Goal: Task Accomplishment & Management: Complete application form

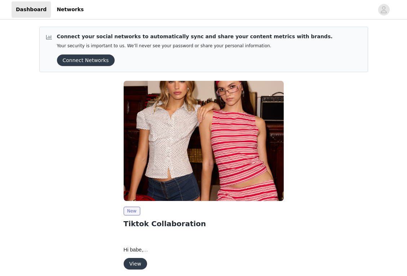
click at [143, 263] on button "View" at bounding box center [135, 264] width 23 height 12
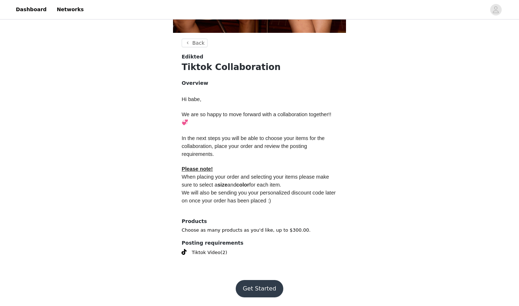
scroll to position [247, 0]
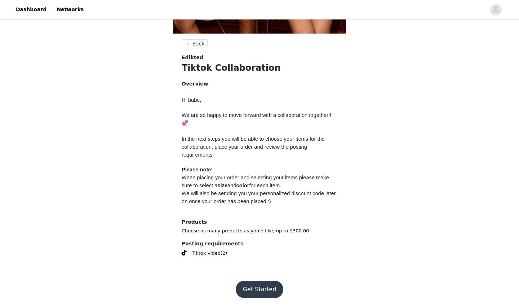
click at [258, 275] on button "Get Started" at bounding box center [260, 288] width 48 height 17
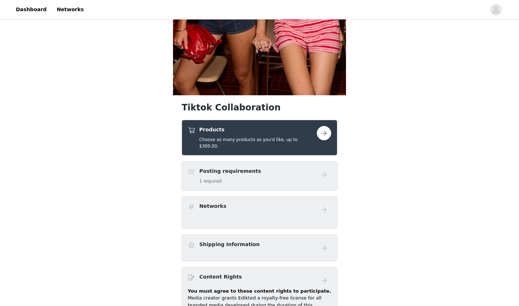
scroll to position [231, 0]
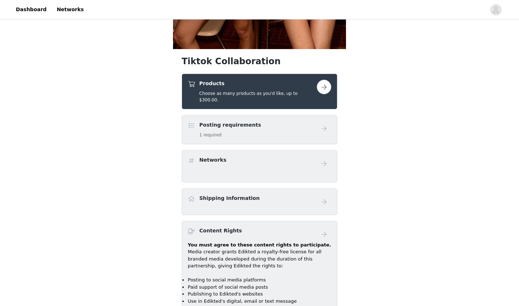
click at [324, 90] on button "button" at bounding box center [324, 87] width 14 height 14
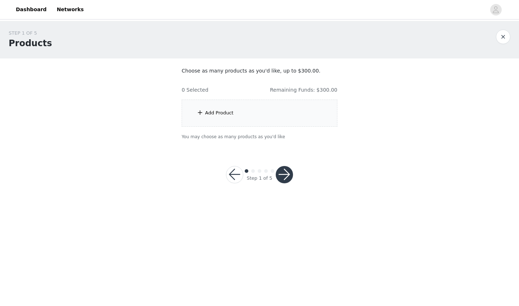
click at [238, 109] on div "Add Product" at bounding box center [260, 112] width 156 height 27
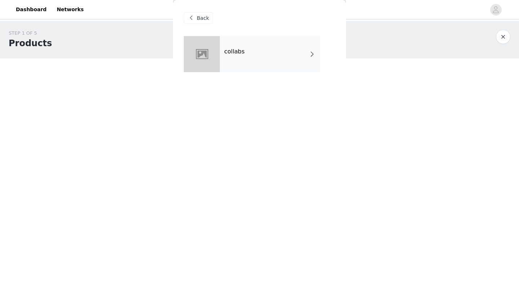
click at [259, 57] on div "collabs" at bounding box center [270, 54] width 100 height 36
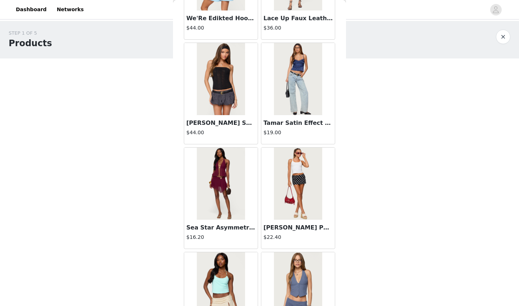
scroll to position [723, 0]
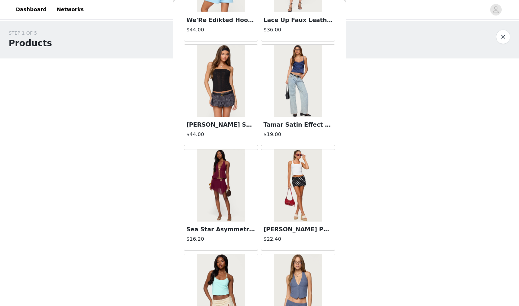
drag, startPoint x: 222, startPoint y: 82, endPoint x: 211, endPoint y: 110, distance: 30.1
click at [204, 97] on img at bounding box center [221, 81] width 48 height 72
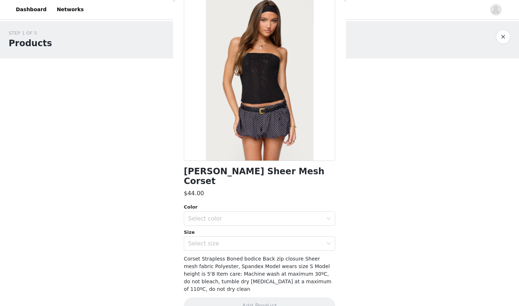
scroll to position [37, 0]
click at [230, 215] on div "Select color" at bounding box center [255, 218] width 135 height 7
click at [228, 228] on li "BLACK" at bounding box center [259, 225] width 151 height 12
click at [225, 240] on div "Select size" at bounding box center [255, 243] width 135 height 7
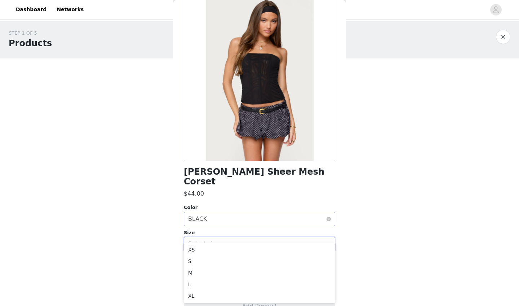
click at [236, 212] on div "Select color BLACK" at bounding box center [257, 219] width 138 height 14
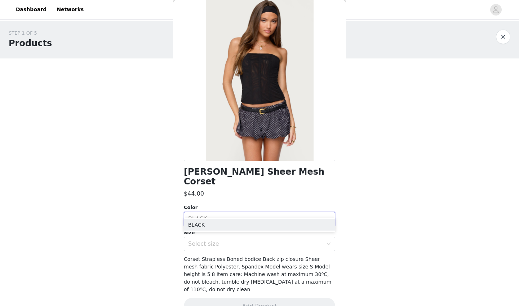
scroll to position [0, 0]
click at [285, 189] on div "$44.00" at bounding box center [259, 193] width 151 height 9
click at [275, 237] on div "Select size" at bounding box center [257, 244] width 138 height 14
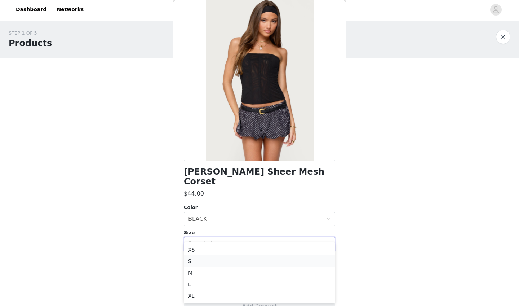
click at [232, 259] on li "S" at bounding box center [259, 261] width 151 height 12
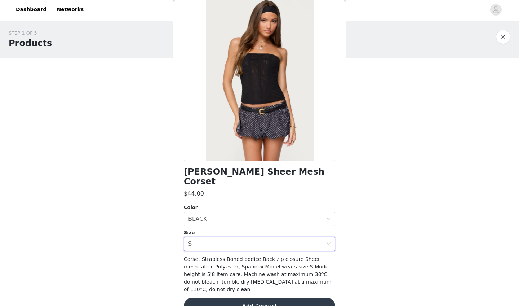
click at [239, 275] on button "Add Product" at bounding box center [259, 305] width 151 height 17
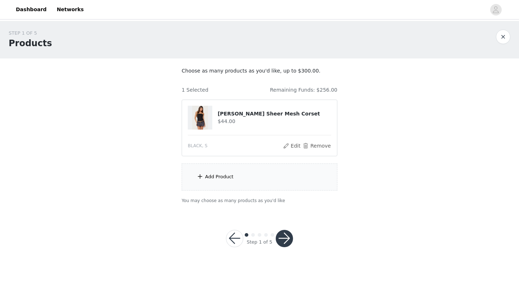
click at [244, 174] on div "Add Product" at bounding box center [260, 176] width 156 height 27
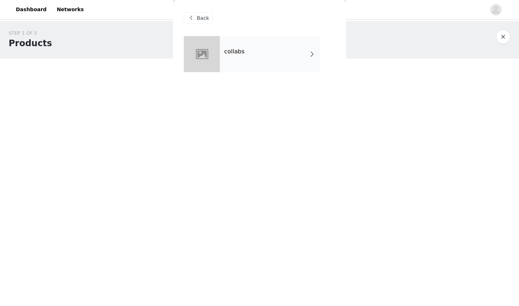
click at [257, 47] on div "collabs" at bounding box center [270, 54] width 100 height 36
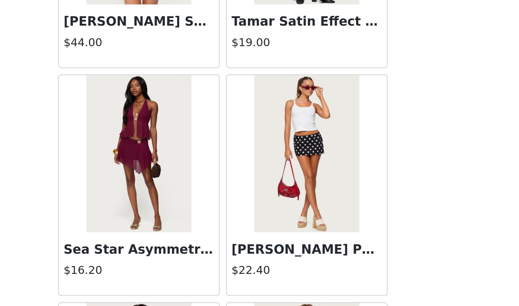
scroll to position [791, 0]
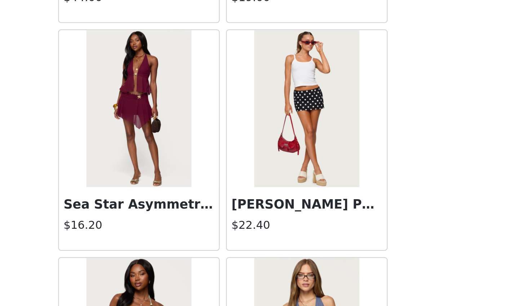
click at [274, 81] on img at bounding box center [298, 117] width 48 height 72
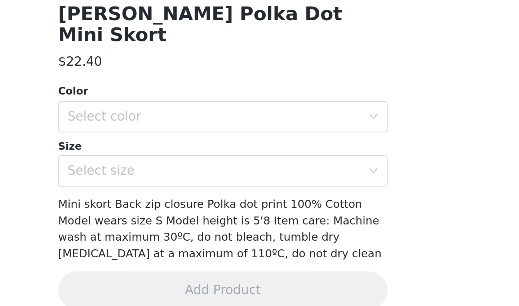
scroll to position [0, 0]
click at [188, 212] on div "Select color" at bounding box center [257, 219] width 138 height 14
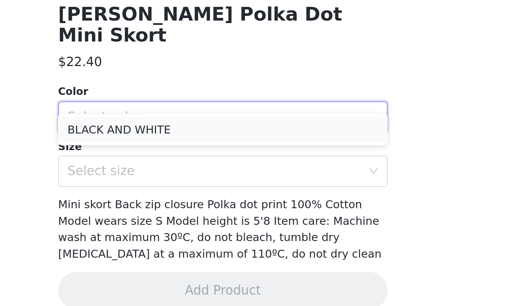
click at [184, 219] on li "BLACK AND WHITE" at bounding box center [259, 225] width 151 height 12
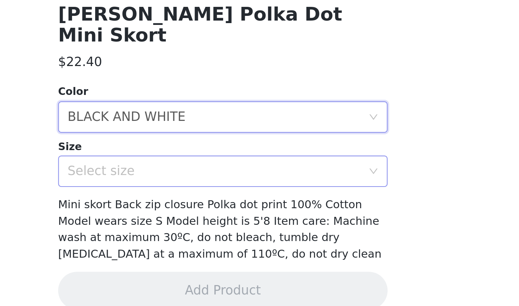
click at [188, 240] on div "Select size" at bounding box center [255, 243] width 135 height 7
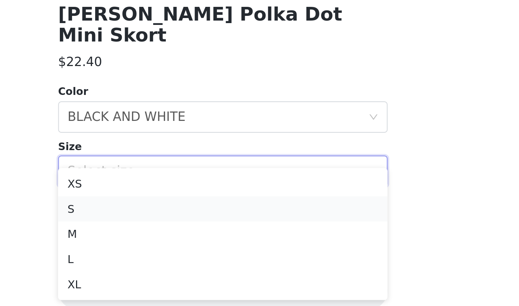
click at [184, 255] on li "S" at bounding box center [259, 261] width 151 height 12
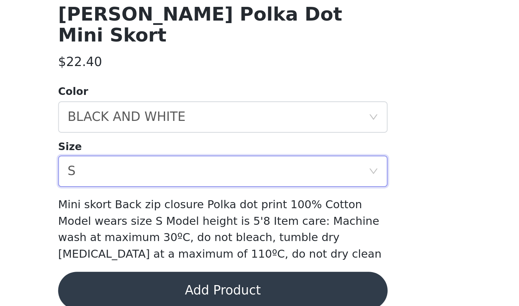
click at [184, 275] on button "Add Product" at bounding box center [259, 298] width 151 height 17
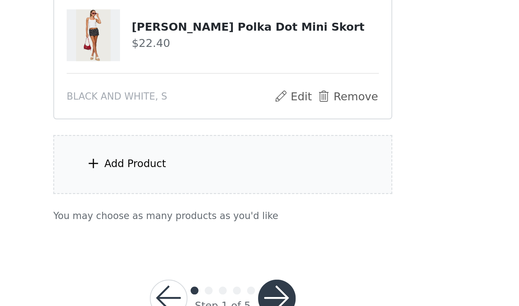
click at [182, 227] on div "Add Product" at bounding box center [260, 240] width 156 height 27
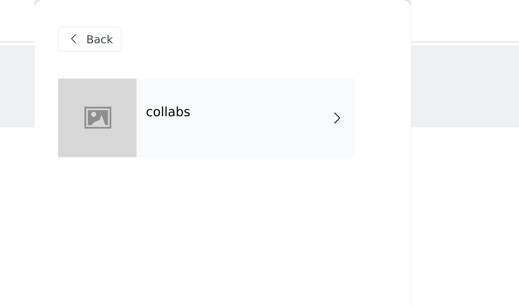
click at [220, 55] on div "collabs" at bounding box center [270, 54] width 100 height 36
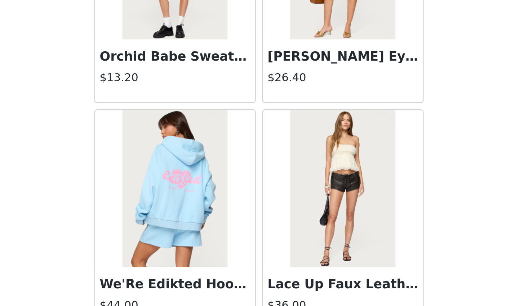
scroll to position [599, 0]
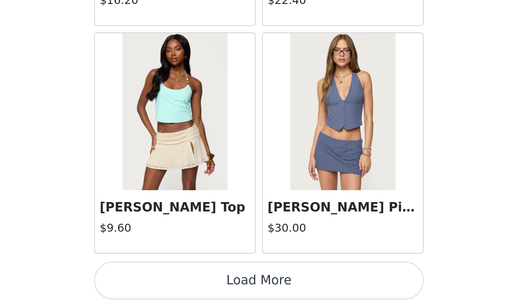
click at [184, 275] on button "Load More" at bounding box center [259, 293] width 151 height 17
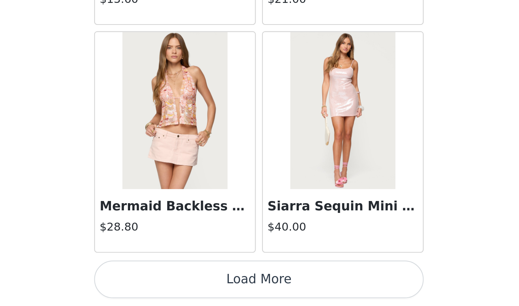
scroll to position [1842, 0]
click at [184, 275] on button "Load More" at bounding box center [259, 293] width 151 height 17
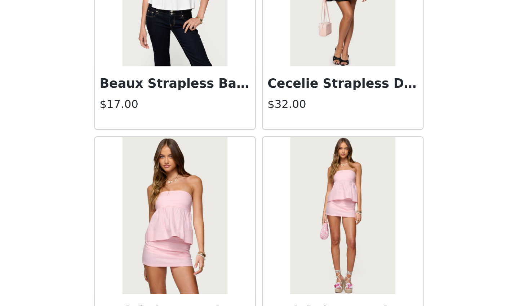
scroll to position [2887, 0]
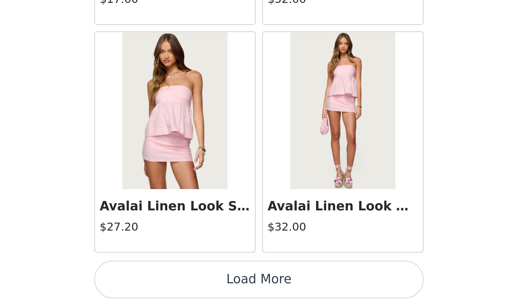
click at [184, 275] on button "Load More" at bounding box center [259, 293] width 151 height 17
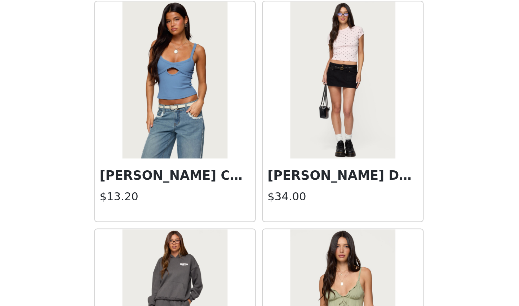
scroll to position [3635, 0]
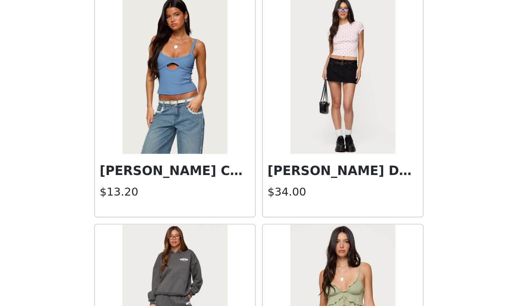
click at [197, 164] on img at bounding box center [221, 200] width 48 height 72
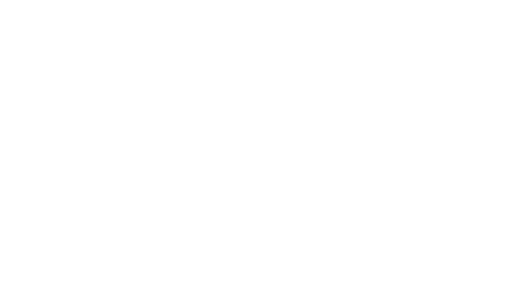
scroll to position [0, 0]
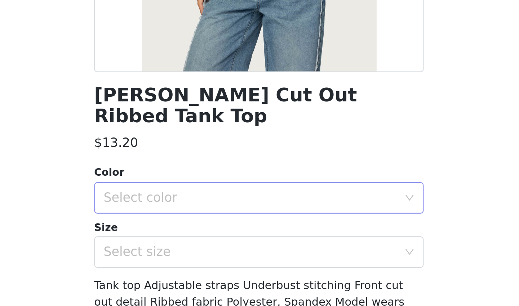
click at [188, 252] on div "Select color" at bounding box center [255, 255] width 135 height 7
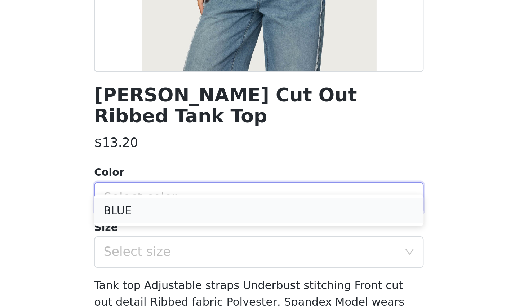
click at [184, 256] on li "BLUE" at bounding box center [259, 262] width 151 height 12
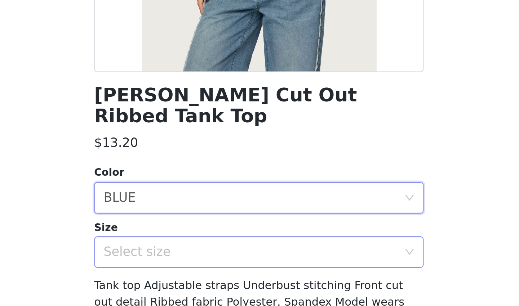
click at [188, 275] on div "Select size" at bounding box center [255, 280] width 135 height 7
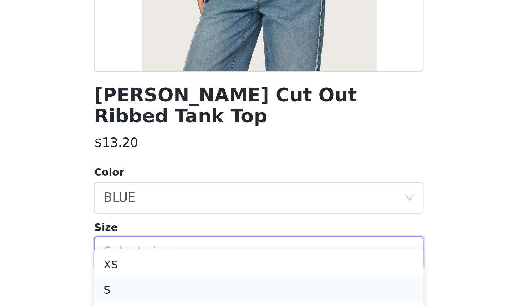
click at [184, 275] on li "S" at bounding box center [259, 298] width 151 height 12
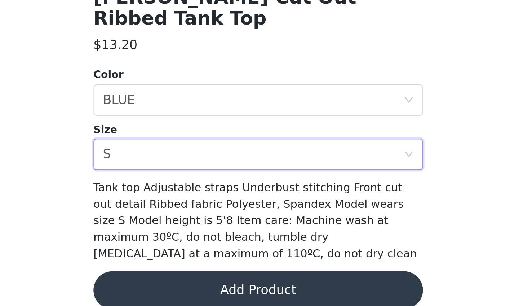
scroll to position [22, 0]
click at [184, 275] on button "Add Product" at bounding box center [259, 298] width 151 height 17
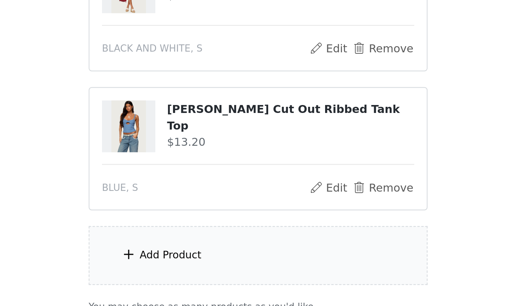
click at [182, 269] on div "Add Product" at bounding box center [260, 282] width 156 height 27
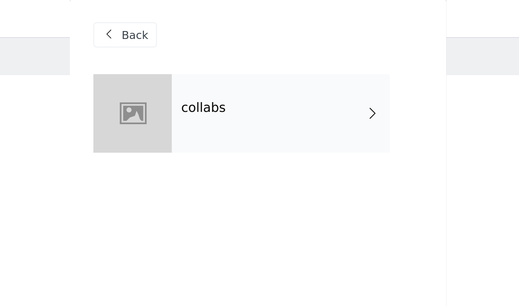
click at [220, 59] on div "collabs" at bounding box center [270, 54] width 100 height 36
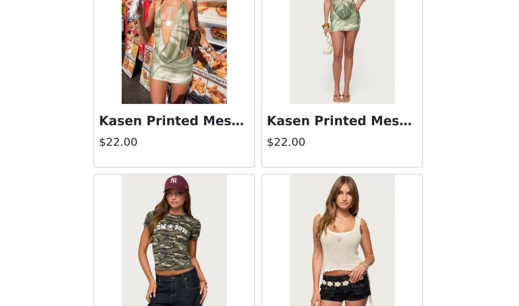
scroll to position [86, 0]
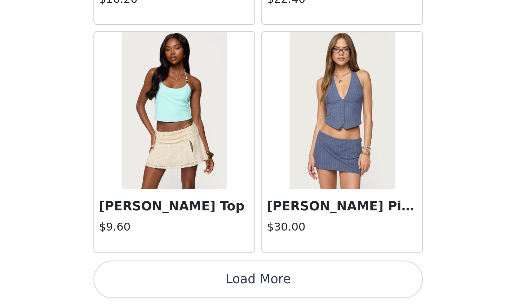
click at [184, 275] on button "Load More" at bounding box center [259, 293] width 151 height 17
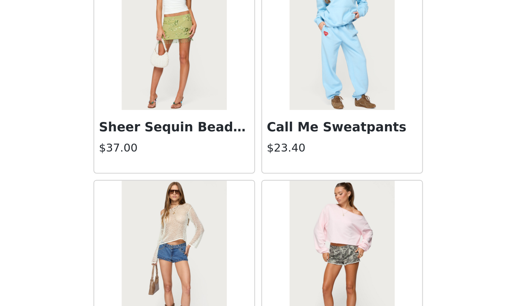
scroll to position [1403, 0]
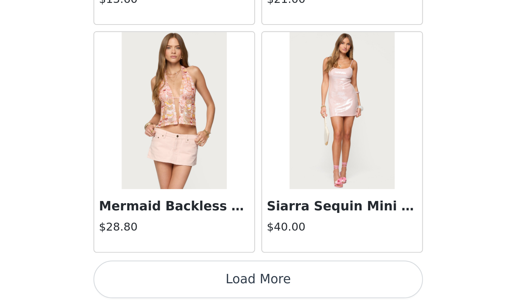
click at [184, 275] on button "Load More" at bounding box center [259, 293] width 151 height 17
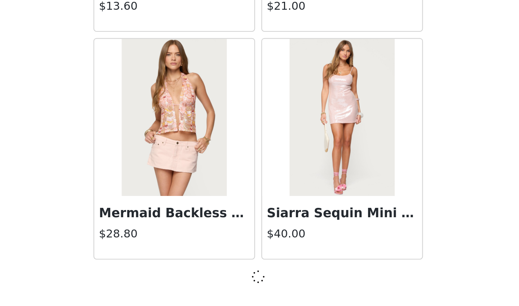
scroll to position [86, 0]
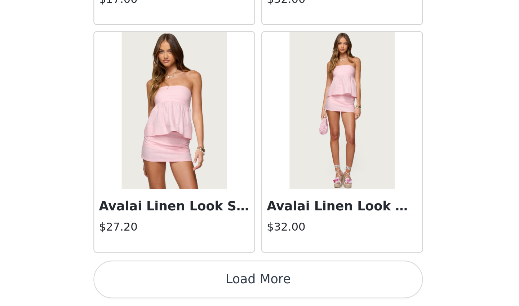
click at [184, 275] on button "Load More" at bounding box center [259, 293] width 151 height 17
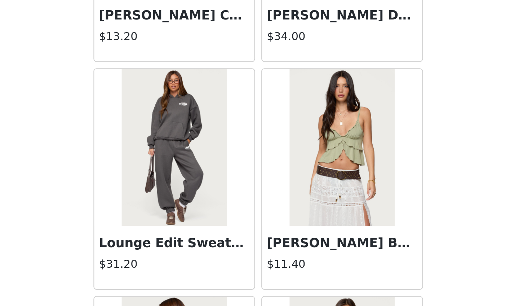
scroll to position [3738, 0]
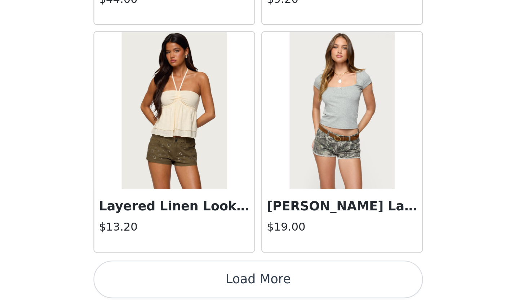
click at [184, 275] on button "Load More" at bounding box center [259, 293] width 151 height 17
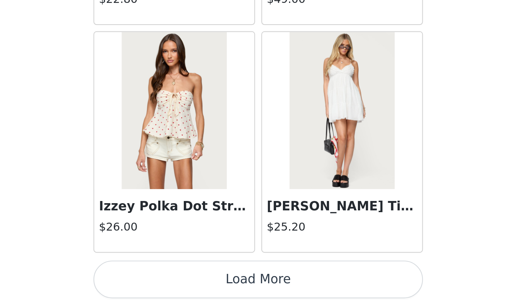
scroll to position [86, 0]
click at [184, 275] on button "Load More" at bounding box center [259, 293] width 151 height 17
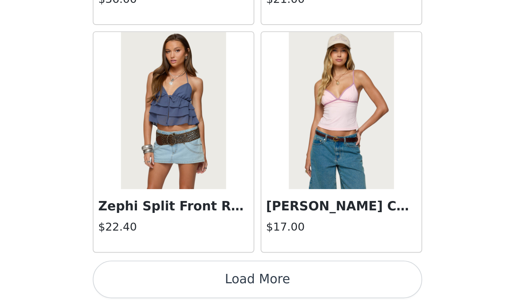
scroll to position [6023, 0]
click at [184, 275] on button "Load More" at bounding box center [259, 293] width 151 height 17
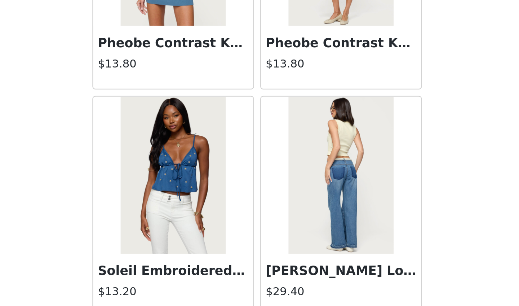
scroll to position [6572, 0]
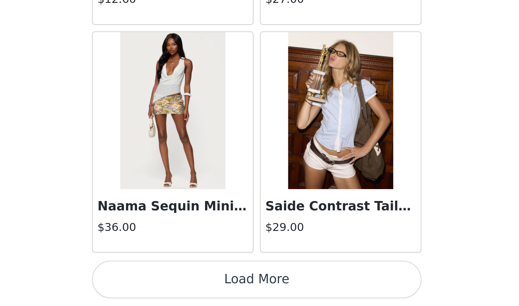
click at [184, 275] on button "Load More" at bounding box center [259, 293] width 151 height 17
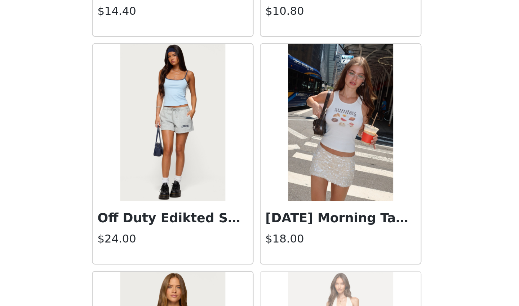
scroll to position [8006, 0]
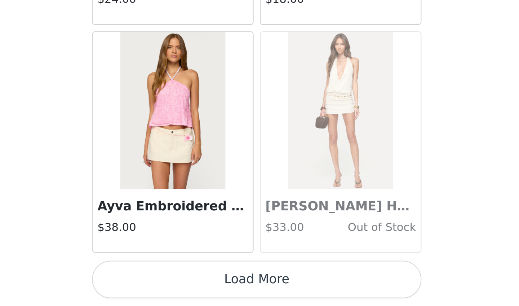
click at [184, 275] on button "Load More" at bounding box center [259, 293] width 151 height 17
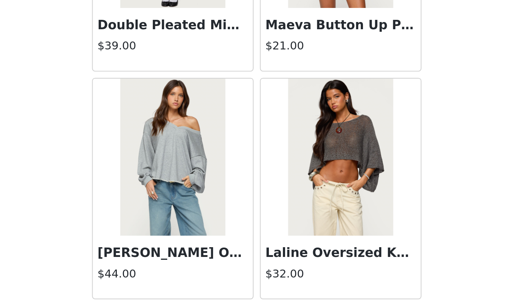
scroll to position [9158, 0]
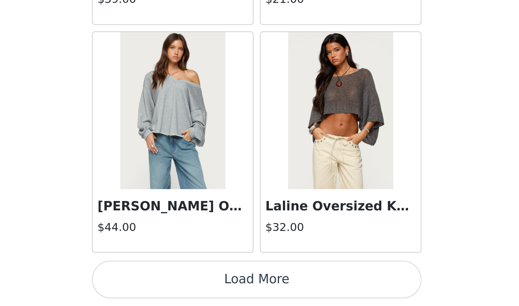
click at [184, 275] on button "Load More" at bounding box center [259, 293] width 151 height 17
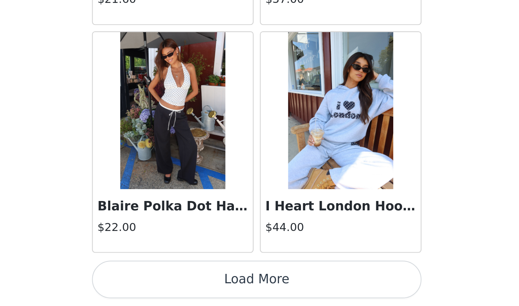
scroll to position [10203, 0]
click at [184, 275] on button "Load More" at bounding box center [259, 293] width 151 height 17
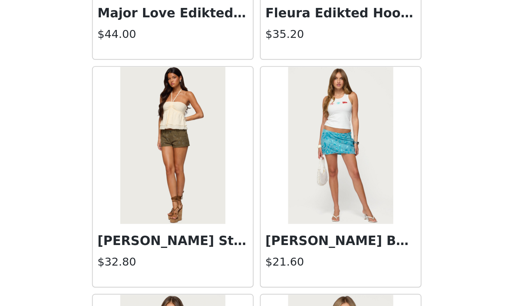
scroll to position [10506, 0]
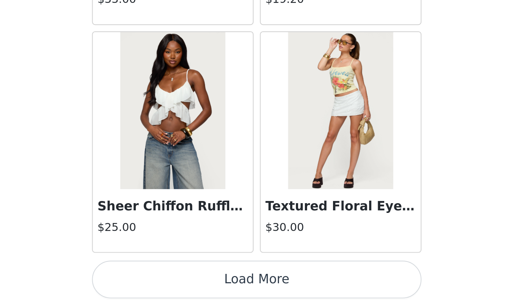
click at [184, 275] on button "Load More" at bounding box center [259, 293] width 151 height 17
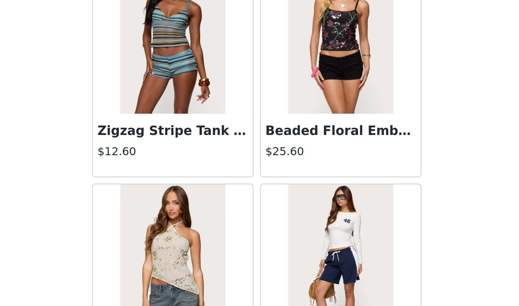
scroll to position [11859, 0]
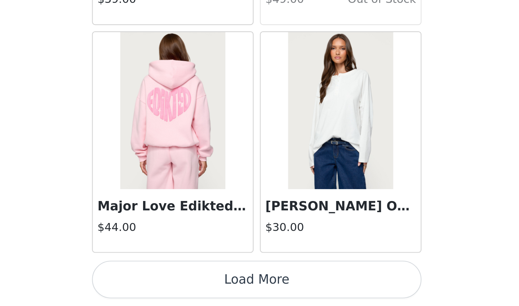
click at [184, 275] on button "Load More" at bounding box center [259, 293] width 151 height 17
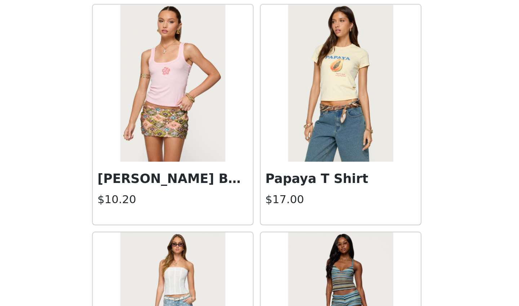
scroll to position [13333, 0]
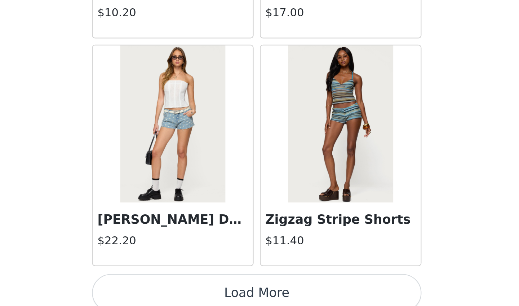
click at [184, 275] on button "Load More" at bounding box center [259, 299] width 151 height 17
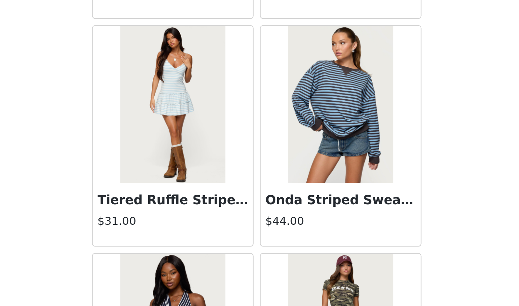
scroll to position [14384, 0]
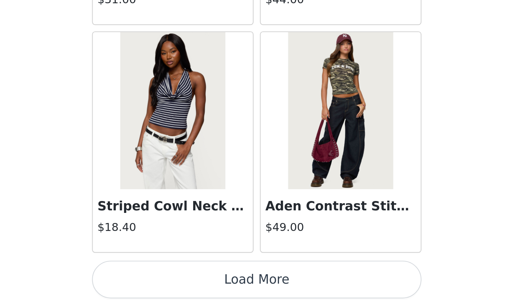
click at [184, 275] on button "Load More" at bounding box center [259, 293] width 151 height 17
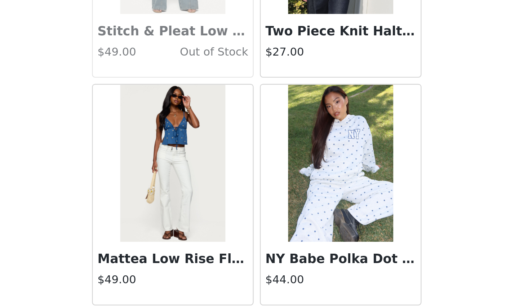
scroll to position [15233, 0]
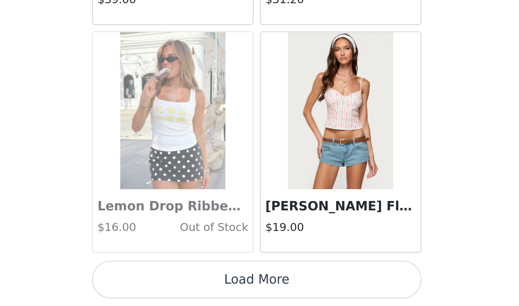
click at [184, 275] on button "Load More" at bounding box center [259, 293] width 151 height 17
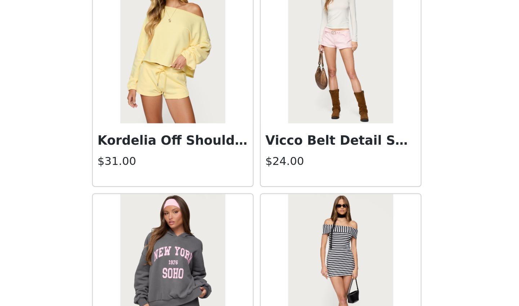
scroll to position [16135, 0]
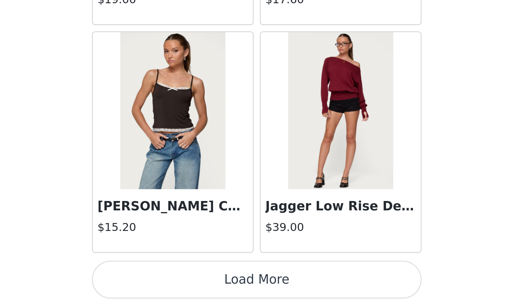
click at [184, 275] on button "Load More" at bounding box center [259, 293] width 151 height 17
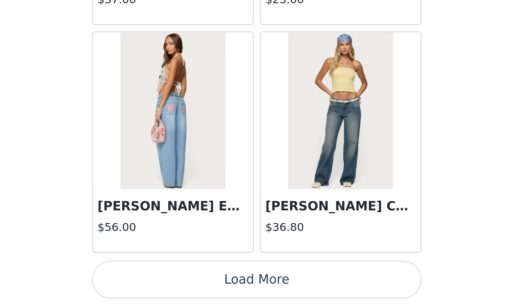
scroll to position [17519, 0]
click at [184, 275] on button "Load More" at bounding box center [259, 293] width 151 height 17
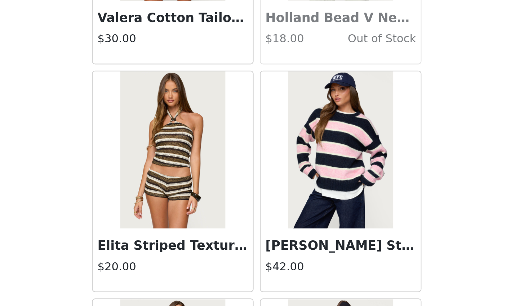
scroll to position [18558, 0]
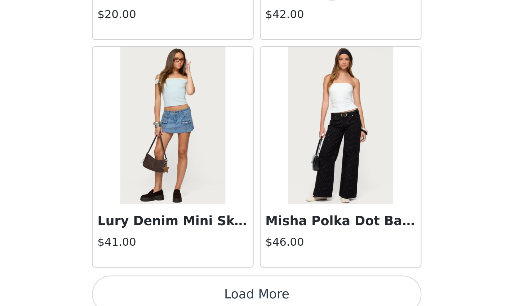
click at [184, 275] on button "Load More" at bounding box center [259, 300] width 151 height 17
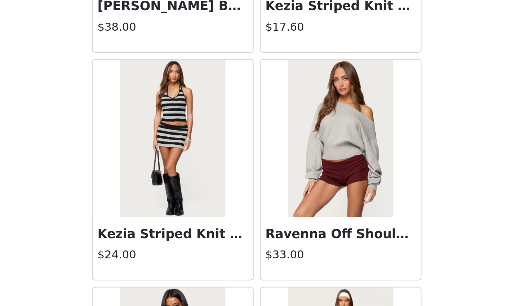
scroll to position [19407, 0]
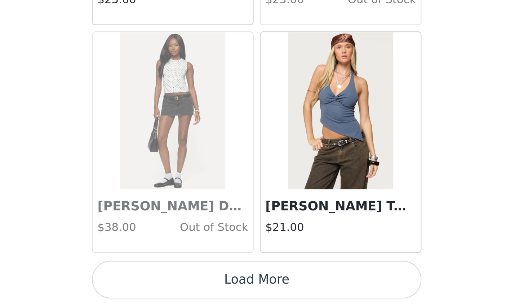
click at [184, 275] on button "Load More" at bounding box center [259, 293] width 151 height 17
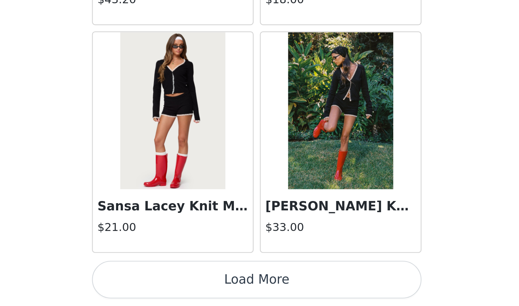
scroll to position [20655, 0]
click at [184, 275] on button "Load More" at bounding box center [259, 293] width 151 height 17
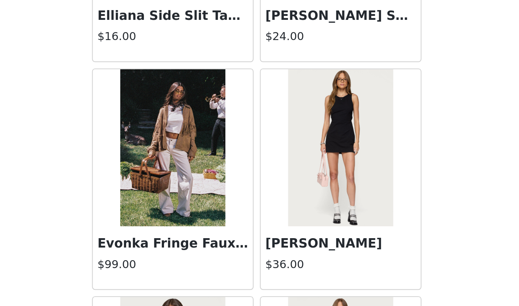
scroll to position [20953, 0]
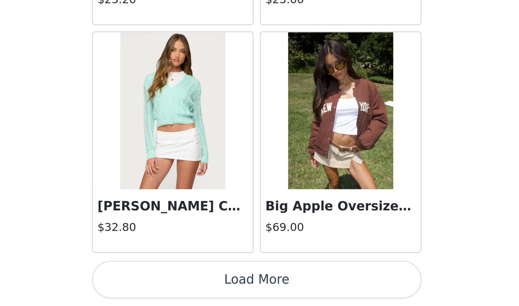
click at [184, 275] on button "Load More" at bounding box center [259, 293] width 151 height 17
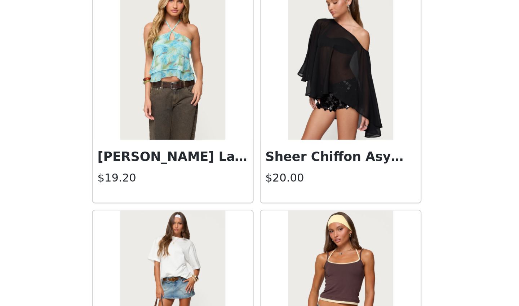
scroll to position [22664, 0]
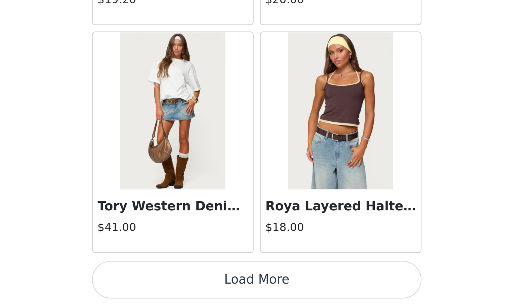
click at [184, 275] on button "Load More" at bounding box center [259, 293] width 151 height 17
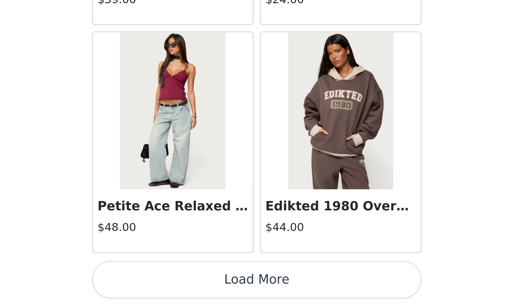
scroll to position [23790, 0]
click at [184, 275] on button "Load More" at bounding box center [259, 293] width 151 height 17
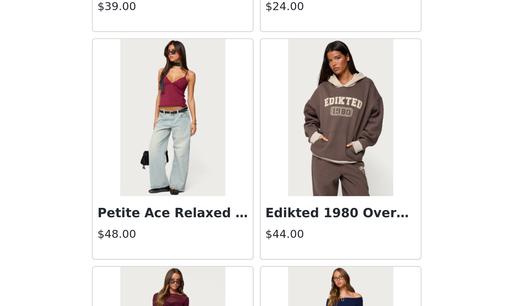
scroll to position [86, 0]
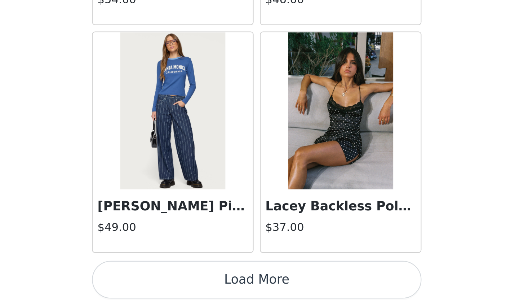
click at [184, 275] on button "Load More" at bounding box center [259, 293] width 151 height 17
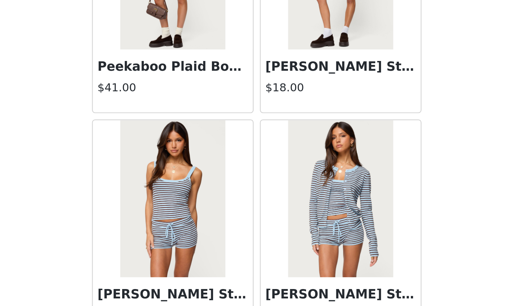
scroll to position [25737, 0]
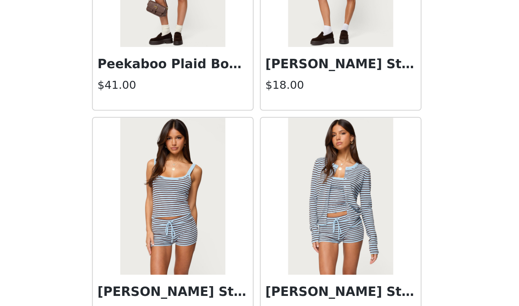
click at [184, 219] on div at bounding box center [221, 255] width 74 height 72
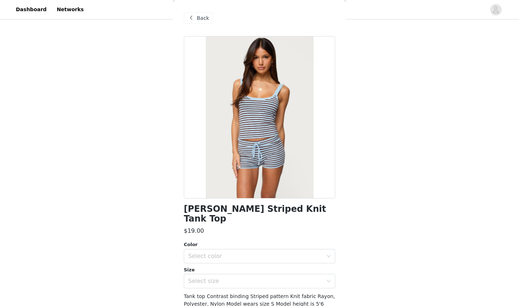
scroll to position [86, 0]
click at [203, 15] on span "Back" at bounding box center [203, 18] width 12 height 8
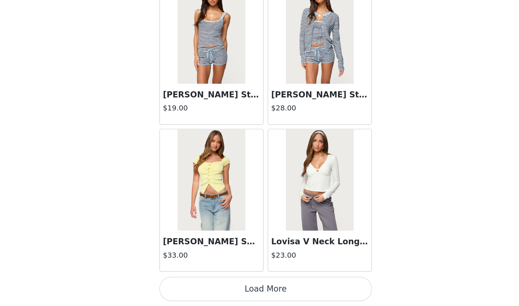
click at [184, 275] on button "Load More" at bounding box center [259, 293] width 151 height 17
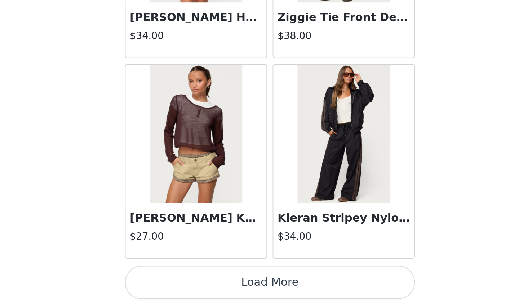
click at [184, 275] on button "Load More" at bounding box center [259, 293] width 151 height 17
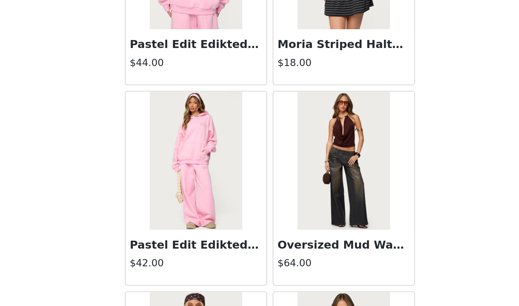
scroll to position [27747, 0]
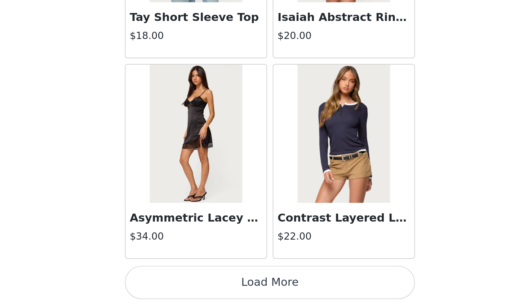
click at [184, 275] on button "Load More" at bounding box center [259, 293] width 151 height 17
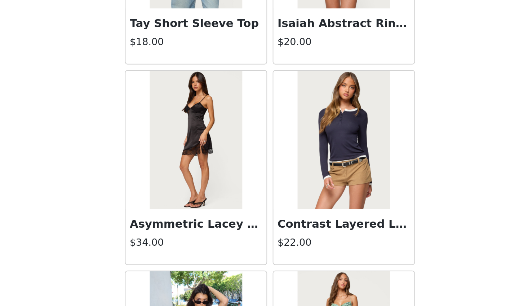
scroll to position [86, 0]
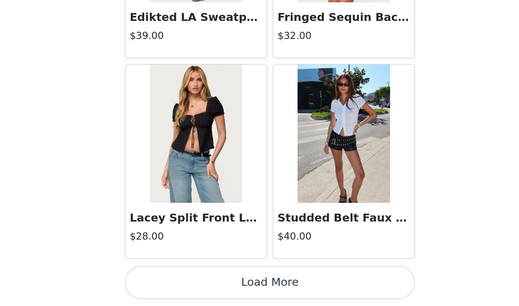
click at [184, 275] on button "Load More" at bounding box center [259, 293] width 151 height 17
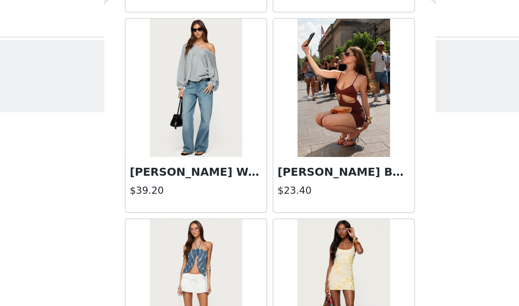
scroll to position [6821, 0]
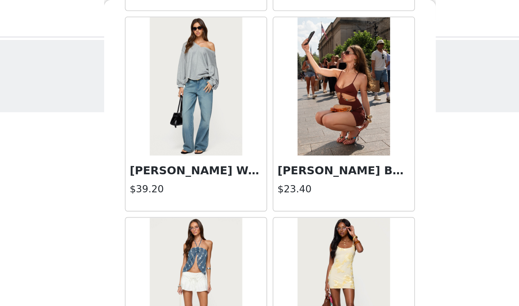
click at [186, 85] on h3 "[PERSON_NAME] Washed Low Rise Jeans" at bounding box center [220, 89] width 69 height 9
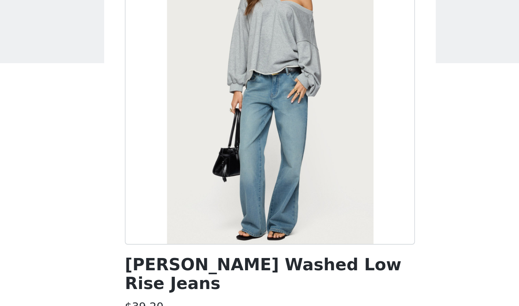
scroll to position [45, 0]
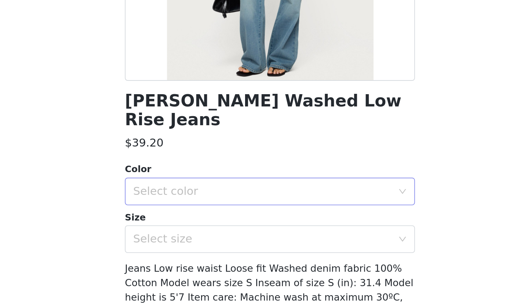
click at [188, 208] on div "Select color" at bounding box center [255, 211] width 135 height 7
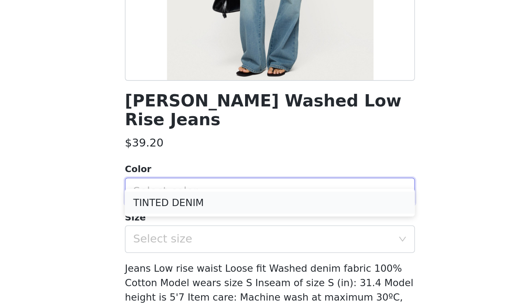
click at [184, 211] on li "TINTED DENIM" at bounding box center [259, 217] width 151 height 12
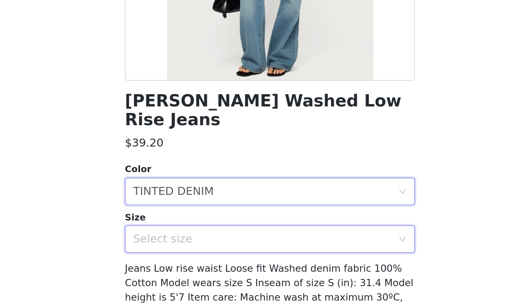
click at [188, 229] on div "Select size" at bounding box center [257, 236] width 138 height 14
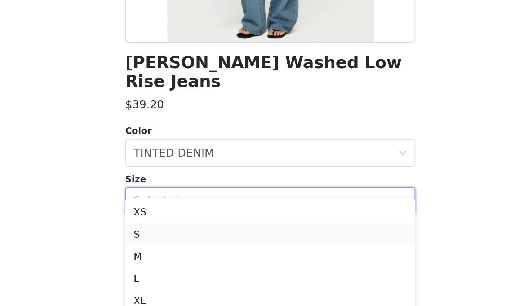
scroll to position [19, 0]
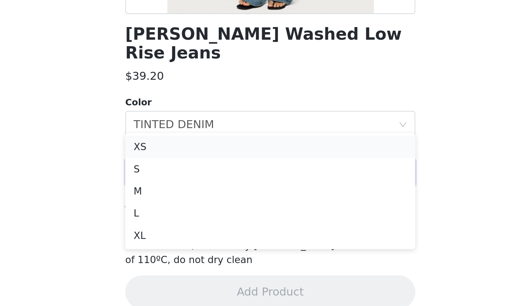
click at [184, 217] on li "XS" at bounding box center [259, 223] width 151 height 12
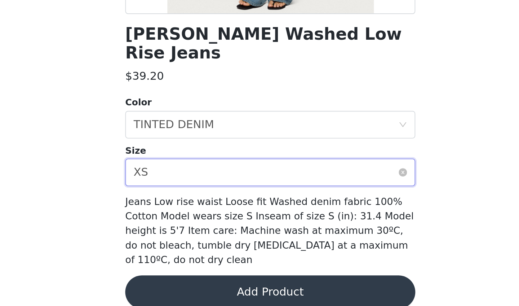
click at [188, 229] on div "Select size XS" at bounding box center [257, 236] width 138 height 14
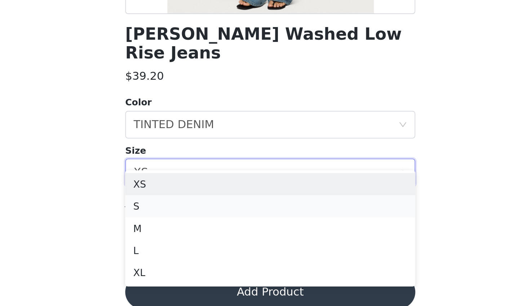
click at [184, 248] on li "S" at bounding box center [259, 254] width 151 height 12
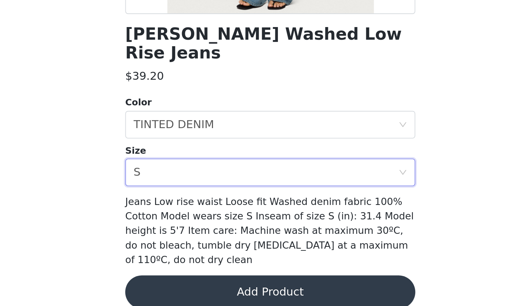
click at [184, 275] on button "Add Product" at bounding box center [259, 298] width 151 height 17
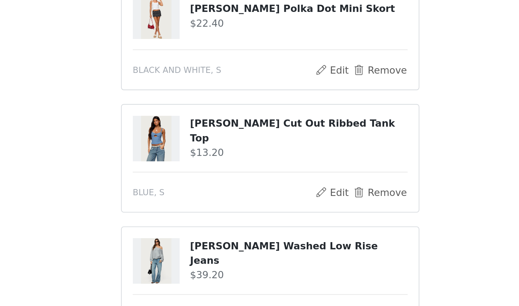
scroll to position [105, 0]
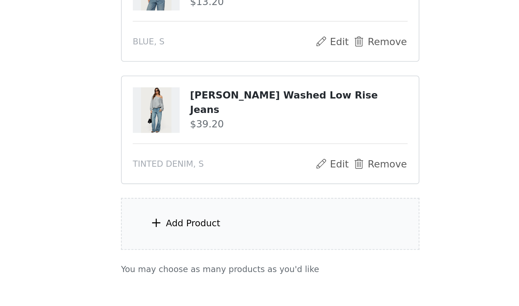
click at [205, 259] on div "Add Product" at bounding box center [219, 262] width 28 height 7
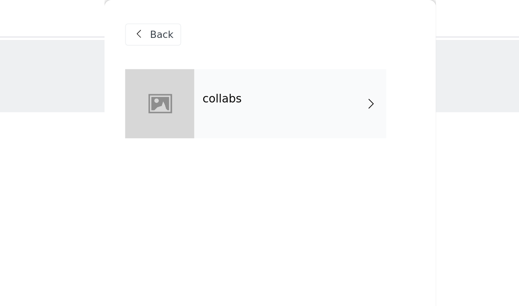
scroll to position [0, 0]
click at [224, 49] on h4 "collabs" at bounding box center [234, 51] width 21 height 6
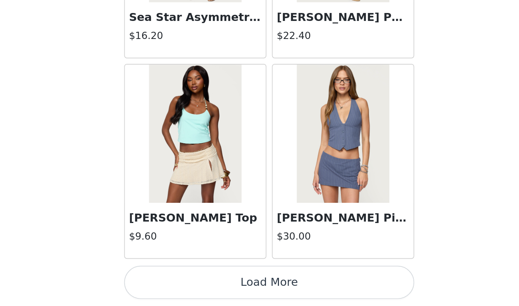
scroll to position [27, 0]
click at [184, 275] on button "Load More" at bounding box center [259, 293] width 151 height 17
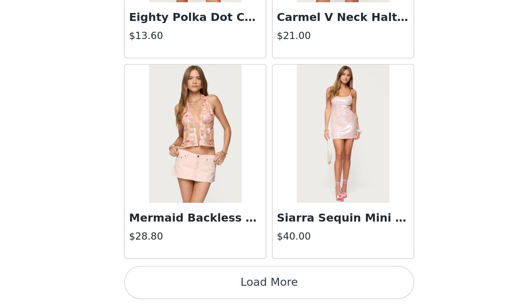
scroll to position [88, 0]
click at [184, 275] on button "Load More" at bounding box center [259, 293] width 151 height 17
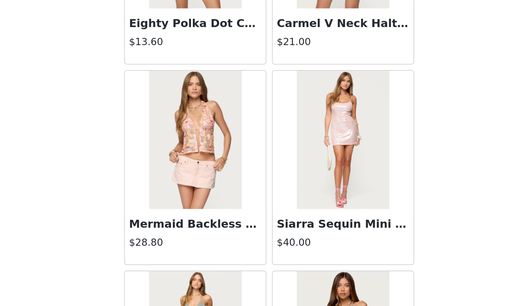
scroll to position [116, 0]
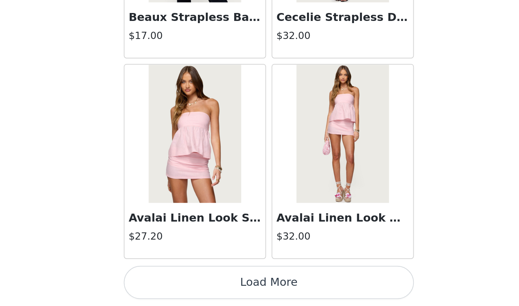
click at [184, 275] on button "Load More" at bounding box center [259, 293] width 151 height 17
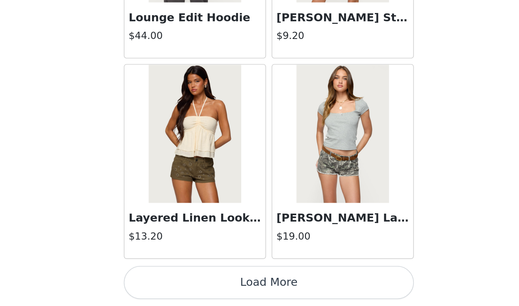
scroll to position [150, 0]
click at [184, 275] on button "Load More" at bounding box center [259, 293] width 151 height 17
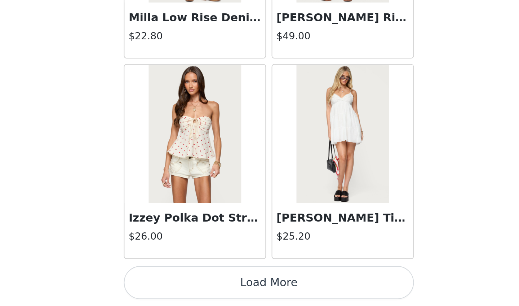
scroll to position [4978, 0]
click at [184, 275] on button "Load More" at bounding box center [259, 293] width 151 height 17
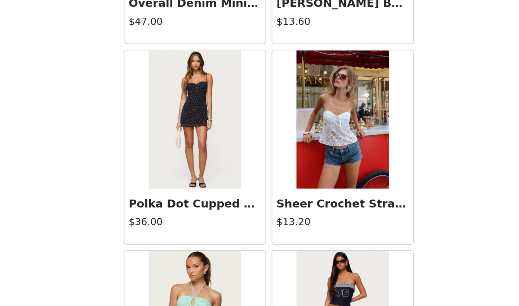
scroll to position [5359, 0]
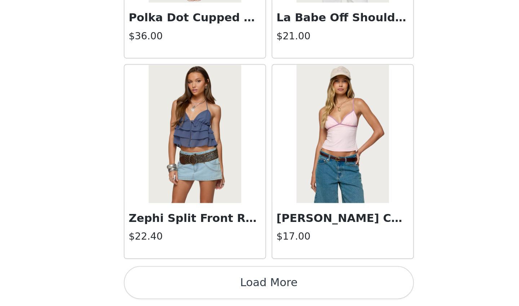
click at [184, 275] on button "Load More" at bounding box center [259, 293] width 151 height 17
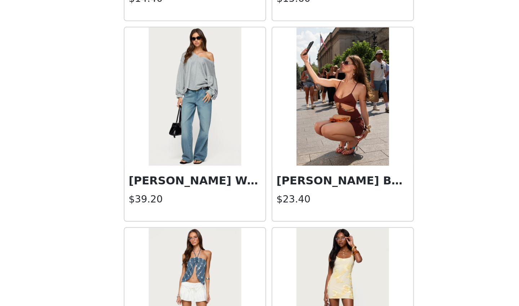
scroll to position [6670, 0]
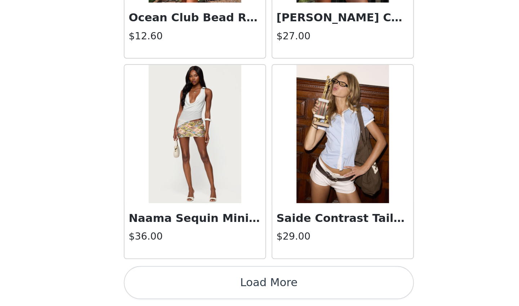
click at [184, 275] on button "Load More" at bounding box center [259, 293] width 151 height 17
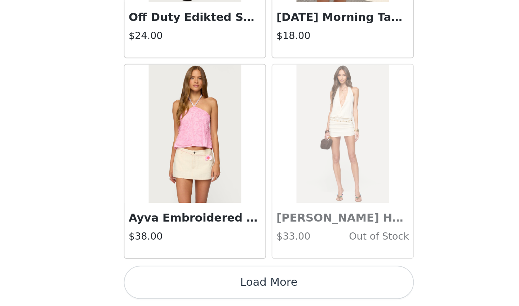
scroll to position [150, 0]
click at [184, 275] on button "Load More" at bounding box center [259, 293] width 151 height 17
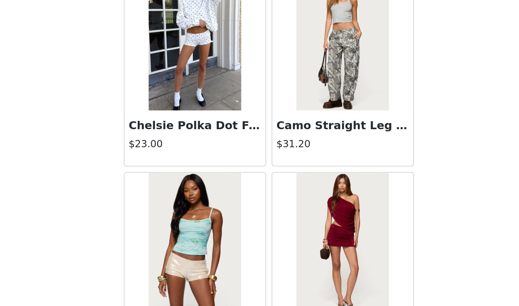
scroll to position [8475, 0]
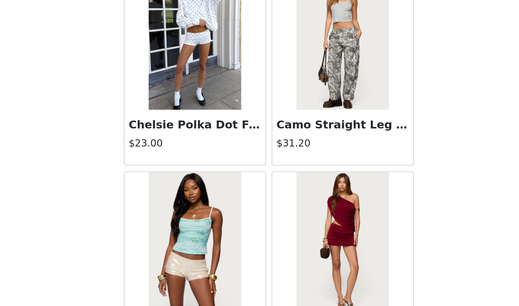
click at [197, 131] on img at bounding box center [221, 167] width 48 height 72
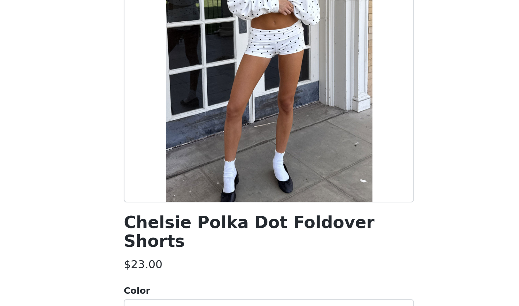
scroll to position [45, 0]
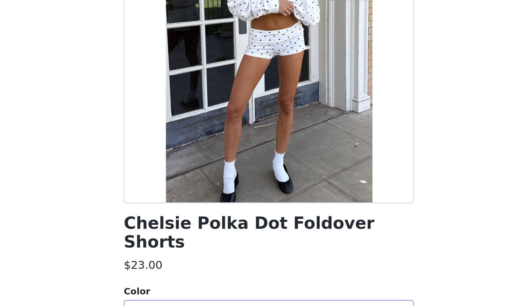
click at [184, 204] on div "Select color" at bounding box center [259, 211] width 151 height 14
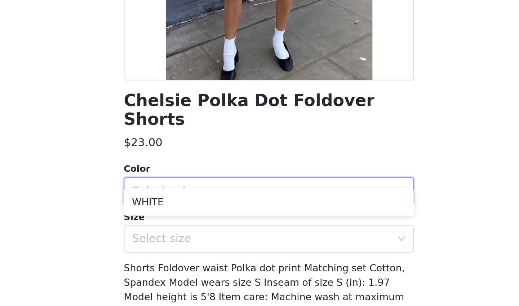
click at [188, 208] on div "Select color" at bounding box center [255, 211] width 135 height 7
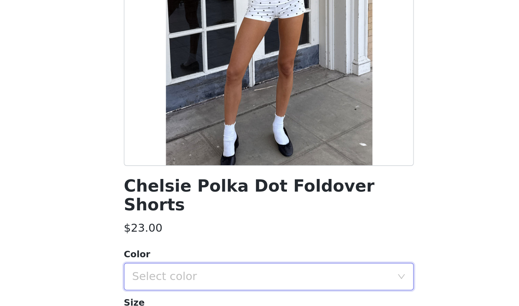
scroll to position [0, 0]
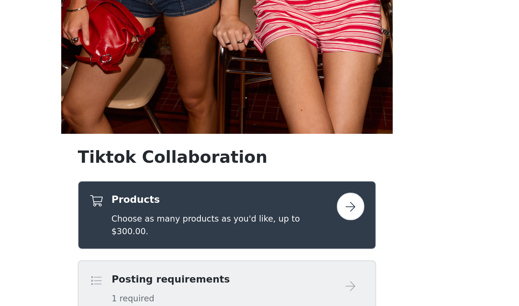
scroll to position [74, 0]
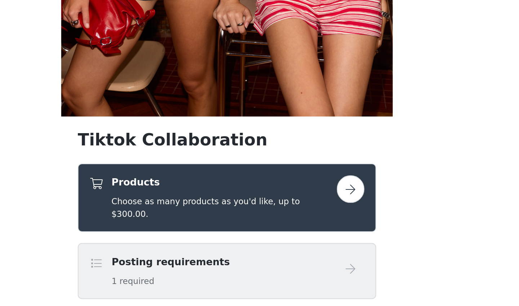
click at [199, 237] on div "Products Choose as many products as you'd like, up to $300.00." at bounding box center [257, 248] width 117 height 23
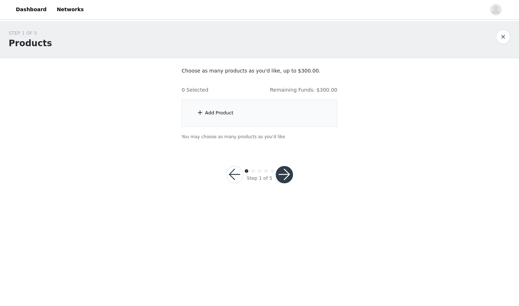
click at [269, 117] on div "Add Product" at bounding box center [260, 112] width 156 height 27
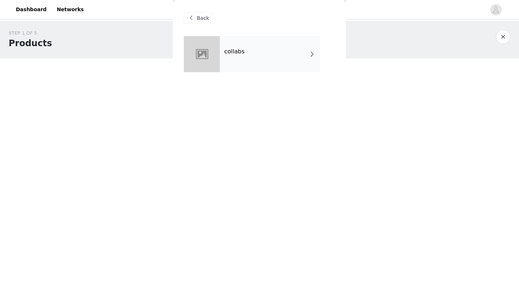
click at [259, 65] on div "collabs" at bounding box center [270, 54] width 100 height 36
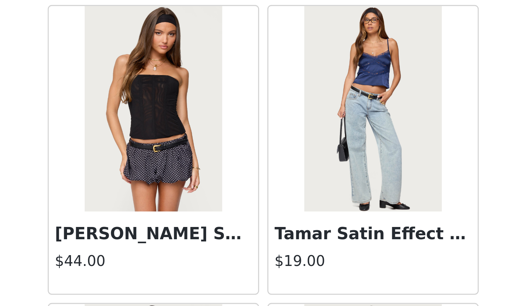
scroll to position [682, 0]
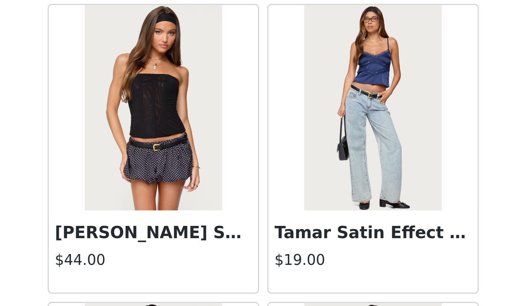
click at [197, 86] on img at bounding box center [221, 122] width 48 height 72
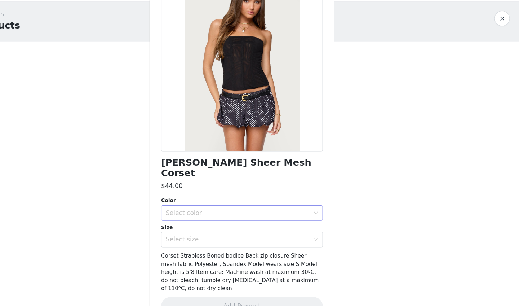
scroll to position [0, 0]
click at [188, 215] on div "Select color" at bounding box center [255, 218] width 135 height 7
click at [187, 219] on li "BLACK" at bounding box center [259, 225] width 151 height 12
click at [188, 240] on div "Select size" at bounding box center [255, 243] width 135 height 7
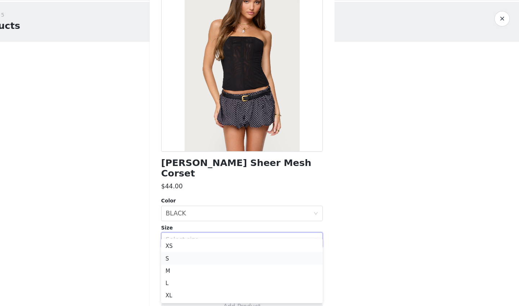
click at [184, 255] on li "S" at bounding box center [259, 261] width 151 height 12
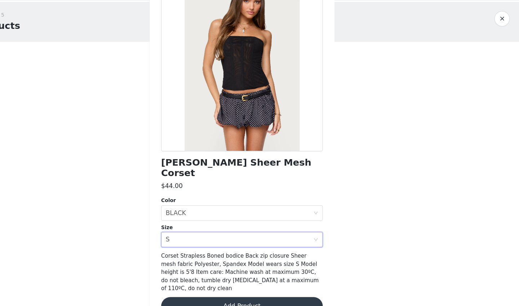
scroll to position [37, 0]
click at [219, 275] on button "Add Product" at bounding box center [259, 305] width 151 height 17
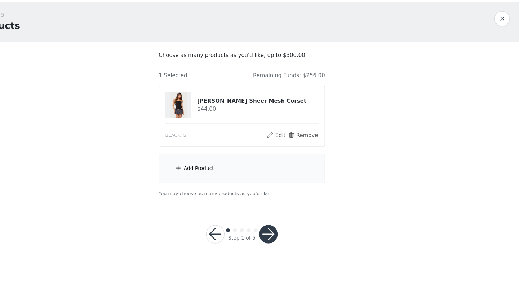
click at [212, 163] on div "Add Product" at bounding box center [260, 176] width 156 height 27
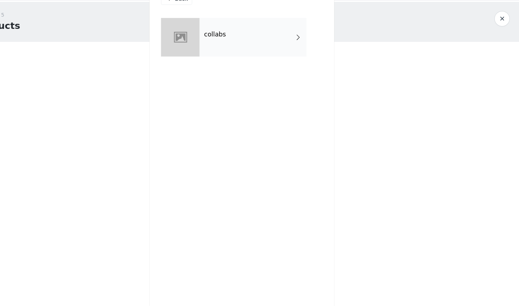
click at [220, 36] on div "collabs" at bounding box center [270, 54] width 100 height 36
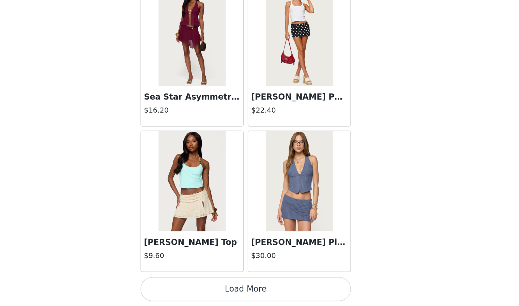
scroll to position [0, 0]
click at [184, 275] on button "Load More" at bounding box center [259, 293] width 151 height 17
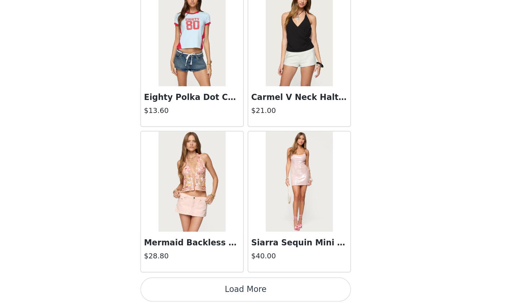
click at [184, 275] on button "Load More" at bounding box center [259, 293] width 151 height 17
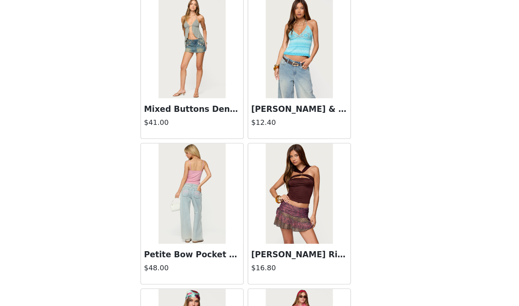
scroll to position [2043, 0]
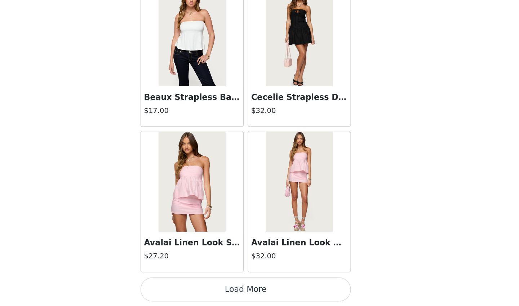
click at [184, 275] on button "Load More" at bounding box center [259, 293] width 151 height 17
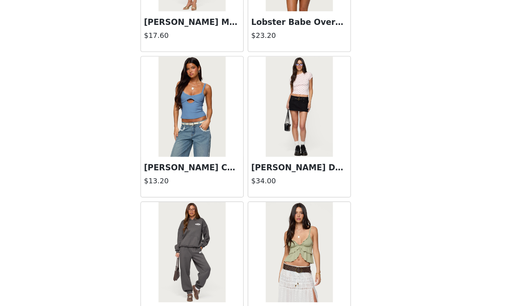
scroll to position [3682, 0]
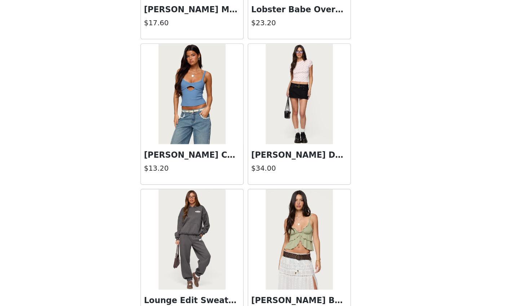
click at [197, 117] on img at bounding box center [221, 153] width 48 height 72
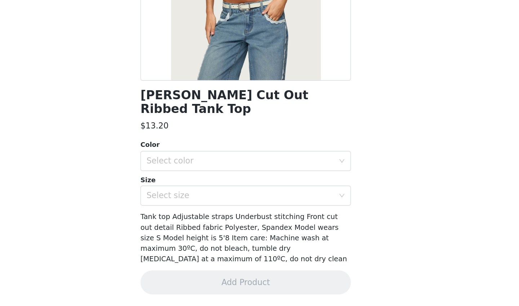
scroll to position [45, 0]
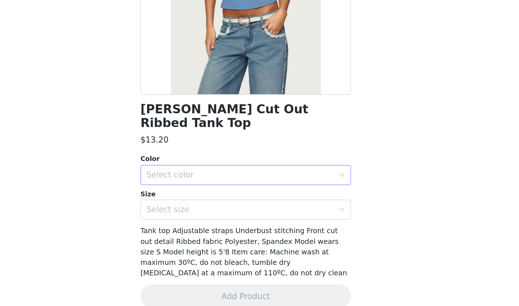
click at [188, 208] on div "Select color" at bounding box center [255, 211] width 135 height 7
click at [184, 211] on li "BLUE" at bounding box center [259, 217] width 151 height 12
click at [188, 232] on div "Select size" at bounding box center [255, 235] width 135 height 7
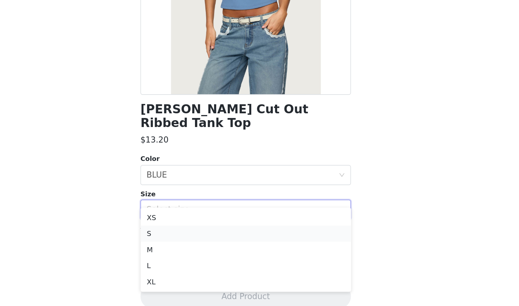
click at [184, 248] on li "S" at bounding box center [259, 254] width 151 height 12
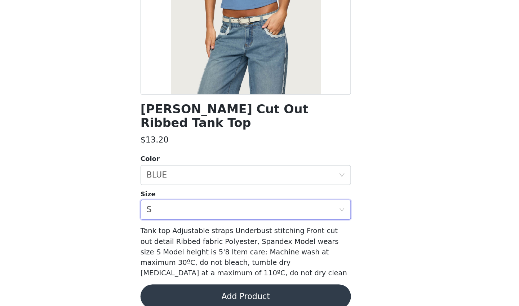
click at [184, 275] on button "Add Product" at bounding box center [259, 298] width 151 height 17
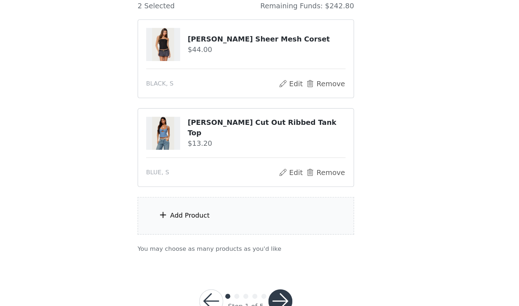
click at [182, 227] on div "Add Product" at bounding box center [260, 240] width 156 height 27
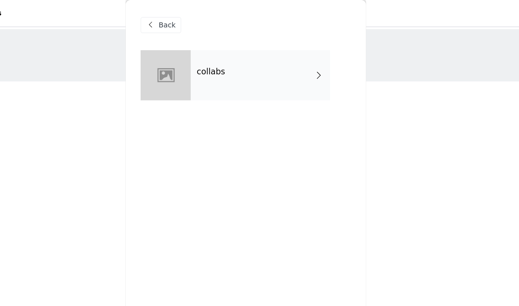
scroll to position [0, 0]
click at [220, 59] on div "collabs" at bounding box center [270, 54] width 100 height 36
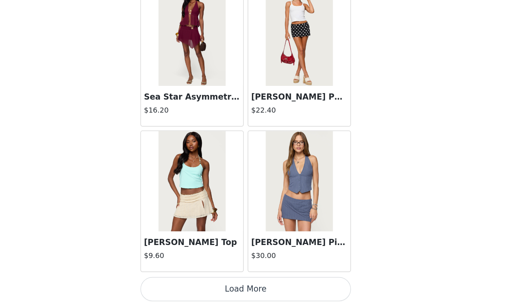
scroll to position [22, 0]
click at [184, 275] on button "Load More" at bounding box center [259, 293] width 151 height 17
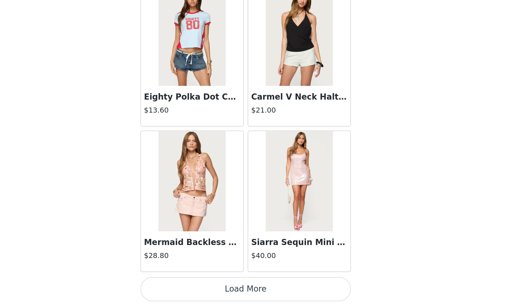
scroll to position [0, 0]
click at [184, 275] on button "Load More" at bounding box center [259, 293] width 151 height 17
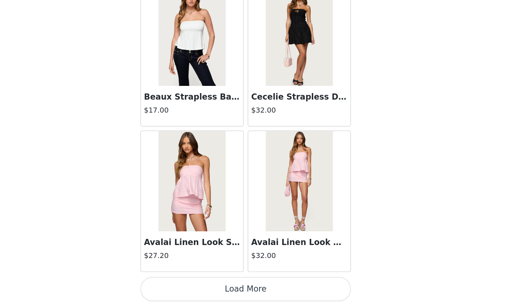
click at [184, 275] on button "Load More" at bounding box center [259, 293] width 151 height 17
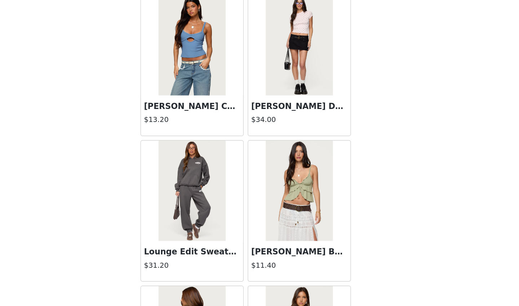
scroll to position [3891, 0]
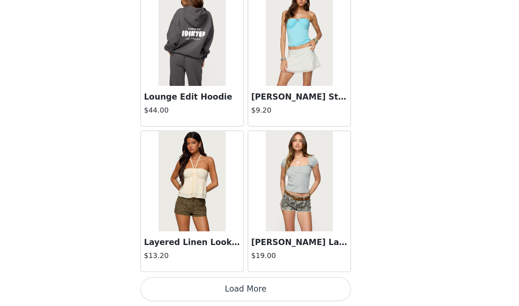
click at [184, 275] on button "Load More" at bounding box center [259, 293] width 151 height 17
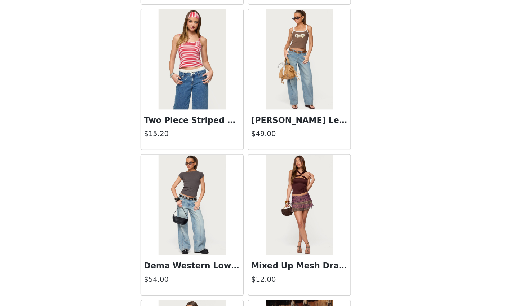
scroll to position [4420, 0]
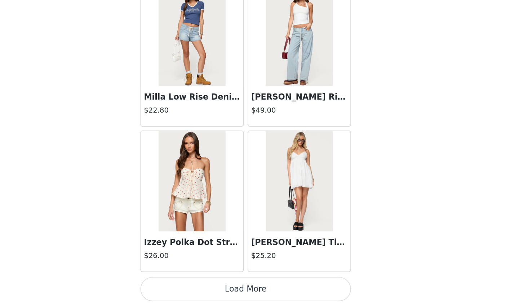
click at [184, 275] on button "Load More" at bounding box center [259, 293] width 151 height 17
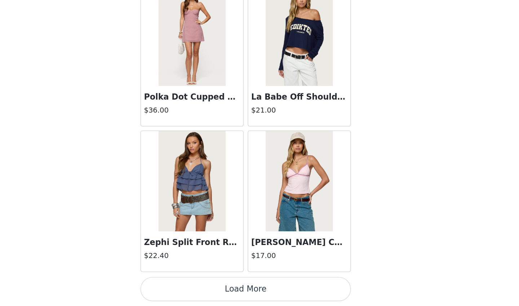
scroll to position [22, 0]
click at [184, 275] on button "Load More" at bounding box center [259, 293] width 151 height 17
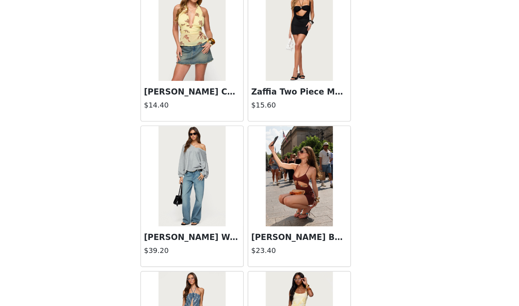
scroll to position [6673, 0]
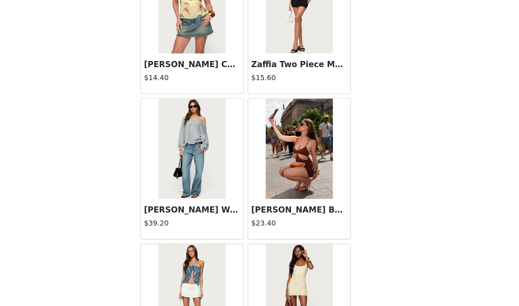
click at [197, 156] on img at bounding box center [221, 192] width 48 height 72
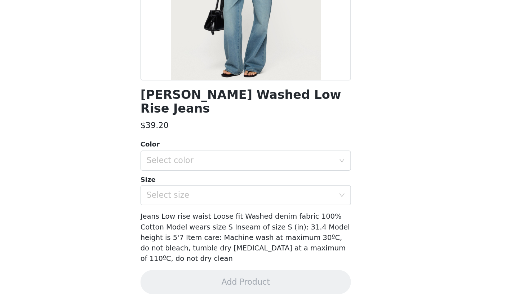
scroll to position [45, 0]
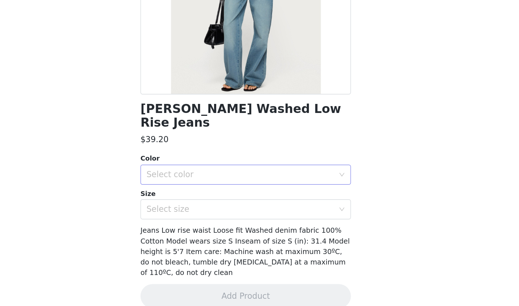
click at [188, 208] on div "Select color" at bounding box center [255, 211] width 135 height 7
click at [184, 211] on li "TINTED DENIM" at bounding box center [259, 217] width 151 height 12
click at [188, 232] on div "Select size" at bounding box center [255, 235] width 135 height 7
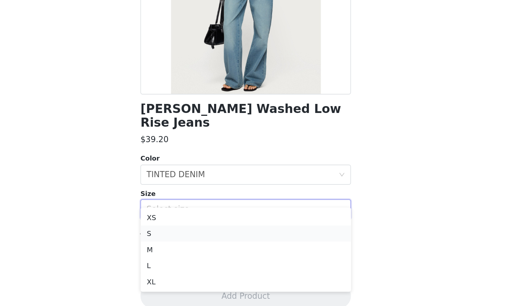
click at [184, 248] on li "S" at bounding box center [259, 254] width 151 height 12
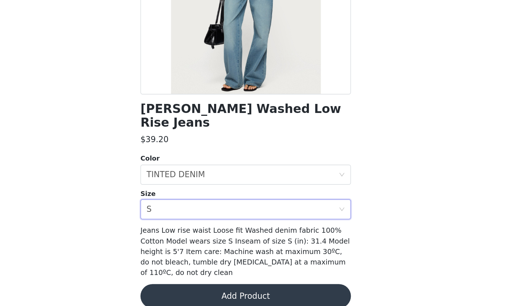
scroll to position [22, 0]
click at [184, 275] on button "Add Product" at bounding box center [259, 298] width 151 height 17
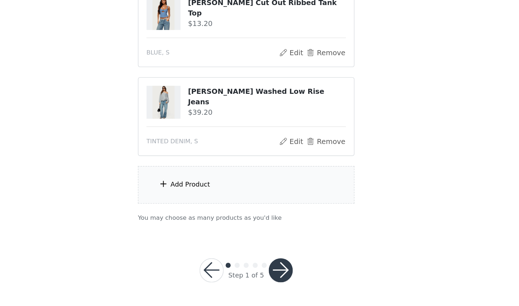
scroll to position [86, 0]
click at [205, 215] on div "Add Product" at bounding box center [219, 218] width 28 height 7
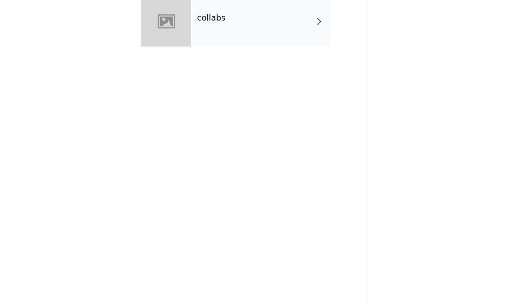
scroll to position [31, 0]
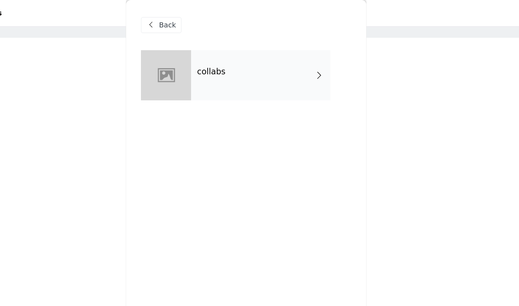
click at [220, 56] on div "collabs" at bounding box center [270, 54] width 100 height 36
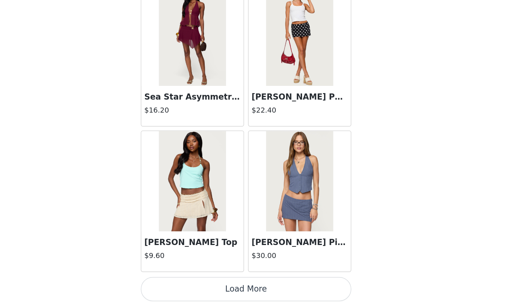
scroll to position [86, 0]
click at [184, 275] on button "Load More" at bounding box center [259, 293] width 151 height 17
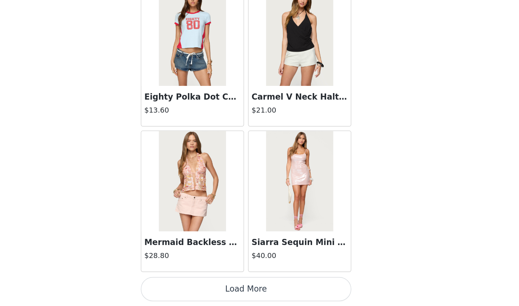
click at [184, 275] on button "Load More" at bounding box center [259, 293] width 151 height 17
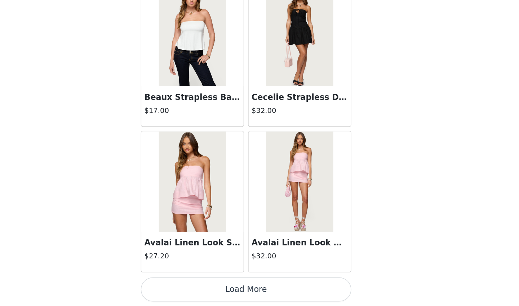
click at [184, 275] on button "Load More" at bounding box center [259, 293] width 151 height 17
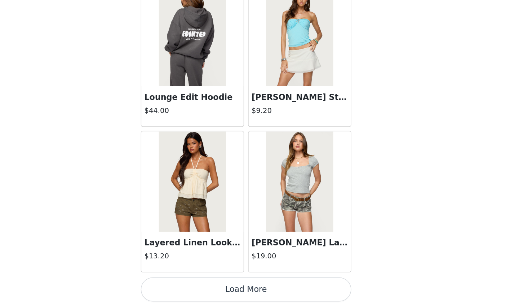
click at [184, 275] on button "Load More" at bounding box center [259, 293] width 151 height 17
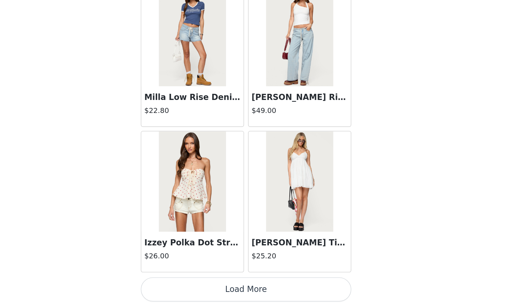
click at [184, 275] on button "Load More" at bounding box center [259, 293] width 151 height 17
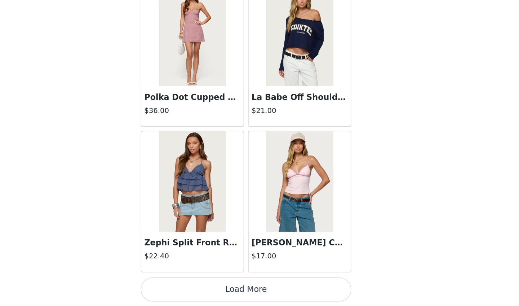
click at [184, 275] on button "Load More" at bounding box center [259, 293] width 151 height 17
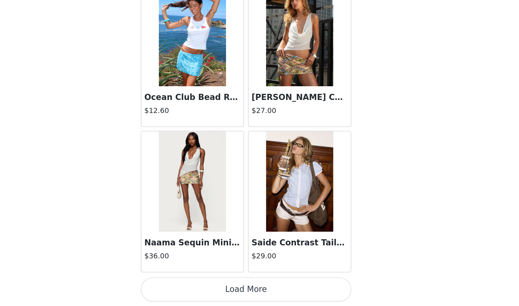
click at [184, 275] on button "Load More" at bounding box center [259, 293] width 151 height 17
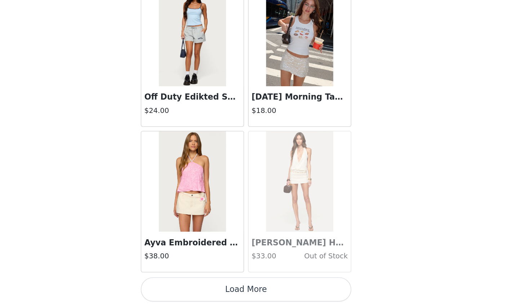
click at [184, 275] on button "Load More" at bounding box center [259, 293] width 151 height 17
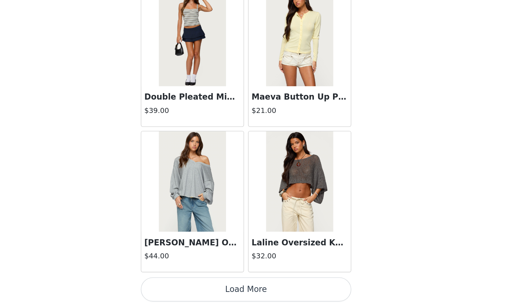
scroll to position [9158, 0]
click at [184, 275] on button "Load More" at bounding box center [259, 293] width 151 height 17
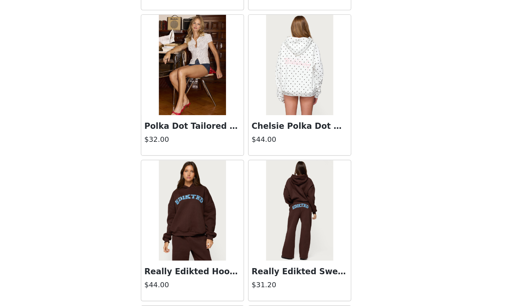
scroll to position [9766, 0]
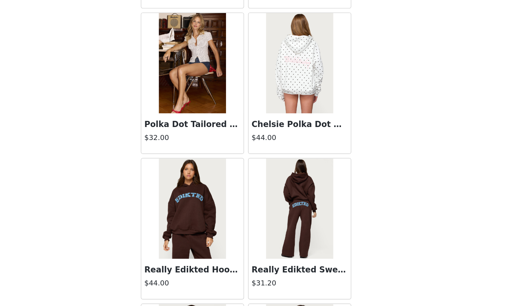
click at [197, 199] on img at bounding box center [221, 235] width 48 height 72
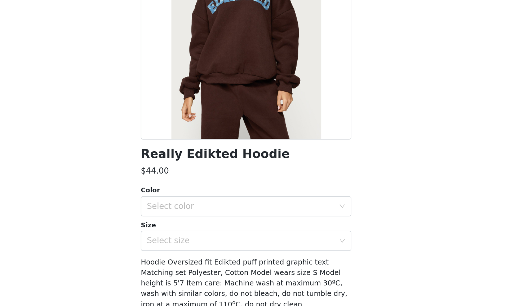
scroll to position [41, 0]
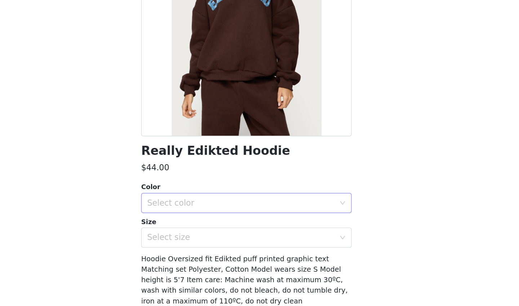
click at [188, 202] on div "Select color" at bounding box center [255, 205] width 135 height 7
click at [184, 215] on li "BROWN" at bounding box center [259, 221] width 151 height 12
click at [188, 227] on div "Select size" at bounding box center [255, 230] width 135 height 7
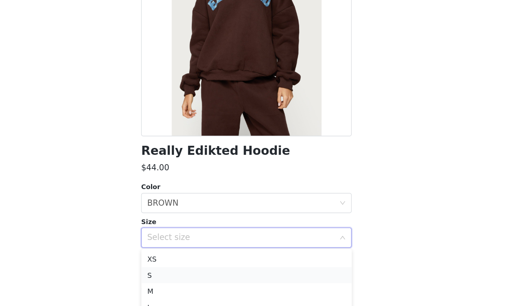
click at [184, 252] on li "S" at bounding box center [259, 258] width 151 height 12
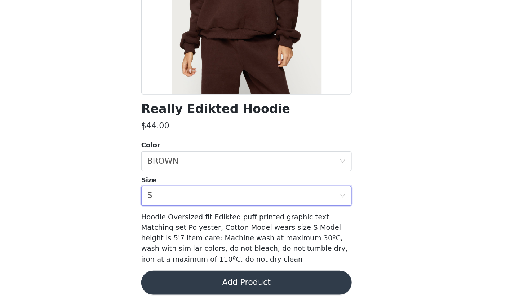
scroll to position [86, 0]
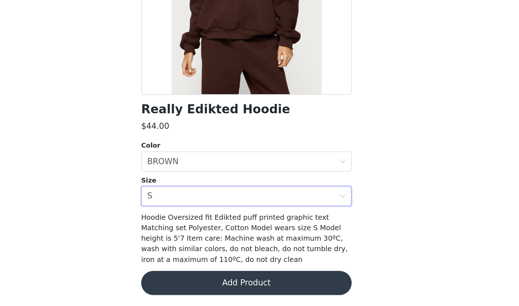
click at [184, 275] on button "Add Product" at bounding box center [259, 288] width 151 height 17
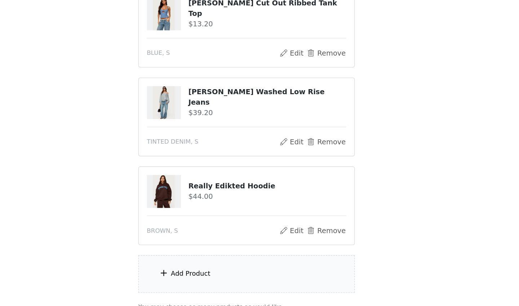
click at [182, 269] on div "Add Product" at bounding box center [260, 282] width 156 height 27
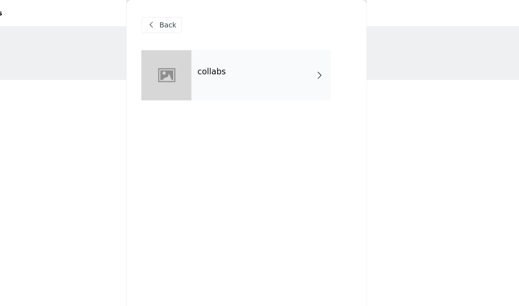
scroll to position [-1, 0]
click at [220, 64] on div "collabs" at bounding box center [270, 54] width 100 height 36
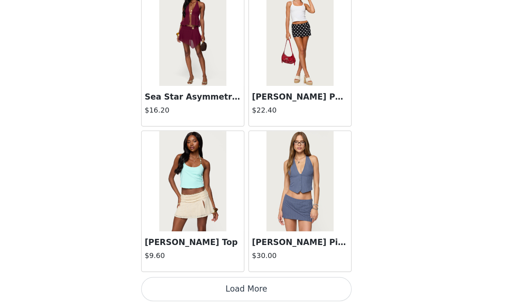
scroll to position [150, 0]
click at [184, 275] on button "Load More" at bounding box center [259, 293] width 151 height 17
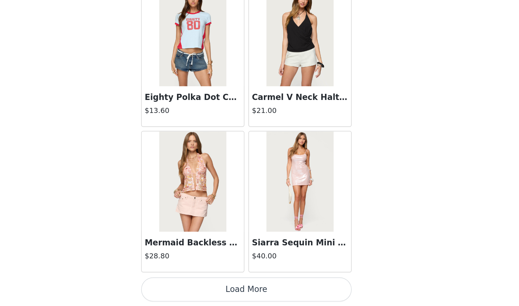
scroll to position [1842, 0]
click at [184, 275] on button "Load More" at bounding box center [259, 293] width 151 height 17
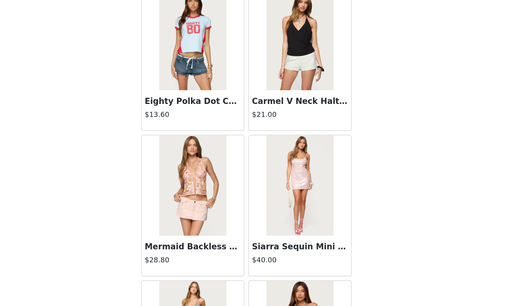
scroll to position [150, 0]
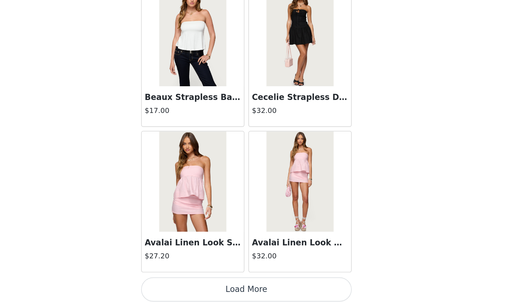
click at [184, 275] on button "Load More" at bounding box center [259, 293] width 151 height 17
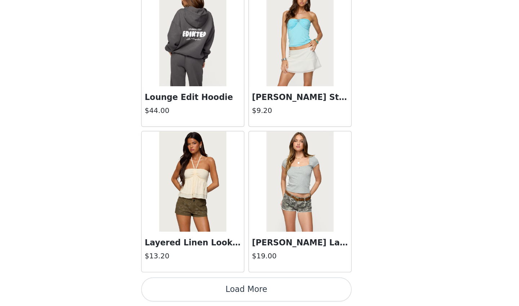
click at [184, 275] on button "Load More" at bounding box center [259, 293] width 151 height 17
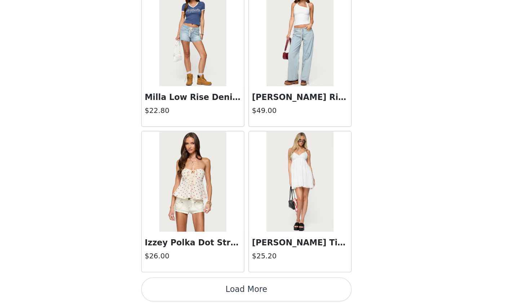
click at [184, 275] on button "Load More" at bounding box center [259, 293] width 151 height 17
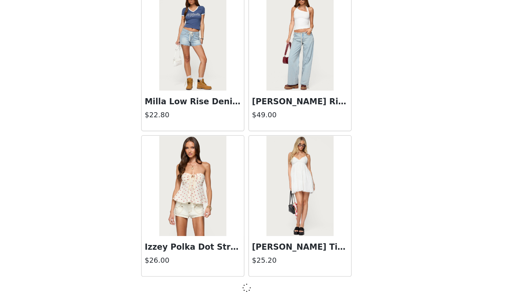
scroll to position [4974, 0]
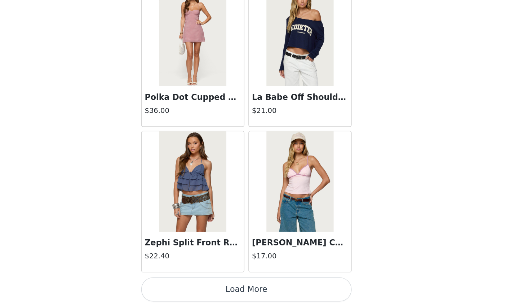
click at [184, 275] on button "Load More" at bounding box center [259, 293] width 151 height 17
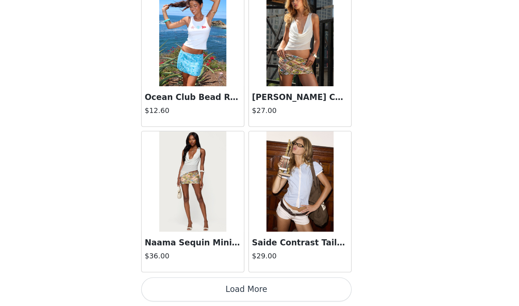
scroll to position [7068, 0]
click at [184, 275] on button "Load More" at bounding box center [259, 293] width 151 height 17
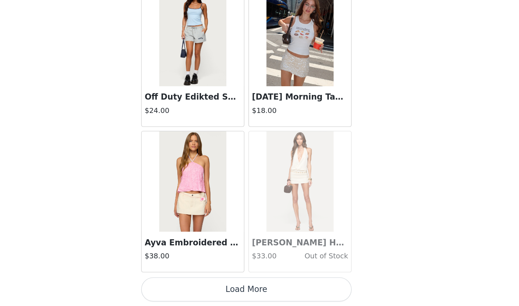
click at [184, 275] on button "Load More" at bounding box center [259, 293] width 151 height 17
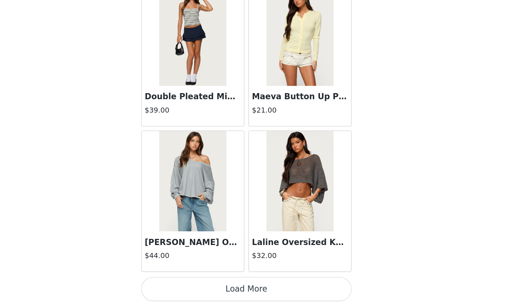
scroll to position [150, 0]
click at [184, 275] on button "Load More" at bounding box center [259, 293] width 151 height 17
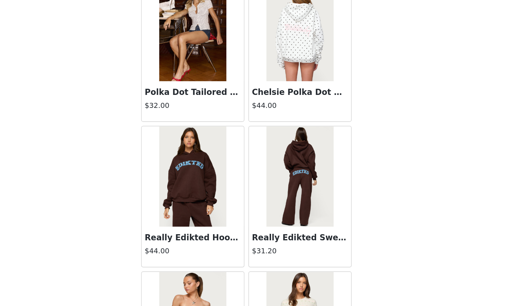
click at [274, 176] on img at bounding box center [298, 212] width 48 height 72
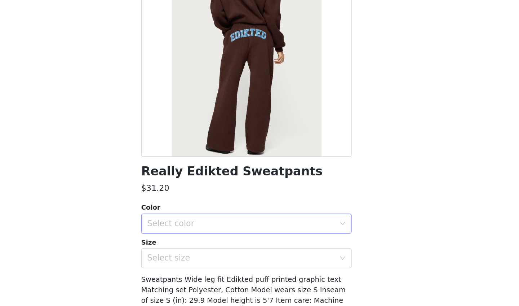
click at [188, 243] on div "Select color" at bounding box center [255, 246] width 135 height 7
click at [184, 256] on li "BROWN" at bounding box center [259, 262] width 151 height 12
click at [188, 267] on div "Select size" at bounding box center [255, 270] width 135 height 7
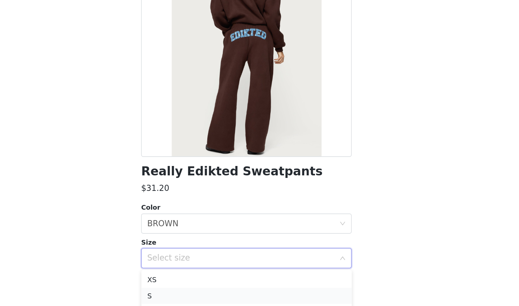
click at [184, 275] on li "S" at bounding box center [259, 298] width 151 height 12
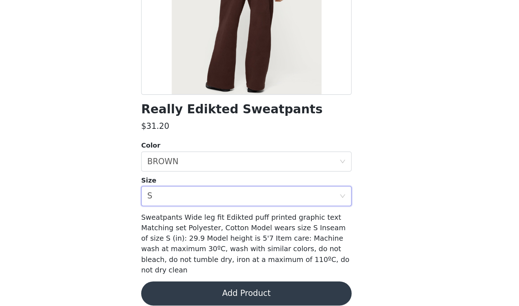
click at [184, 275] on button "Add Product" at bounding box center [259, 296] width 151 height 17
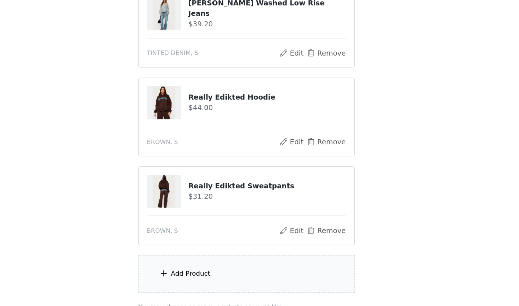
click at [196, 269] on div "Add Product" at bounding box center [260, 282] width 156 height 27
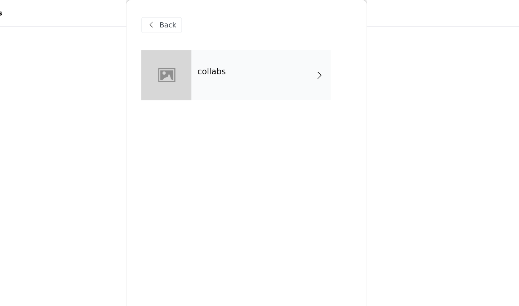
click at [220, 41] on div "collabs" at bounding box center [270, 54] width 100 height 36
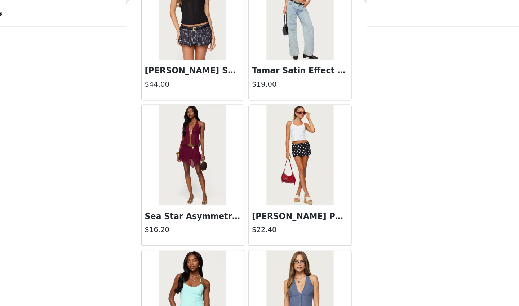
scroll to position [797, 0]
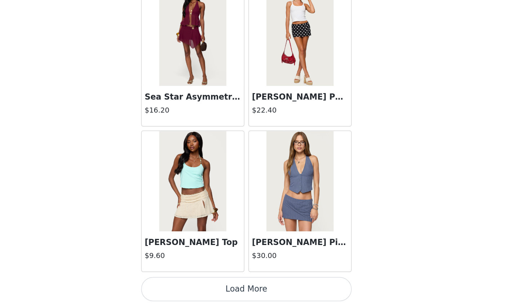
click at [184, 275] on button "Load More" at bounding box center [259, 293] width 151 height 17
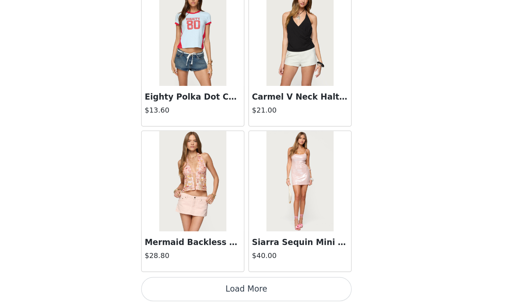
click at [184, 275] on button "Load More" at bounding box center [259, 293] width 151 height 17
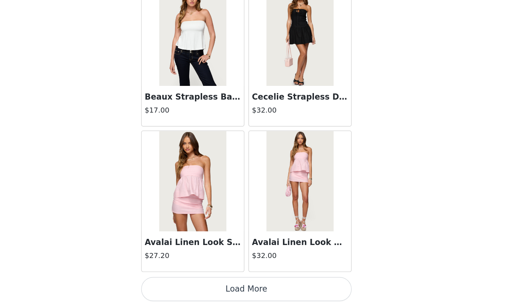
click at [184, 275] on button "Load More" at bounding box center [259, 293] width 151 height 17
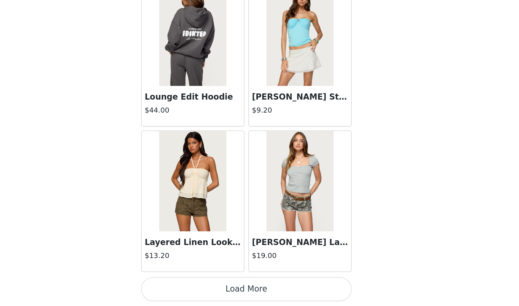
click at [184, 275] on button "Load More" at bounding box center [259, 293] width 151 height 17
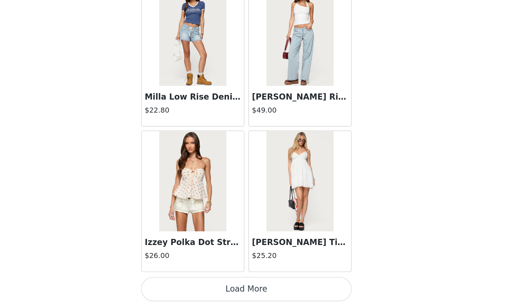
click at [184, 275] on button "Load More" at bounding box center [259, 293] width 151 height 17
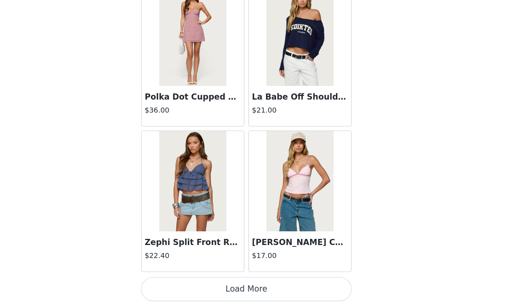
click at [184, 275] on button "Load More" at bounding box center [259, 293] width 151 height 17
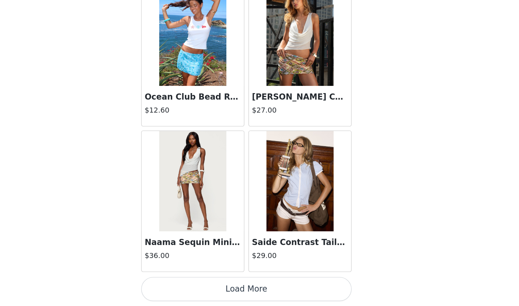
click at [184, 275] on button "Load More" at bounding box center [259, 293] width 151 height 17
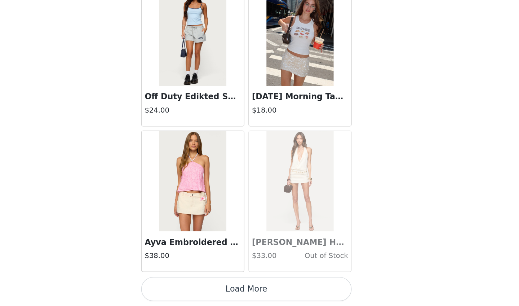
click at [184, 275] on button "Load More" at bounding box center [259, 293] width 151 height 17
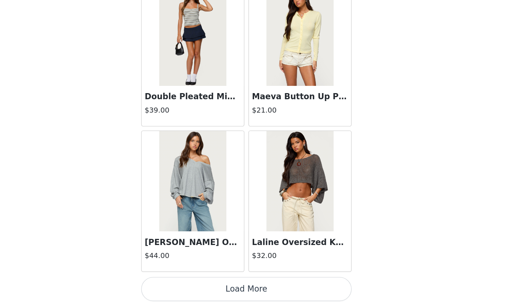
click at [184, 275] on button "Load More" at bounding box center [259, 293] width 151 height 17
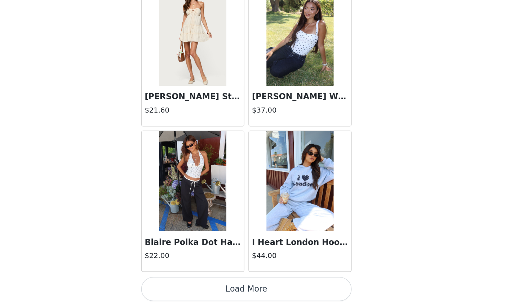
click at [184, 275] on button "Load More" at bounding box center [259, 293] width 151 height 17
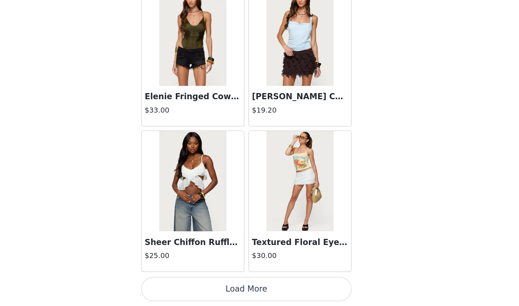
click at [184, 275] on button "Load More" at bounding box center [259, 293] width 151 height 17
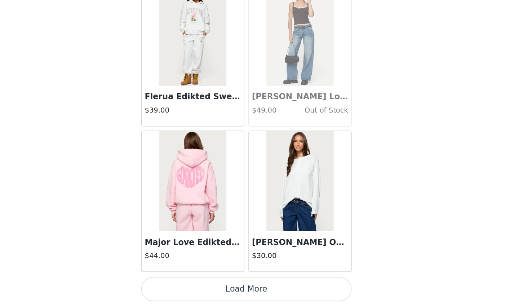
click at [197, 180] on img at bounding box center [221, 216] width 48 height 72
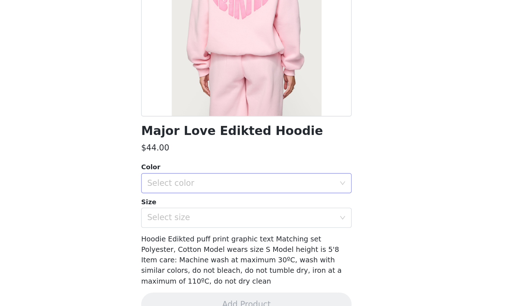
click at [188, 210] on div "Select color" at bounding box center [257, 217] width 138 height 14
click at [184, 227] on li "LIGHT PINK" at bounding box center [259, 233] width 151 height 12
click at [188, 239] on div "Select size" at bounding box center [255, 242] width 135 height 7
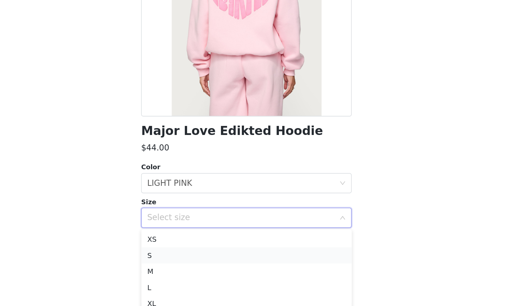
click at [184, 263] on li "S" at bounding box center [259, 269] width 151 height 12
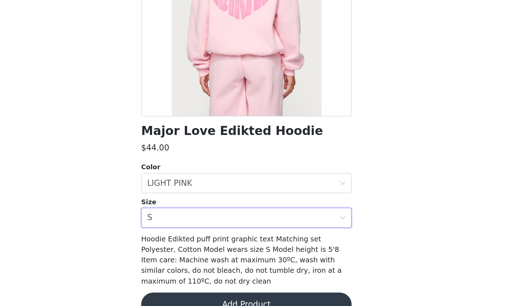
click at [184, 275] on button "Add Product" at bounding box center [259, 304] width 151 height 17
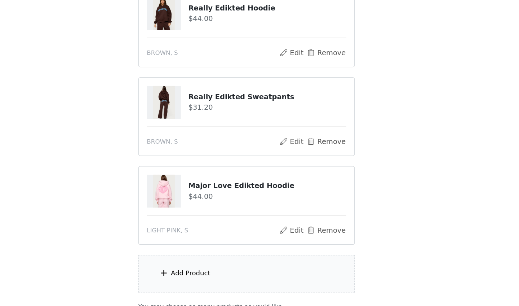
click at [182, 269] on div "Add Product" at bounding box center [260, 282] width 156 height 27
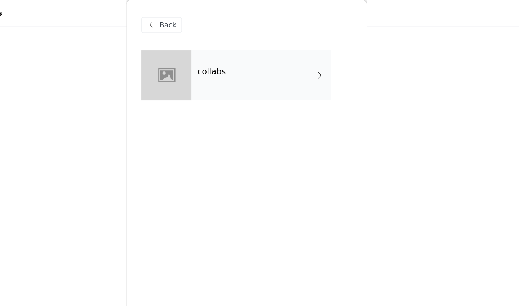
scroll to position [85, 0]
click at [220, 60] on div "collabs" at bounding box center [270, 54] width 100 height 36
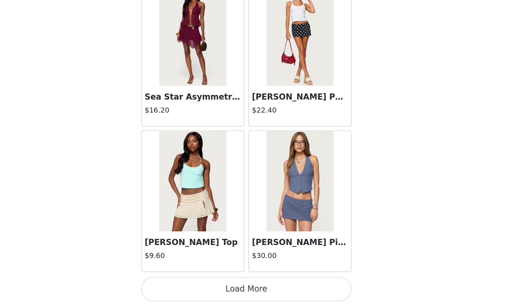
scroll to position [277, 0]
click at [184, 275] on button "Load More" at bounding box center [259, 293] width 151 height 17
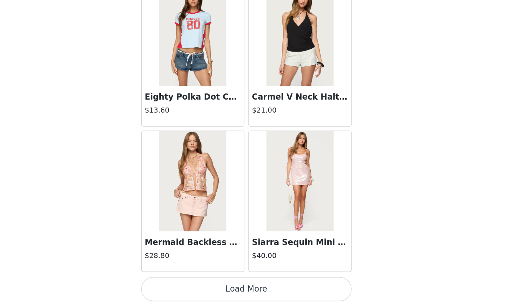
click at [184, 275] on button "Load More" at bounding box center [259, 293] width 151 height 17
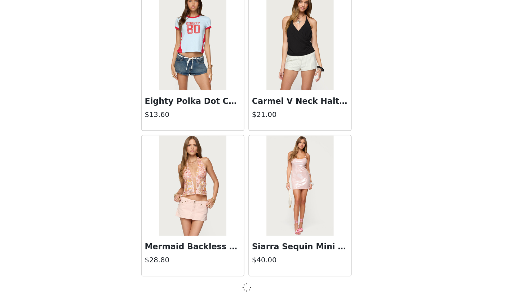
scroll to position [1839, 0]
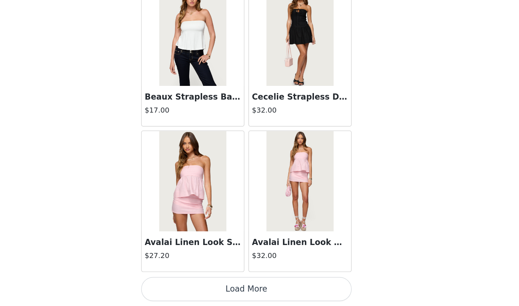
click at [184, 275] on button "Load More" at bounding box center [259, 293] width 151 height 17
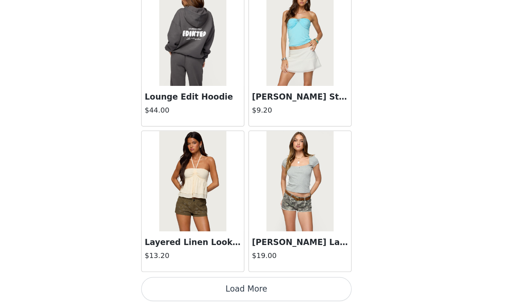
click at [184, 275] on button "Load More" at bounding box center [259, 293] width 151 height 17
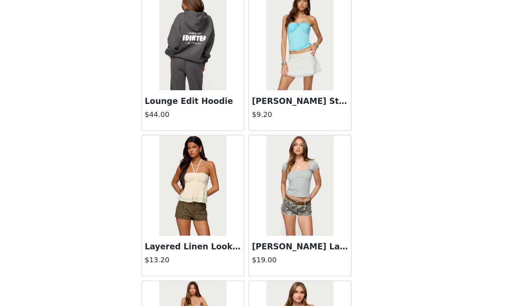
scroll to position [277, 0]
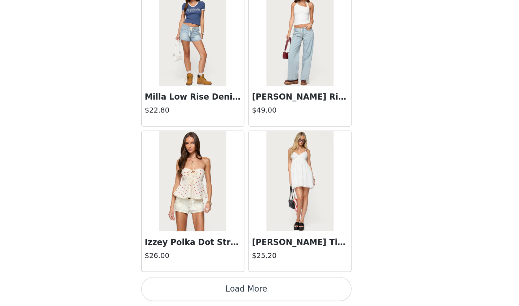
click at [184, 275] on button "Load More" at bounding box center [259, 293] width 151 height 17
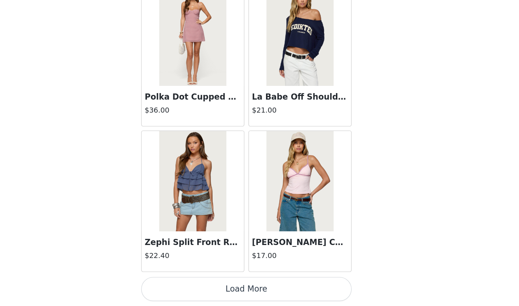
click at [184, 275] on button "Load More" at bounding box center [259, 293] width 151 height 17
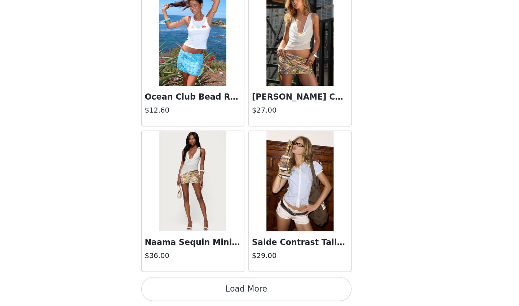
click at [184, 275] on button "Load More" at bounding box center [259, 293] width 151 height 17
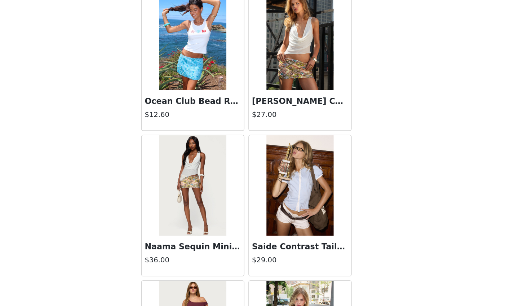
scroll to position [277, 0]
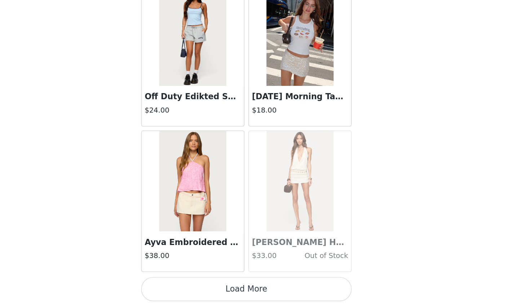
click at [184, 275] on button "Load More" at bounding box center [259, 293] width 151 height 17
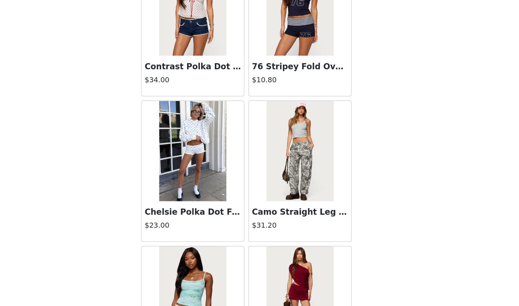
scroll to position [8632, 0]
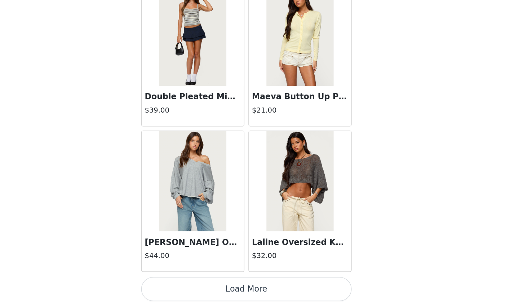
click at [184, 275] on button "Load More" at bounding box center [259, 293] width 151 height 17
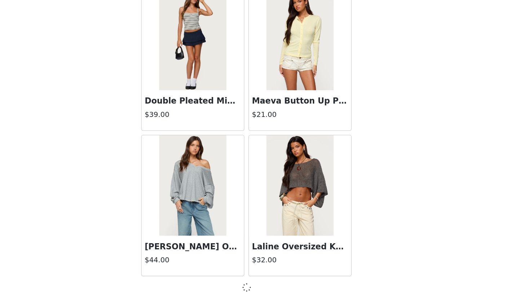
scroll to position [9155, 0]
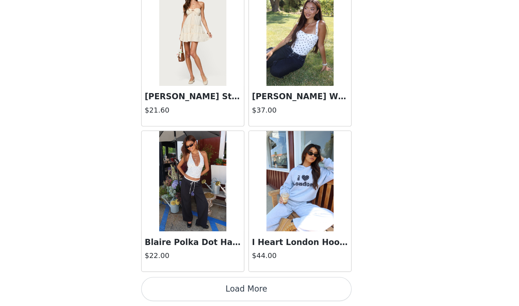
click at [184, 275] on button "Load More" at bounding box center [259, 293] width 151 height 17
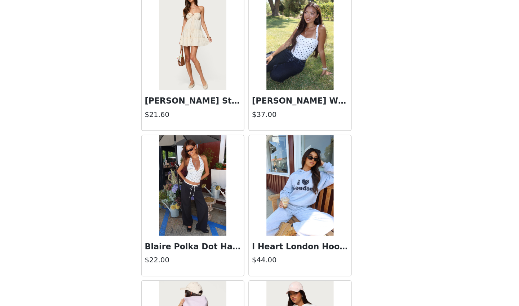
scroll to position [277, 0]
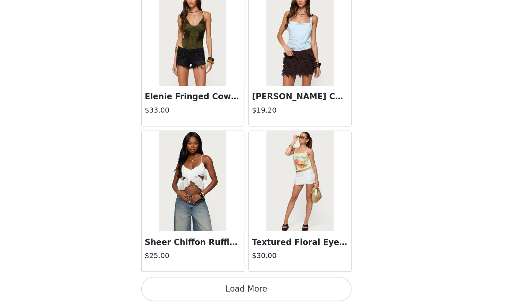
click at [184, 275] on button "Load More" at bounding box center [259, 293] width 151 height 17
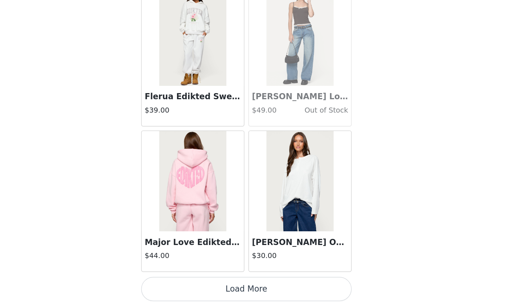
scroll to position [11877, 0]
click at [184, 275] on button "Load More" at bounding box center [259, 293] width 151 height 17
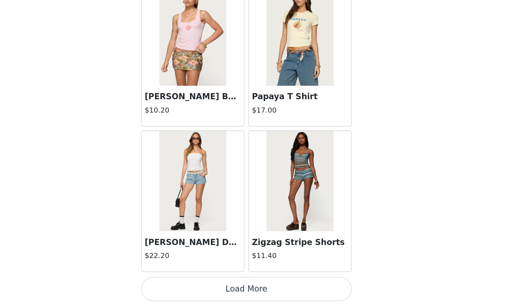
scroll to position [13339, 0]
click at [184, 275] on button "Load More" at bounding box center [259, 293] width 151 height 17
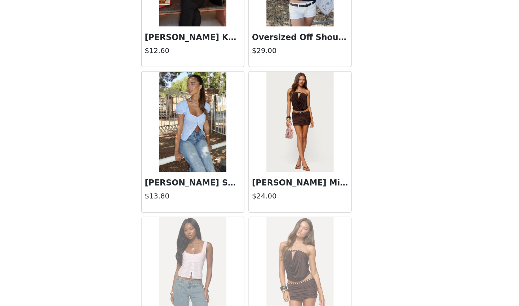
scroll to position [13876, 0]
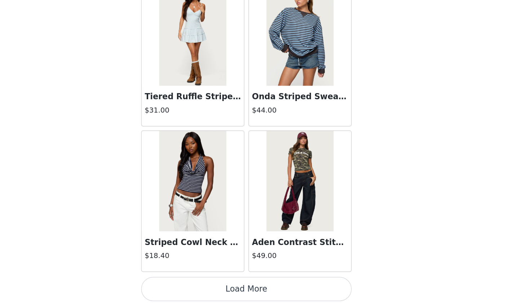
click at [184, 275] on button "Load More" at bounding box center [259, 293] width 151 height 17
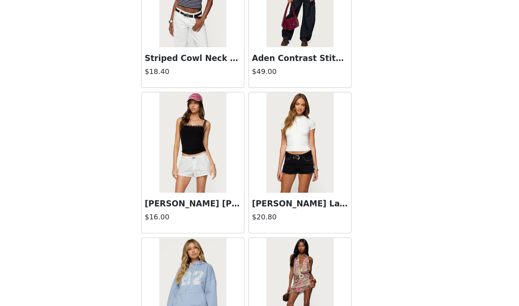
scroll to position [14559, 0]
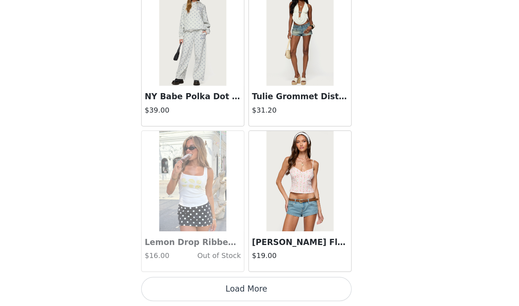
click at [184, 275] on button "Load More" at bounding box center [259, 293] width 151 height 17
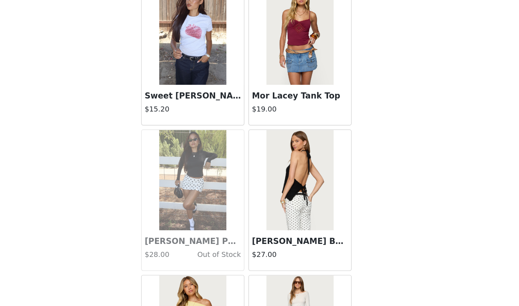
scroll to position [16090, 0]
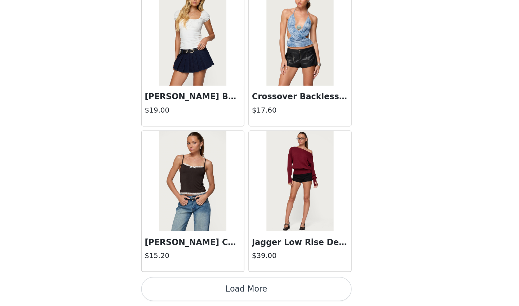
click at [184, 275] on button "Load More" at bounding box center [259, 293] width 151 height 17
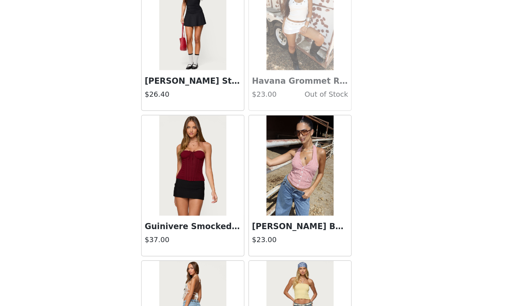
scroll to position [17474, 0]
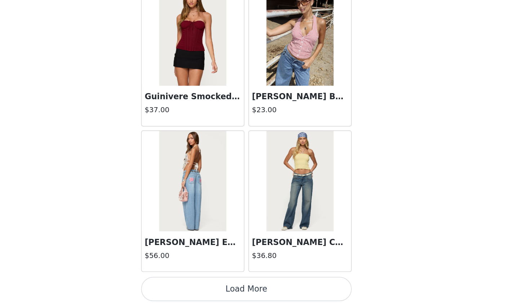
click at [184, 275] on button "Load More" at bounding box center [259, 293] width 151 height 17
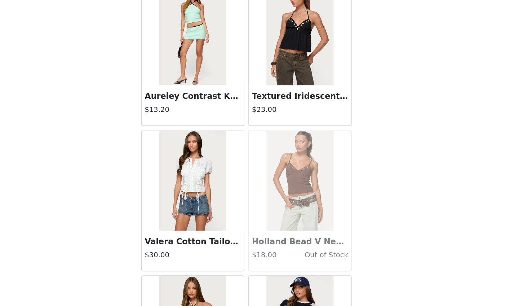
scroll to position [18362, 0]
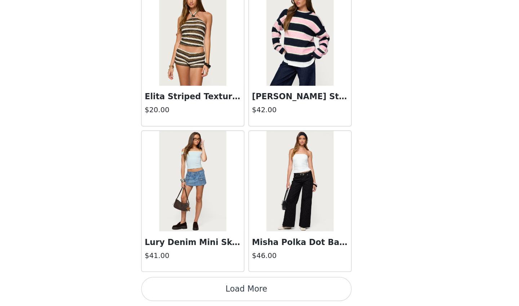
click at [184, 275] on button "Load More" at bounding box center [259, 293] width 151 height 17
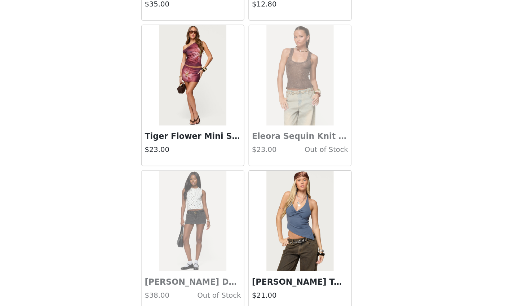
scroll to position [19585, 0]
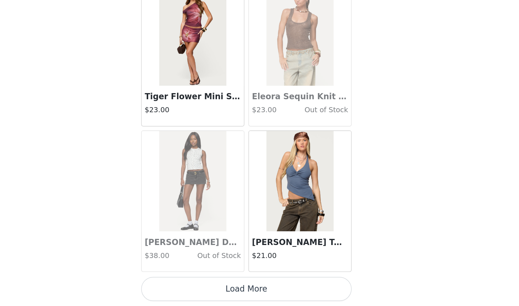
click at [187, 275] on button "Load More" at bounding box center [259, 293] width 151 height 17
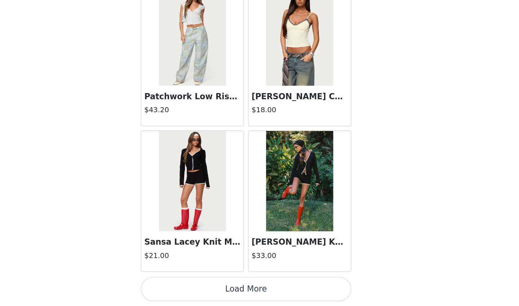
scroll to position [277, 0]
click at [184, 275] on button "Load More" at bounding box center [259, 293] width 151 height 17
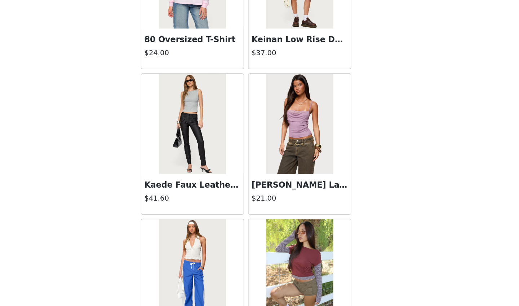
scroll to position [21642, 0]
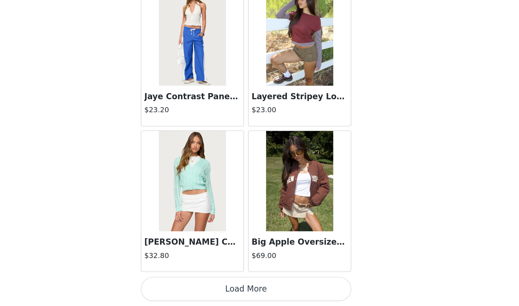
click at [184, 275] on button "Load More" at bounding box center [259, 293] width 151 height 17
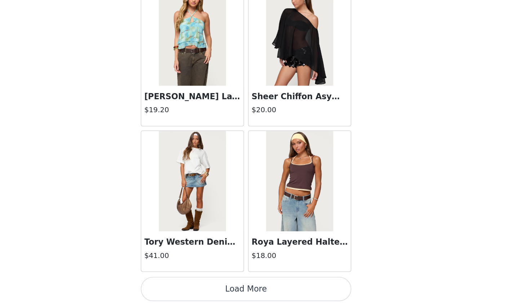
scroll to position [22745, 0]
click at [184, 275] on button "Load More" at bounding box center [259, 293] width 151 height 17
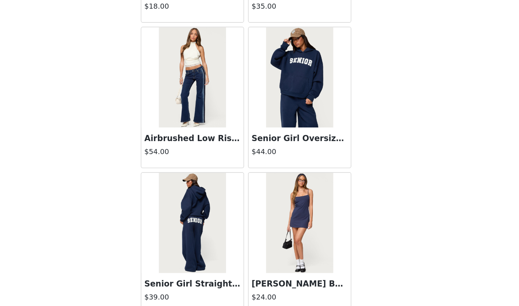
scroll to position [23656, 0]
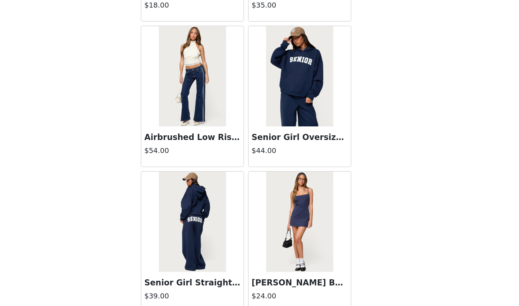
click at [274, 105] on img at bounding box center [298, 141] width 48 height 72
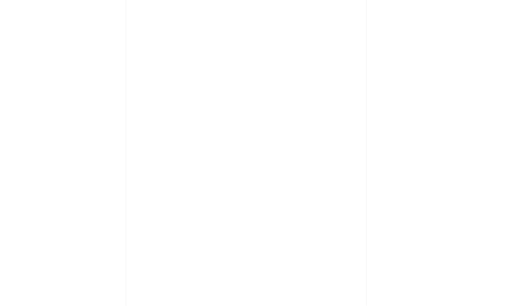
scroll to position [0, 0]
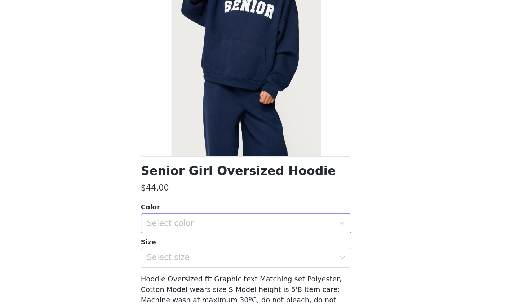
click at [188, 243] on div "Select color" at bounding box center [255, 246] width 135 height 7
click at [184, 256] on li "NAVY" at bounding box center [259, 262] width 151 height 12
click at [188, 267] on div "Select size" at bounding box center [255, 270] width 135 height 7
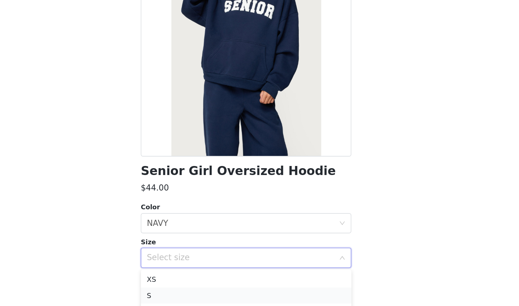
click at [184, 275] on li "S" at bounding box center [259, 298] width 151 height 12
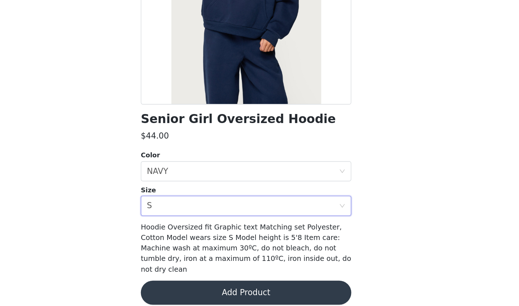
scroll to position [37, 0]
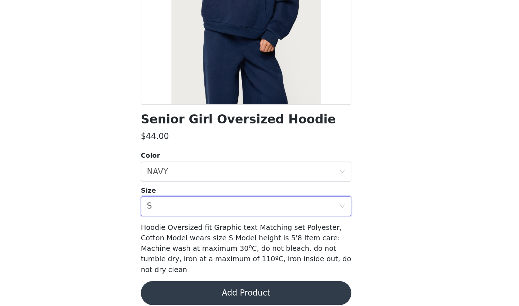
click at [205, 275] on button "Add Product" at bounding box center [259, 296] width 151 height 17
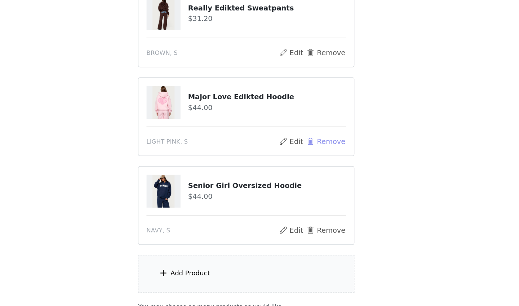
click at [302, 183] on button "Remove" at bounding box center [316, 187] width 29 height 9
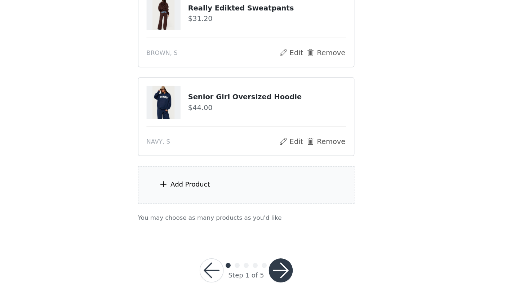
click at [185, 205] on div "Add Product" at bounding box center [260, 218] width 156 height 27
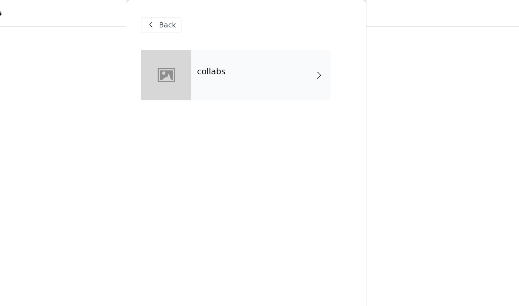
scroll to position [244, 0]
click at [220, 48] on div "collabs" at bounding box center [270, 54] width 100 height 36
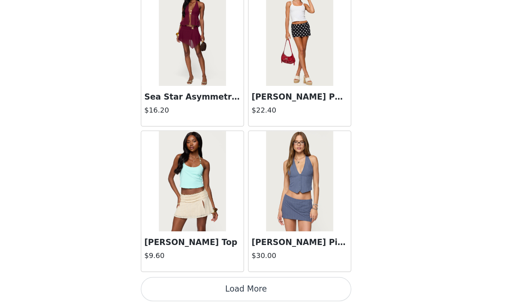
scroll to position [277, 0]
click at [184, 275] on button "Load More" at bounding box center [259, 293] width 151 height 17
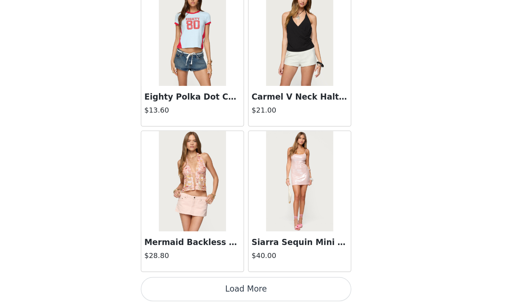
click at [184, 275] on button "Load More" at bounding box center [259, 293] width 151 height 17
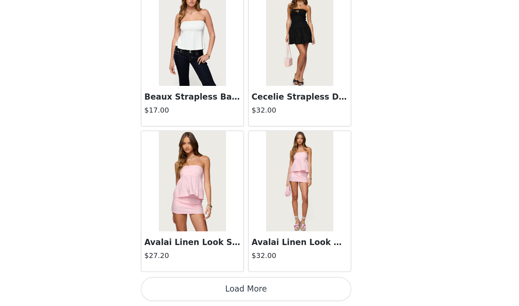
click at [184, 275] on button "Load More" at bounding box center [259, 293] width 151 height 17
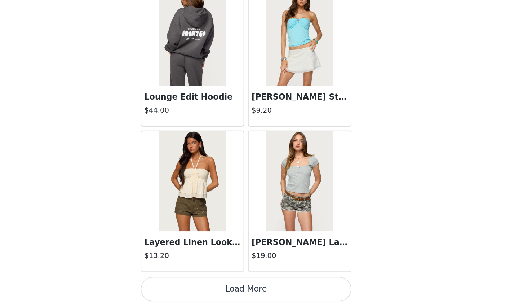
click at [184, 275] on button "Load More" at bounding box center [259, 293] width 151 height 17
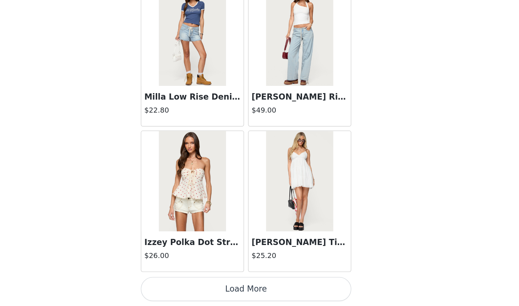
click at [184, 275] on button "Load More" at bounding box center [259, 293] width 151 height 17
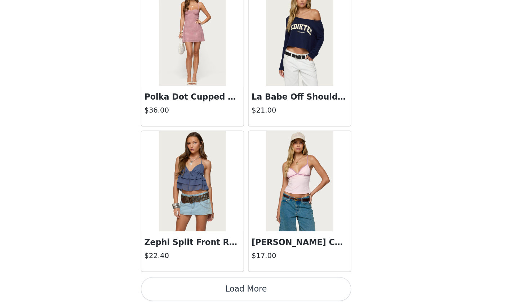
click at [182, 196] on div "Zephi Split Front Ruffled Top $22.40" at bounding box center [220, 230] width 77 height 105
click at [184, 275] on button "Load More" at bounding box center [259, 293] width 151 height 17
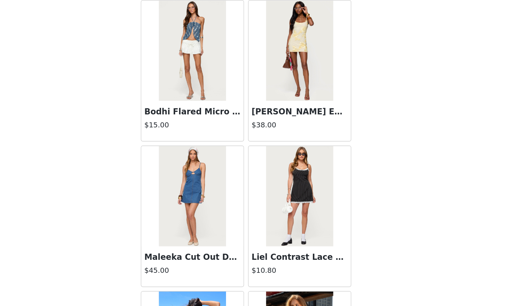
scroll to position [6609, 0]
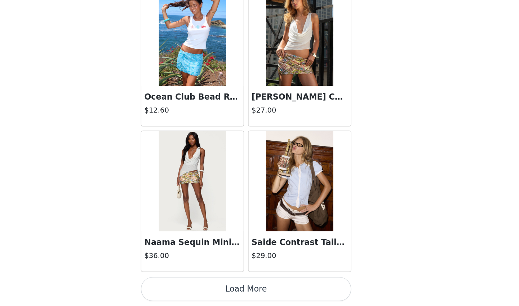
click at [184, 275] on button "Load More" at bounding box center [259, 293] width 151 height 17
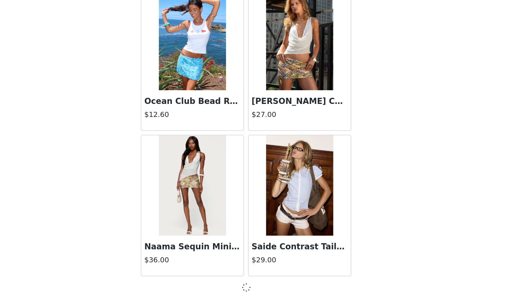
scroll to position [7065, 0]
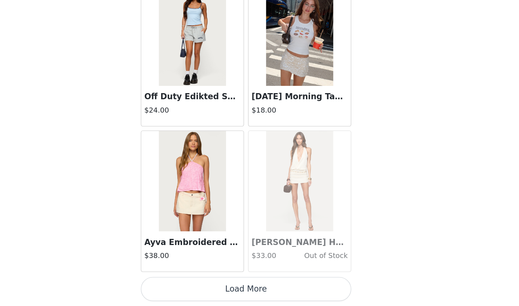
click at [190, 275] on button "Load More" at bounding box center [259, 293] width 151 height 17
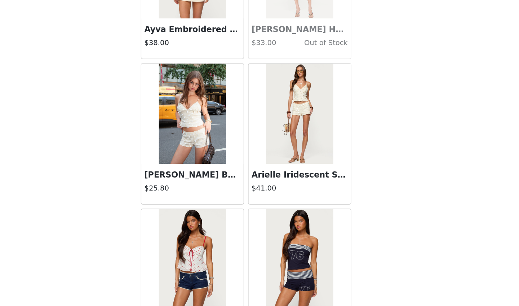
scroll to position [8328, 0]
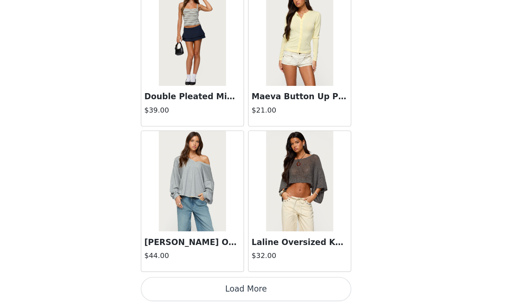
click at [184, 275] on button "Load More" at bounding box center [259, 293] width 151 height 17
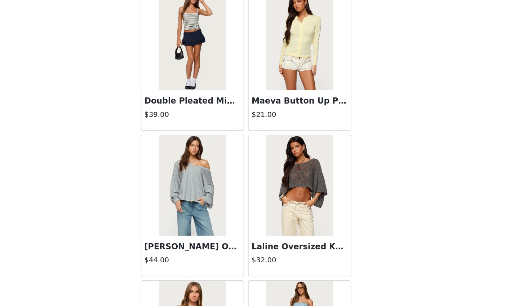
scroll to position [277, 0]
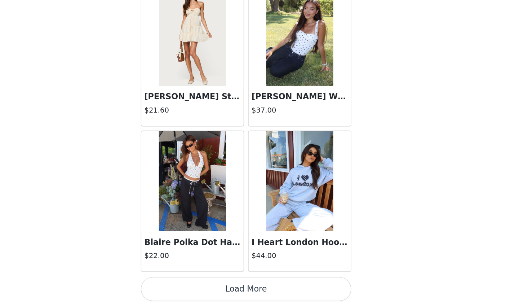
click at [184, 275] on button "Load More" at bounding box center [259, 293] width 151 height 17
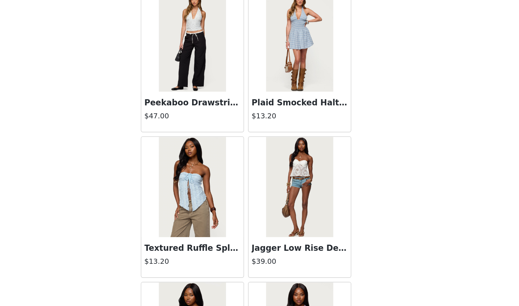
scroll to position [10875, 0]
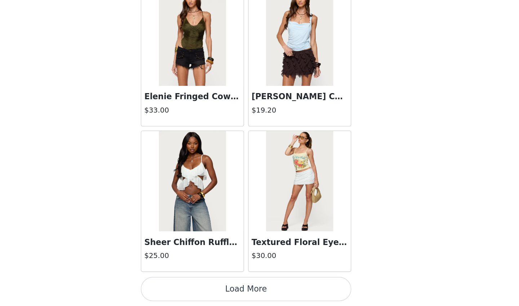
click at [184, 275] on button "Load More" at bounding box center [259, 293] width 151 height 17
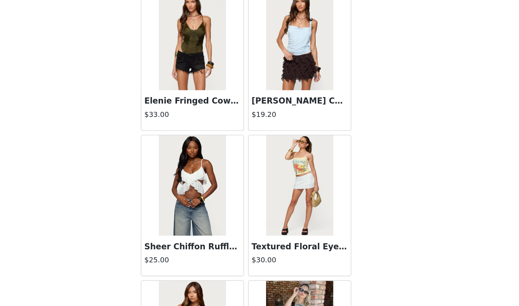
scroll to position [277, 0]
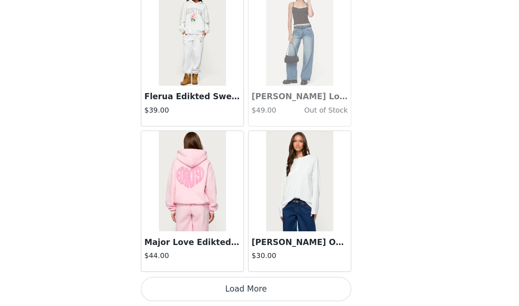
click at [184, 275] on button "Load More" at bounding box center [259, 293] width 151 height 17
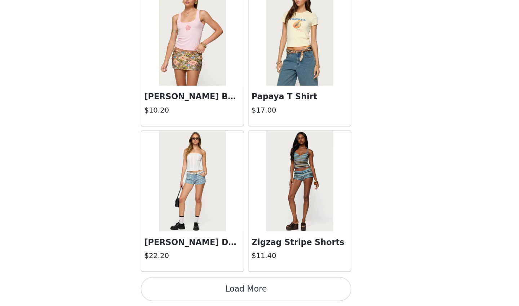
click at [184, 275] on button "Load More" at bounding box center [259, 293] width 151 height 17
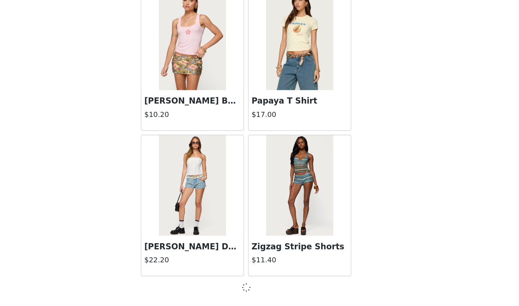
scroll to position [13336, 0]
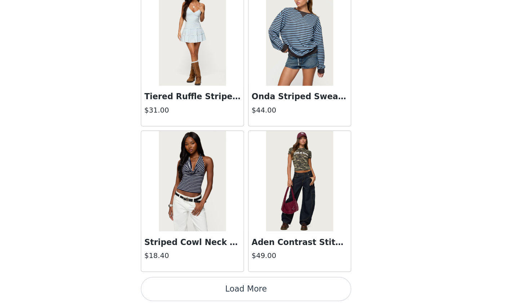
click at [184, 275] on button "Load More" at bounding box center [259, 293] width 151 height 17
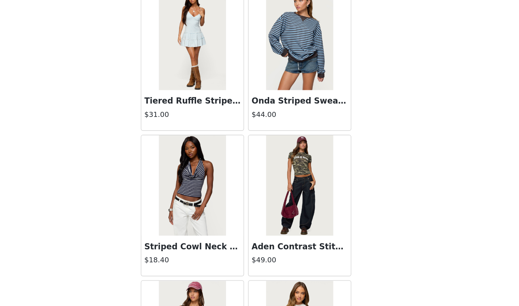
scroll to position [277, 0]
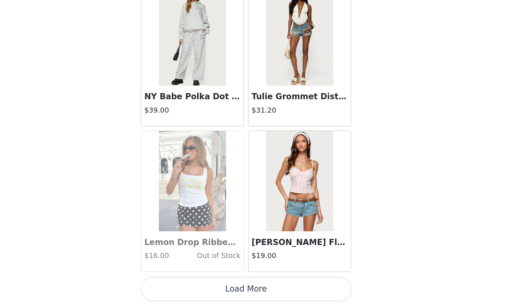
click at [184, 275] on button "Load More" at bounding box center [259, 293] width 151 height 17
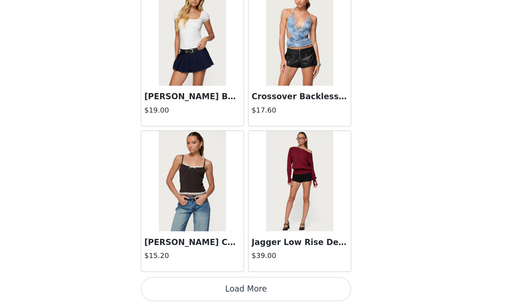
click at [184, 275] on button "Load More" at bounding box center [259, 293] width 151 height 17
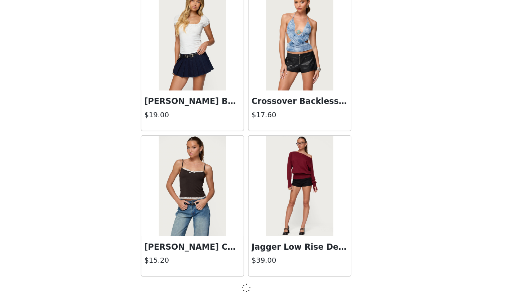
scroll to position [16471, 0]
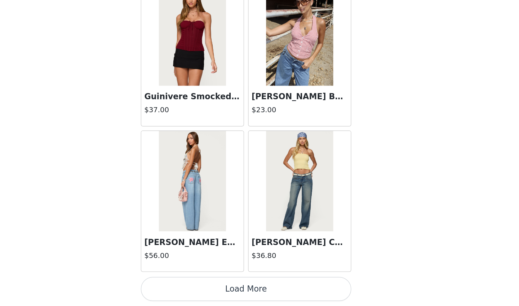
click at [184, 275] on button "Load More" at bounding box center [259, 293] width 151 height 17
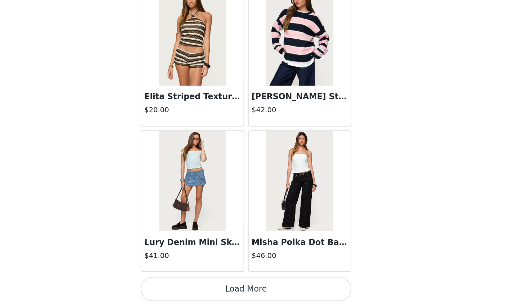
scroll to position [277, 0]
click at [184, 275] on button "Load More" at bounding box center [259, 293] width 151 height 17
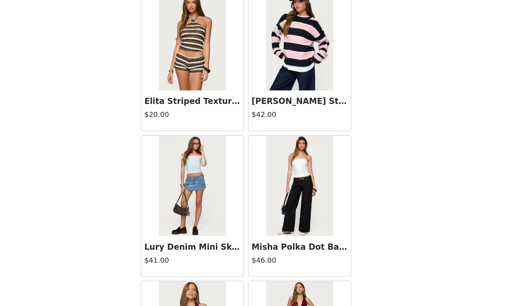
scroll to position [18948, 0]
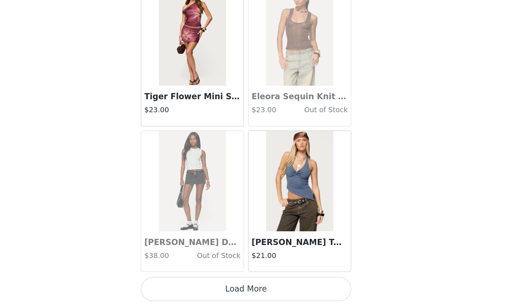
click at [184, 275] on button "Load More" at bounding box center [259, 293] width 151 height 17
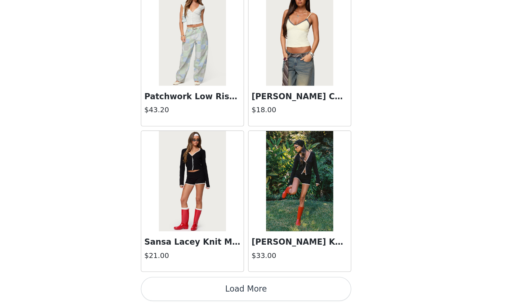
scroll to position [20651, 0]
click at [184, 275] on button "Load More" at bounding box center [259, 293] width 151 height 17
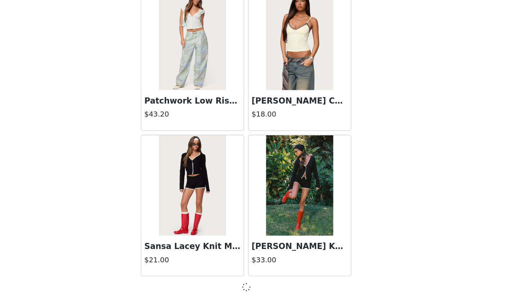
scroll to position [277, 0]
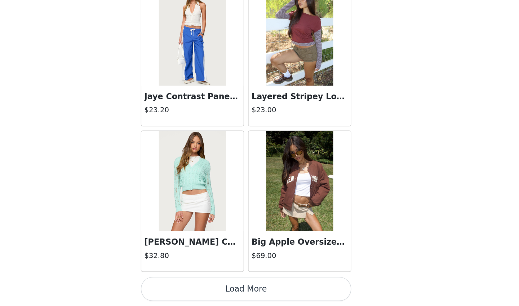
click at [184, 275] on button "Load More" at bounding box center [259, 293] width 151 height 17
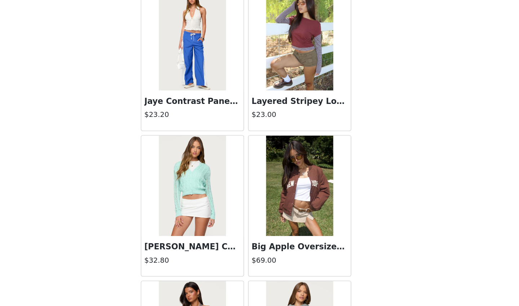
scroll to position [21911, 0]
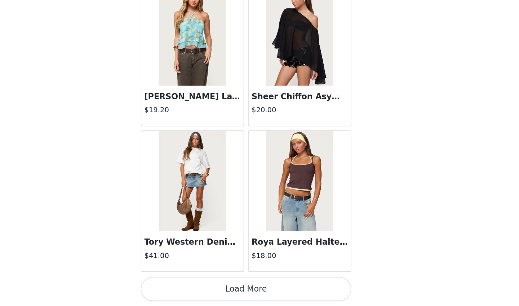
click at [184, 275] on button "Load More" at bounding box center [259, 293] width 151 height 17
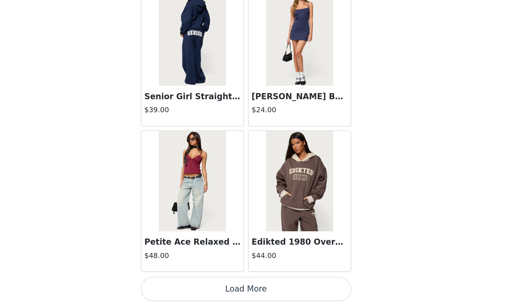
scroll to position [23790, 0]
drag, startPoint x: 141, startPoint y: 41, endPoint x: 130, endPoint y: 76, distance: 36.1
click at [173, 95] on div "Back Tahna Flower Crochet Shorts $18.00 We'Re Edikted Sweat Shorts $13.80 Kasen…" at bounding box center [259, 153] width 173 height 306
drag, startPoint x: 130, startPoint y: 69, endPoint x: 138, endPoint y: 77, distance: 11.7
click at [184, 147] on div "Senior Girl Straight Leg Sweatpants $39.00" at bounding box center [221, 161] width 74 height 29
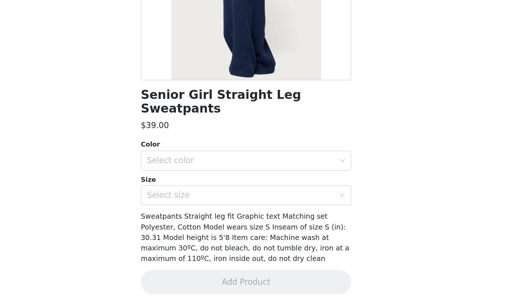
scroll to position [0, 0]
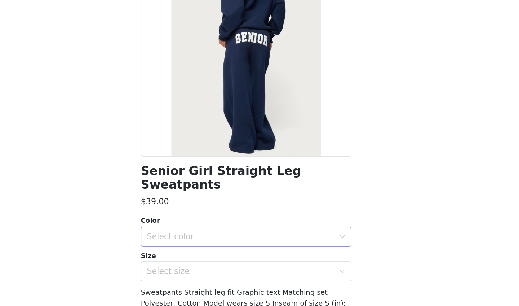
click at [188, 252] on div "Select color" at bounding box center [255, 255] width 135 height 7
click at [184, 256] on li "NAVY" at bounding box center [259, 262] width 151 height 12
click at [188, 275] on div "Select size" at bounding box center [255, 280] width 135 height 7
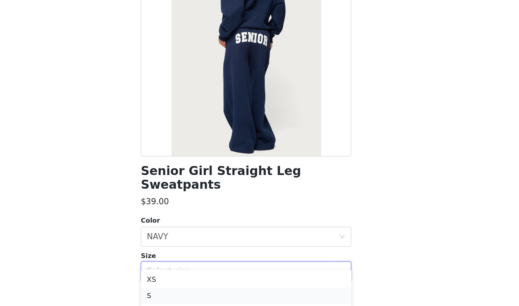
click at [184, 275] on li "S" at bounding box center [259, 298] width 151 height 12
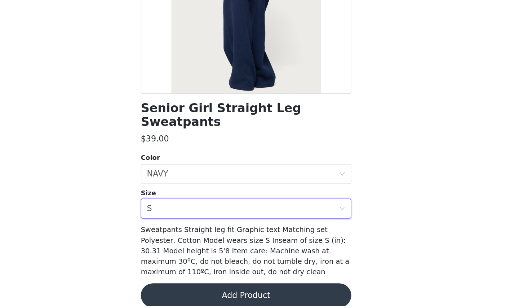
scroll to position [45, 0]
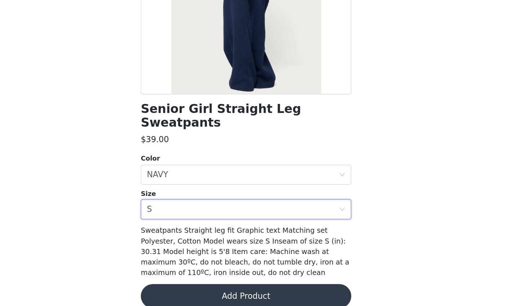
click at [196, 275] on button "Add Product" at bounding box center [259, 298] width 151 height 17
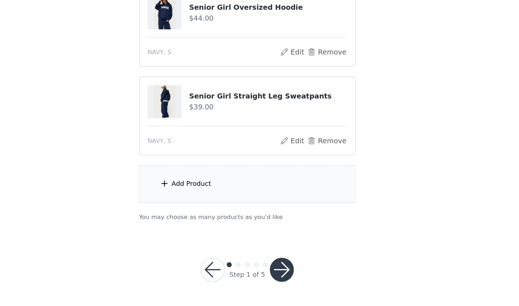
scroll to position [341, 0]
click at [187, 205] on div "Add Product" at bounding box center [260, 218] width 156 height 27
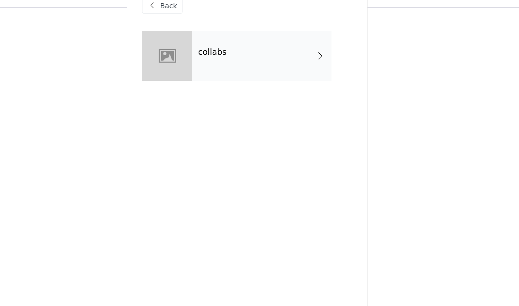
scroll to position [219, 0]
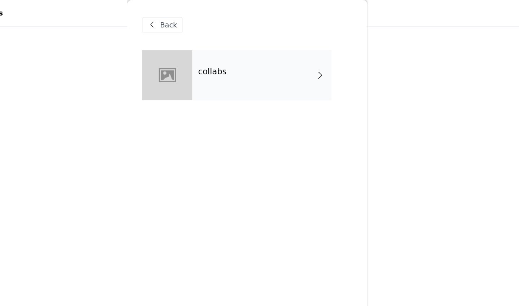
click at [220, 59] on div "collabs" at bounding box center [270, 54] width 100 height 36
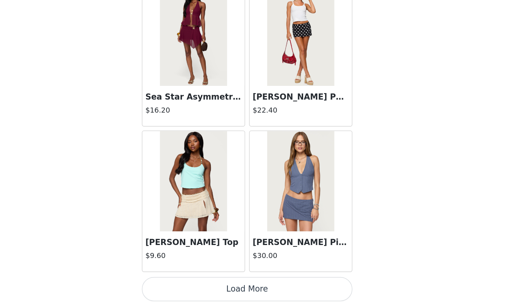
scroll to position [341, 0]
click at [184, 275] on button "Load More" at bounding box center [259, 293] width 151 height 17
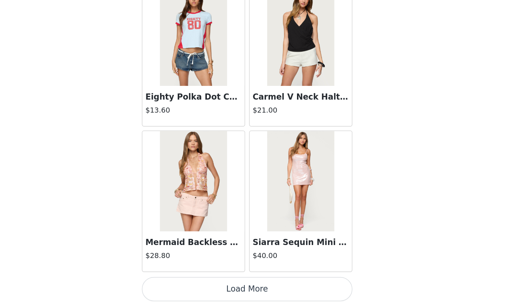
click at [184, 275] on button "Load More" at bounding box center [259, 293] width 151 height 17
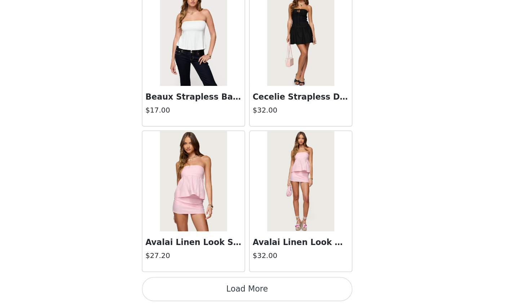
click at [184, 275] on button "Load More" at bounding box center [259, 293] width 151 height 17
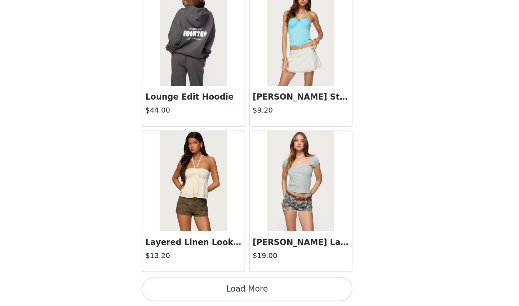
click at [184, 275] on button "Load More" at bounding box center [259, 293] width 151 height 17
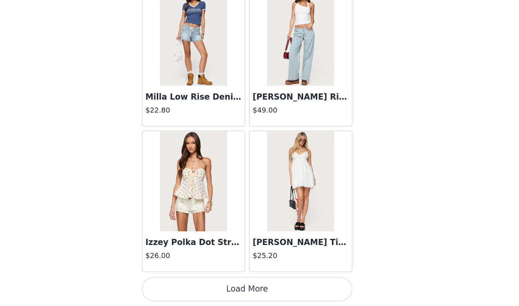
click at [184, 275] on button "Load More" at bounding box center [259, 293] width 151 height 17
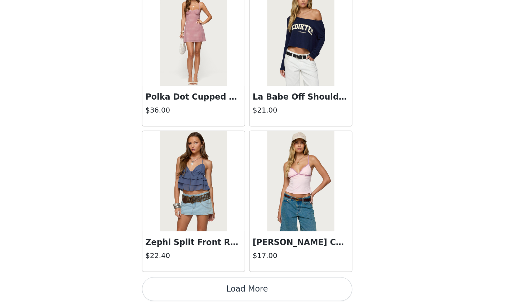
click at [184, 275] on button "Load More" at bounding box center [259, 293] width 151 height 17
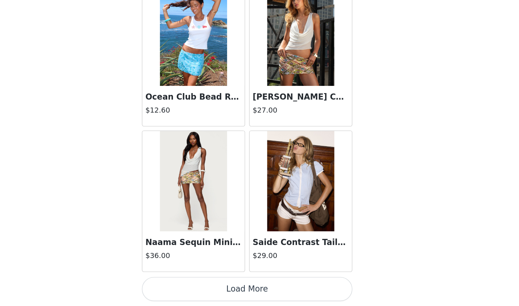
click at [184, 275] on button "Load More" at bounding box center [259, 293] width 151 height 17
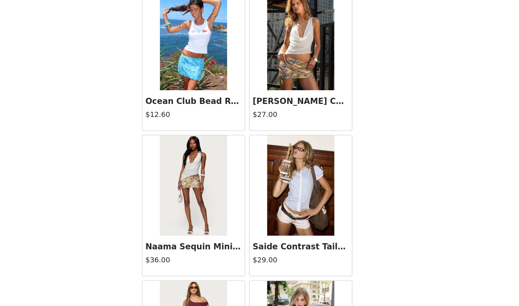
scroll to position [7745, 0]
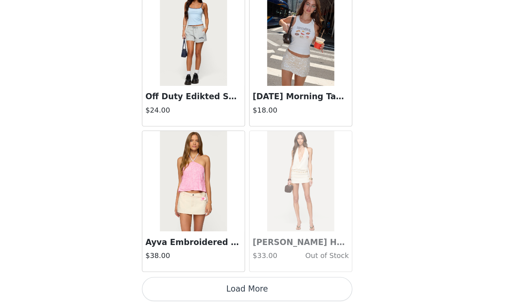
click at [184, 275] on button "Load More" at bounding box center [259, 293] width 151 height 17
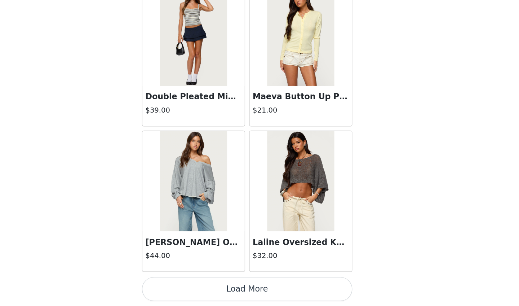
click at [184, 275] on button "Load More" at bounding box center [259, 293] width 151 height 17
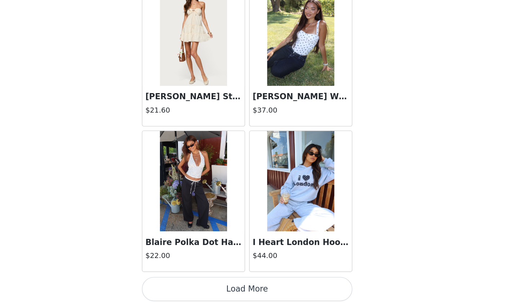
click at [184, 275] on button "Load More" at bounding box center [259, 293] width 151 height 17
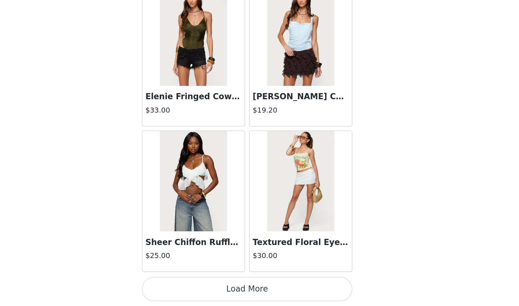
click at [184, 275] on button "Load More" at bounding box center [259, 293] width 151 height 17
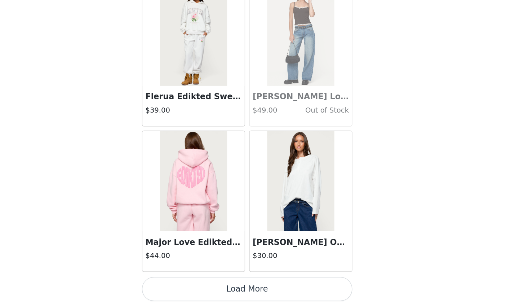
click at [184, 275] on button "Load More" at bounding box center [259, 293] width 151 height 17
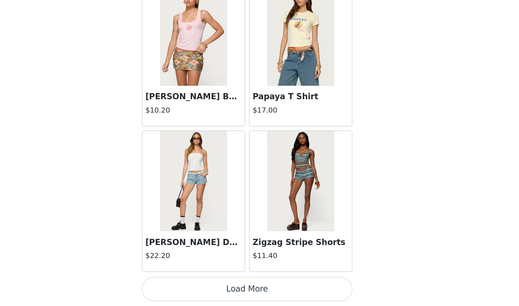
click at [184, 275] on button "Load More" at bounding box center [259, 293] width 151 height 17
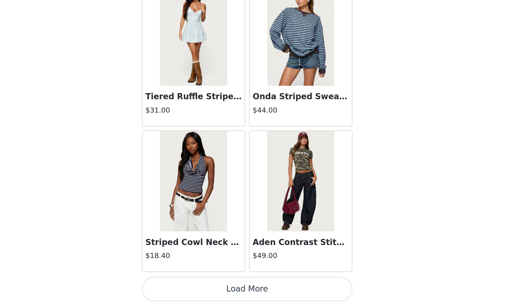
click at [184, 275] on button "Load More" at bounding box center [259, 293] width 151 height 17
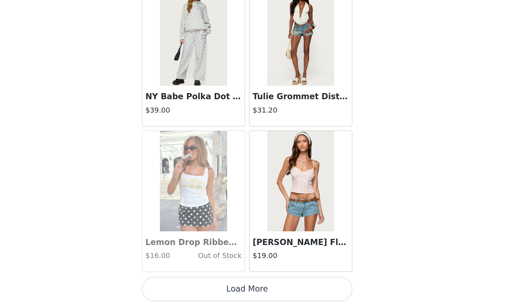
click at [184, 275] on button "Load More" at bounding box center [259, 293] width 151 height 17
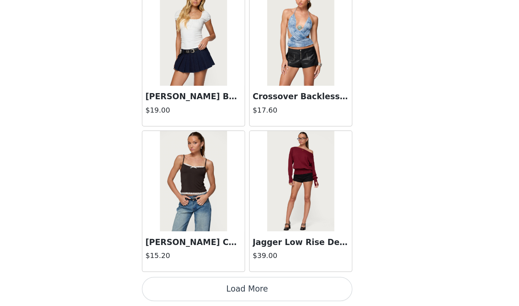
click at [184, 275] on button "Load More" at bounding box center [259, 293] width 151 height 17
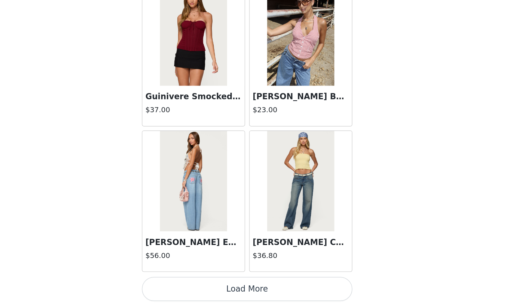
click at [184, 275] on button "Load More" at bounding box center [259, 293] width 151 height 17
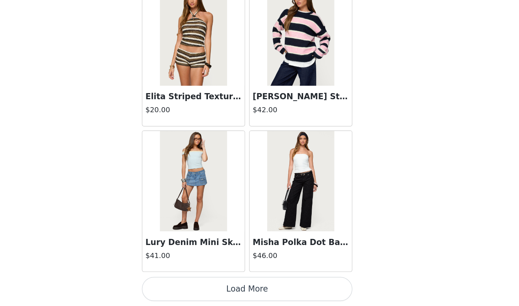
click at [184, 275] on button "Load More" at bounding box center [259, 293] width 151 height 17
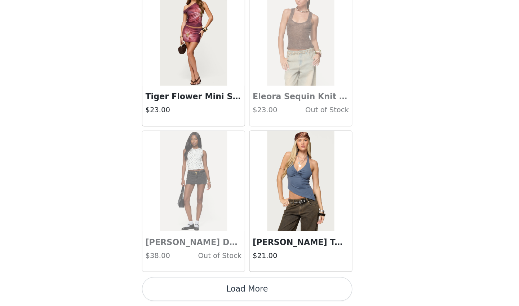
click at [184, 275] on button "Load More" at bounding box center [259, 293] width 151 height 17
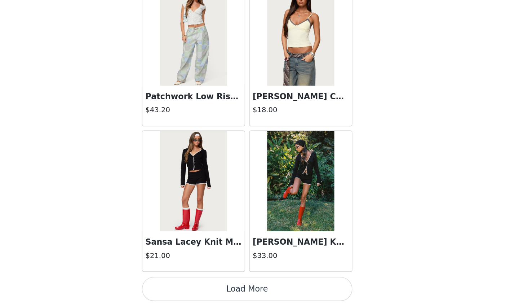
click at [184, 275] on button "Load More" at bounding box center [259, 293] width 151 height 17
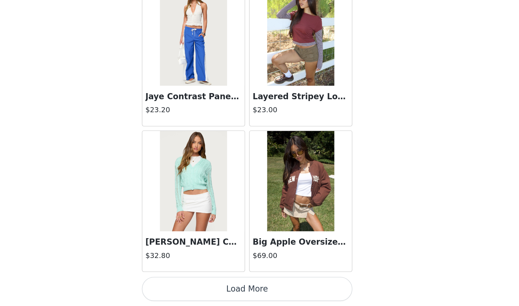
click at [184, 275] on button "Load More" at bounding box center [259, 293] width 151 height 17
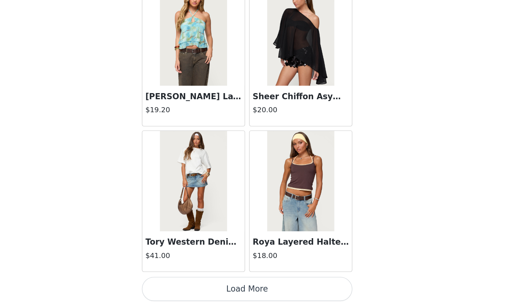
click at [184, 275] on button "Load More" at bounding box center [259, 293] width 151 height 17
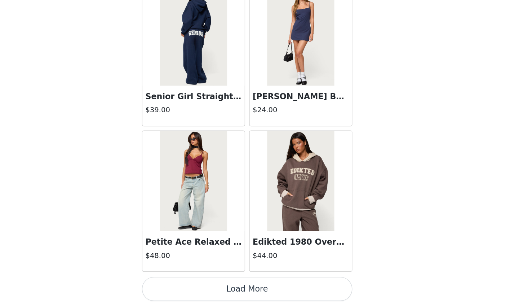
click at [184, 275] on button "Load More" at bounding box center [259, 293] width 151 height 17
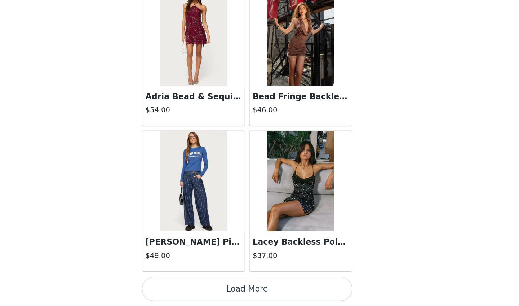
click at [184, 275] on button "Load More" at bounding box center [259, 293] width 151 height 17
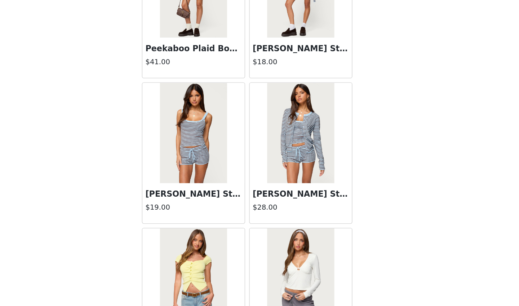
scroll to position [25836, 0]
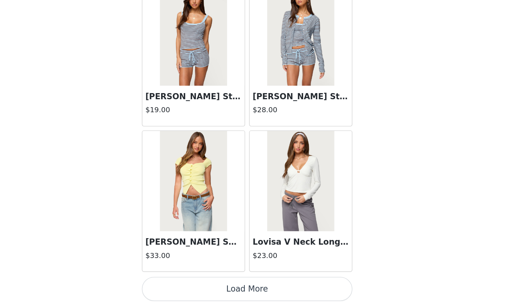
click at [185, 275] on button "Load More" at bounding box center [259, 293] width 151 height 17
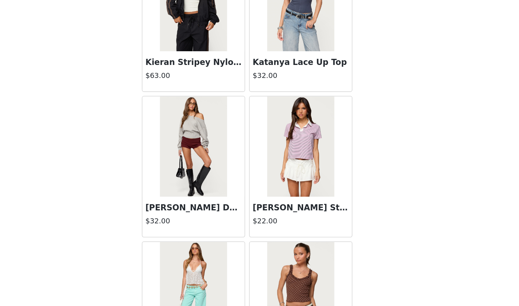
scroll to position [26665, 0]
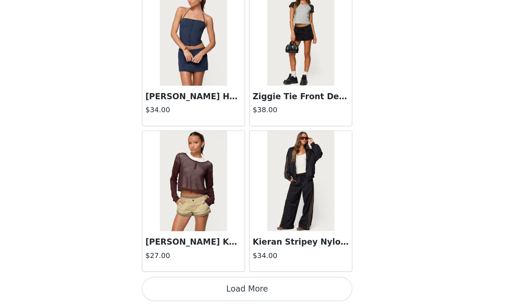
click at [184, 275] on button "Load More" at bounding box center [259, 293] width 151 height 17
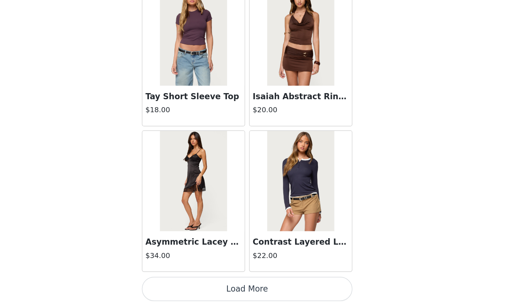
scroll to position [27971, 0]
click at [184, 275] on button "Load More" at bounding box center [259, 293] width 151 height 17
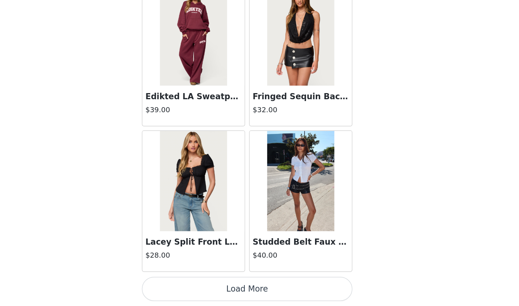
scroll to position [341, 0]
click at [184, 275] on button "Load More" at bounding box center [259, 293] width 151 height 17
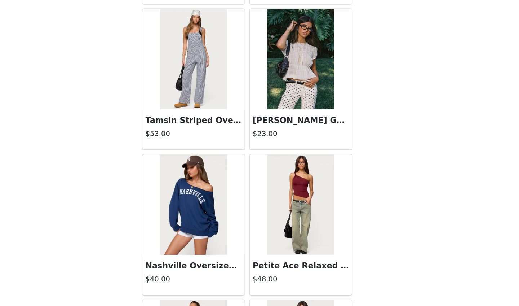
scroll to position [25550, 0]
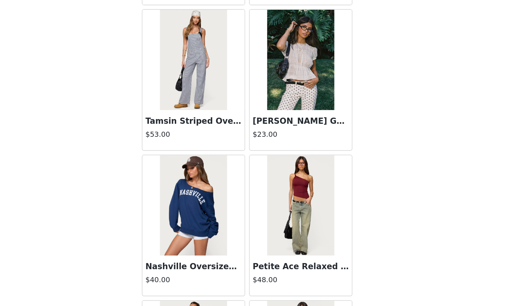
click at [274, 93] on img at bounding box center [298, 129] width 48 height 72
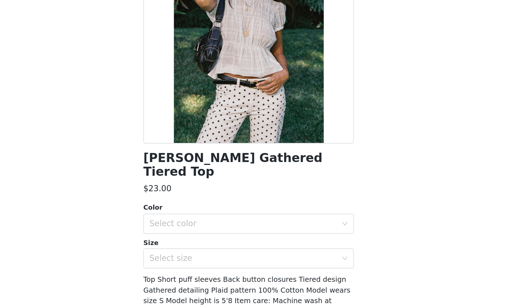
scroll to position [45, 0]
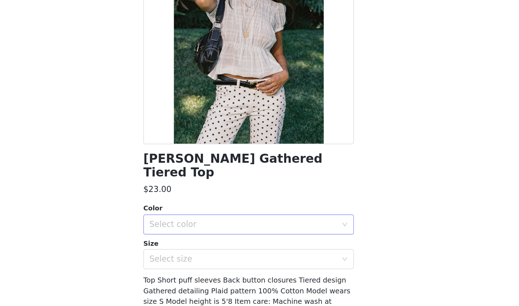
click at [188, 208] on div "Select color" at bounding box center [255, 211] width 135 height 7
click at [184, 211] on li "WHITE" at bounding box center [259, 217] width 151 height 12
click at [188, 232] on div "Select size" at bounding box center [255, 235] width 135 height 7
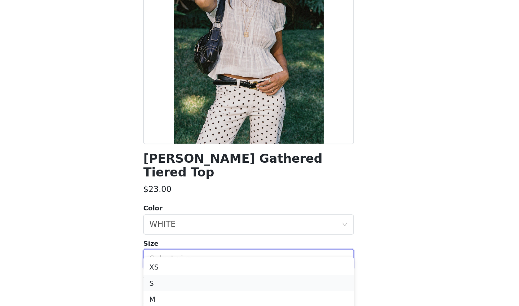
click at [184, 248] on li "S" at bounding box center [259, 254] width 151 height 12
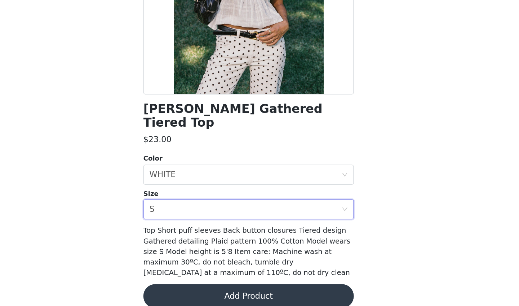
scroll to position [341, 0]
click at [184, 195] on div "[PERSON_NAME] Gathered Tiered Top $23.00 Color Select color WHITE Size Select s…" at bounding box center [259, 153] width 151 height 324
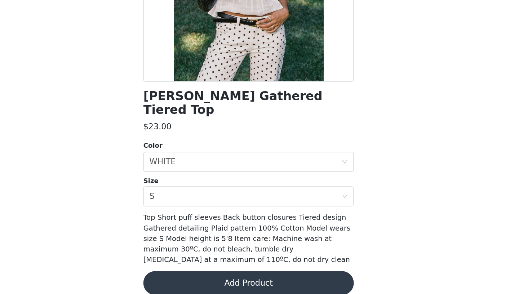
scroll to position [56, 0]
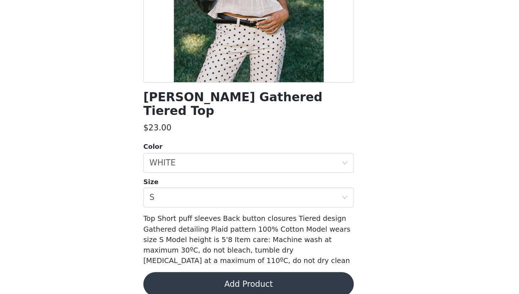
click at [184, 275] on button "Add Product" at bounding box center [259, 286] width 151 height 17
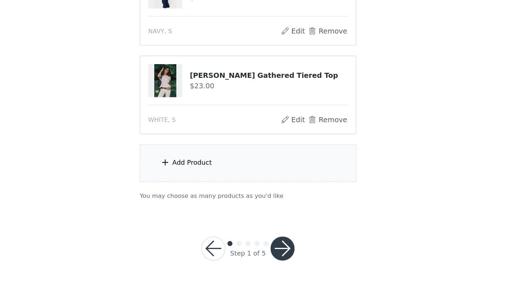
scroll to position [426, 0]
click at [205, 193] on div "Add Product" at bounding box center [219, 196] width 28 height 7
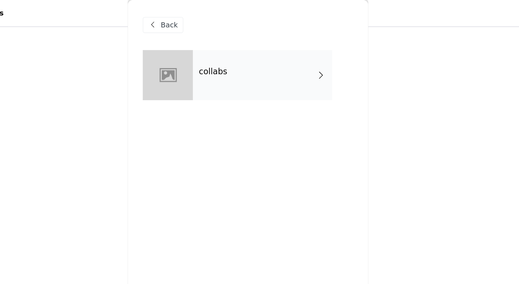
scroll to position [292, 0]
click at [220, 65] on div "collabs" at bounding box center [270, 54] width 100 height 36
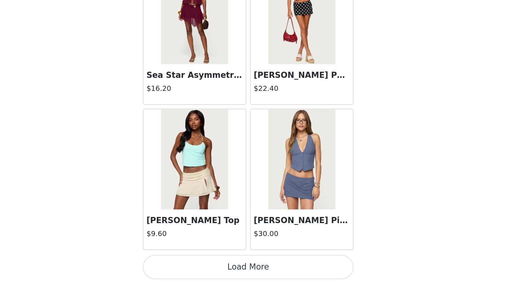
scroll to position [352, 0]
click at [186, 263] on button "Load More" at bounding box center [259, 271] width 151 height 17
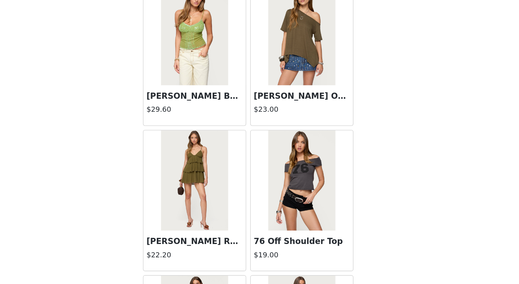
scroll to position [1217, 0]
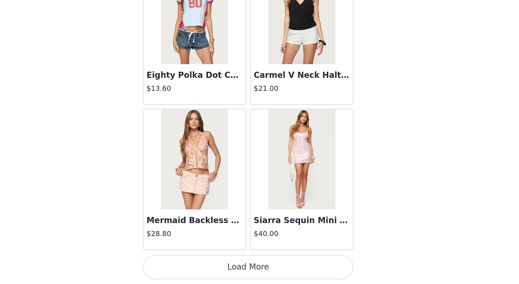
click at [184, 263] on button "Load More" at bounding box center [259, 271] width 151 height 17
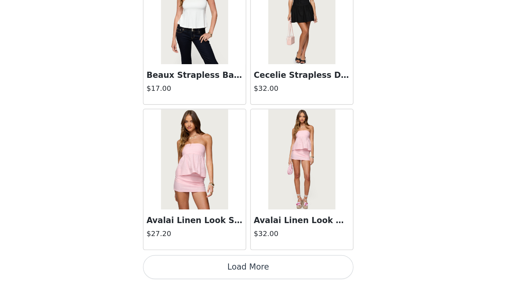
scroll to position [426, 0]
click at [184, 263] on button "Load More" at bounding box center [259, 271] width 151 height 17
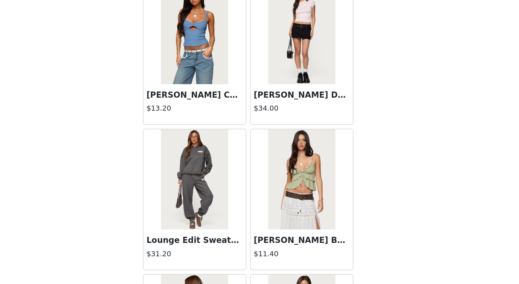
scroll to position [3826, 0]
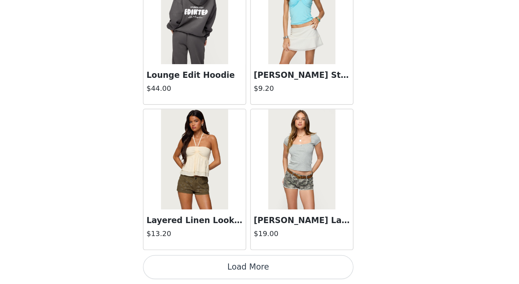
click at [184, 263] on button "Load More" at bounding box center [259, 271] width 151 height 17
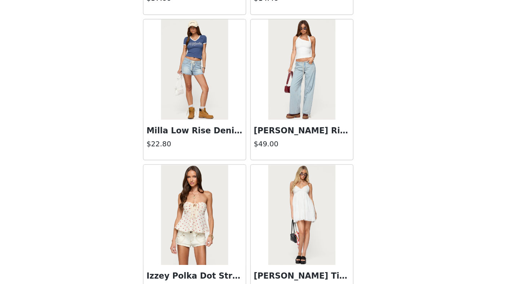
scroll to position [4978, 0]
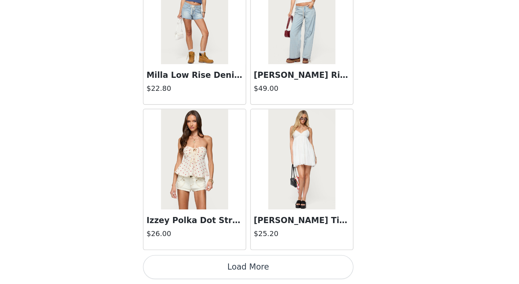
click at [184, 263] on button "Load More" at bounding box center [259, 271] width 151 height 17
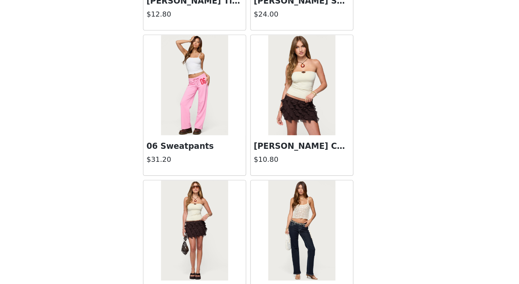
scroll to position [5695, 0]
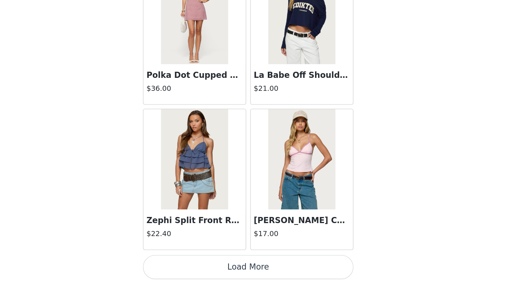
click at [184, 263] on button "Load More" at bounding box center [259, 271] width 151 height 17
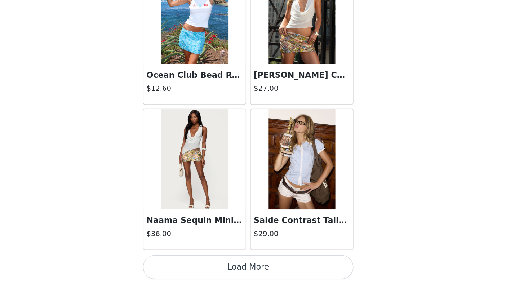
scroll to position [7090, 0]
click at [184, 263] on button "Load More" at bounding box center [259, 271] width 151 height 17
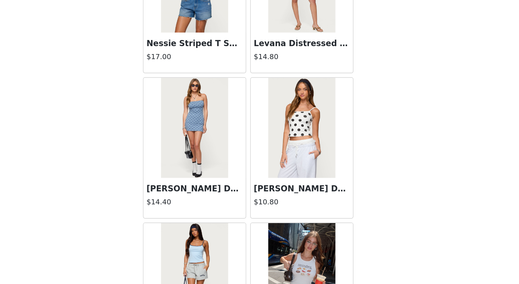
scroll to position [7967, 0]
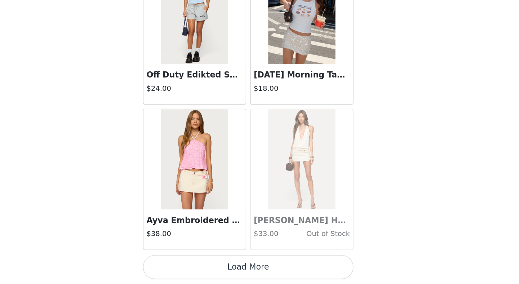
click at [184, 263] on button "Load More" at bounding box center [259, 271] width 151 height 17
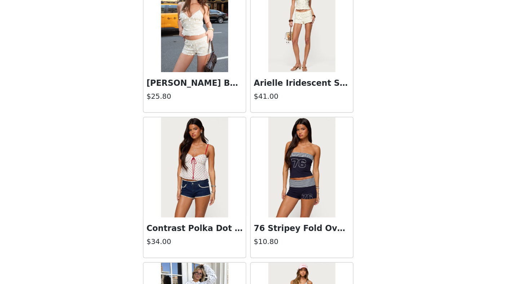
scroll to position [8576, 0]
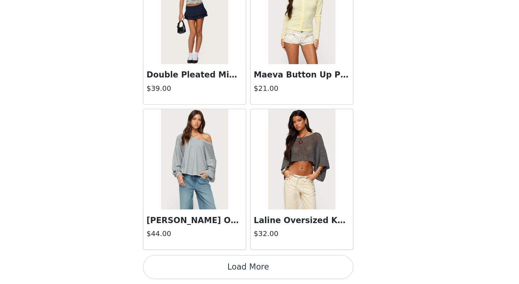
click at [184, 263] on button "Load More" at bounding box center [259, 271] width 151 height 17
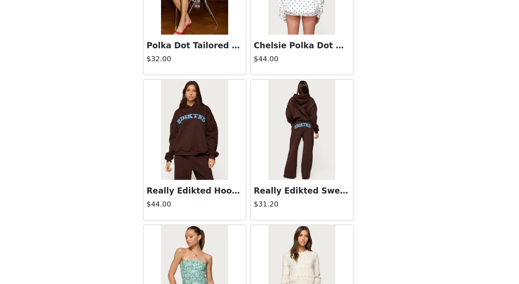
scroll to position [9733, 0]
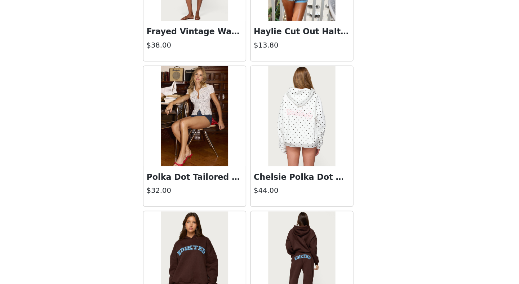
click at [197, 127] on img at bounding box center [221, 163] width 48 height 72
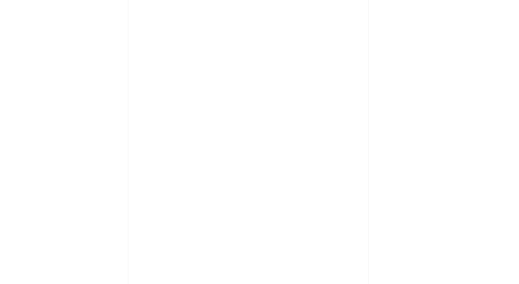
scroll to position [0, 0]
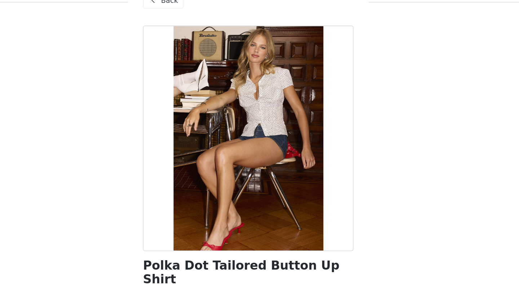
click at [197, 14] on span "Back" at bounding box center [203, 18] width 12 height 8
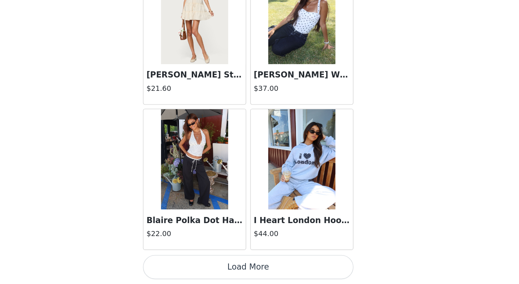
scroll to position [426, 0]
click at [202, 263] on button "Load More" at bounding box center [259, 271] width 151 height 17
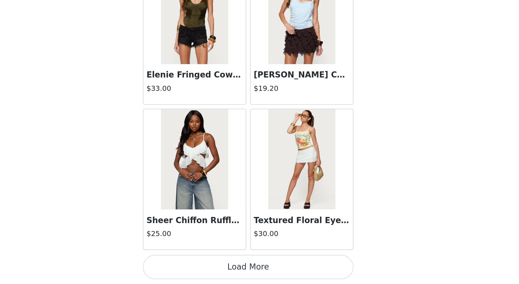
scroll to position [11270, 0]
click at [184, 263] on button "Load More" at bounding box center [259, 271] width 151 height 17
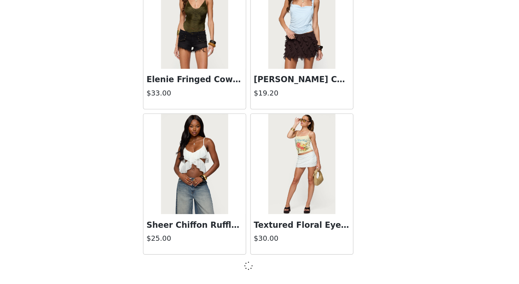
scroll to position [11267, 0]
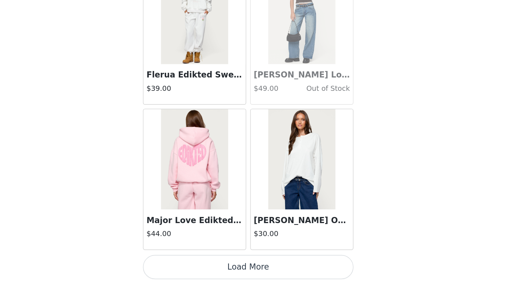
click at [184, 263] on button "Load More" at bounding box center [259, 271] width 151 height 17
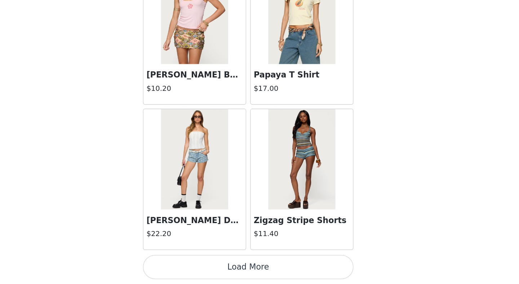
click at [184, 263] on button "Load More" at bounding box center [259, 271] width 151 height 17
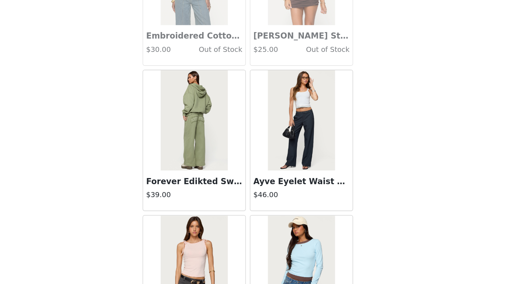
scroll to position [13956, 0]
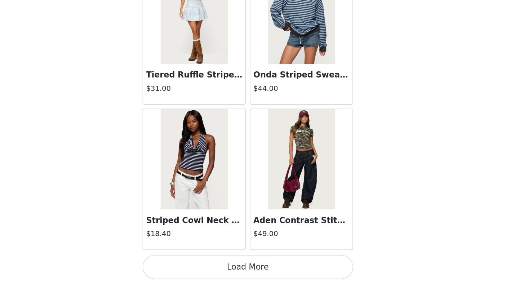
click at [184, 263] on button "Load More" at bounding box center [259, 271] width 151 height 17
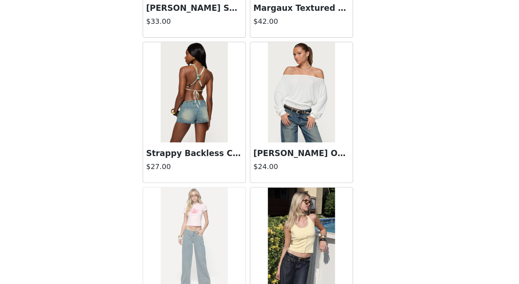
scroll to position [15317, 0]
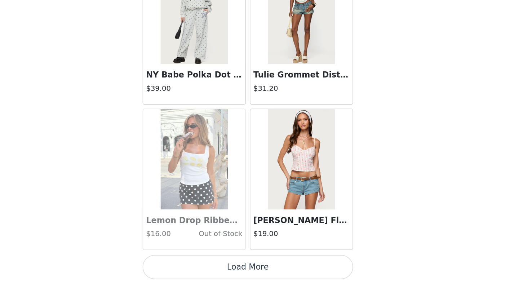
click at [184, 263] on button "Load More" at bounding box center [259, 271] width 151 height 17
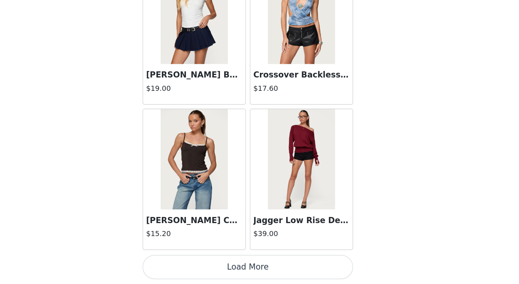
scroll to position [16496, 0]
click at [184, 263] on button "Load More" at bounding box center [259, 271] width 151 height 17
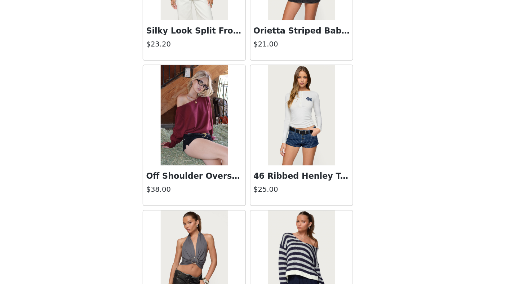
scroll to position [17106, 0]
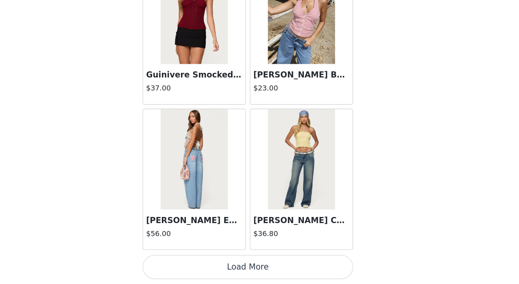
click at [184, 263] on button "Load More" at bounding box center [259, 271] width 151 height 17
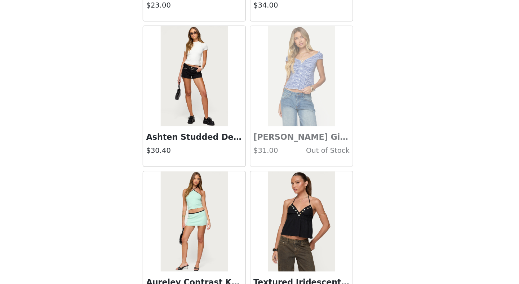
scroll to position [18251, 0]
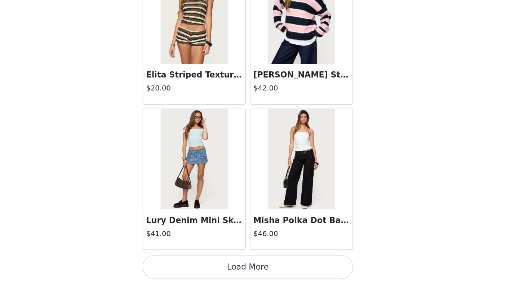
click at [184, 263] on button "Load More" at bounding box center [259, 271] width 151 height 17
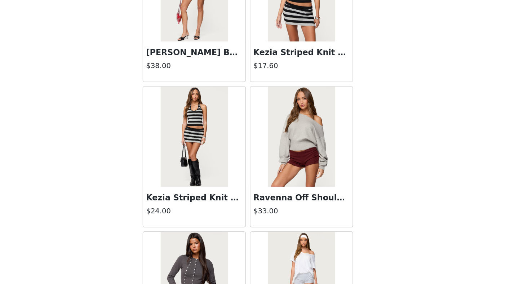
scroll to position [19349, 0]
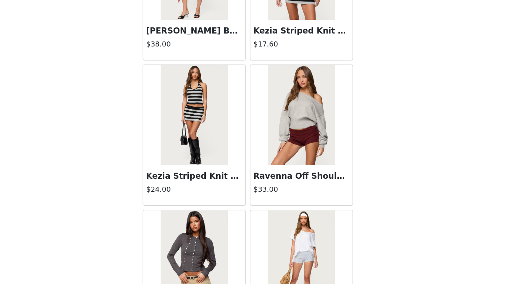
click at [274, 126] on img at bounding box center [298, 162] width 48 height 72
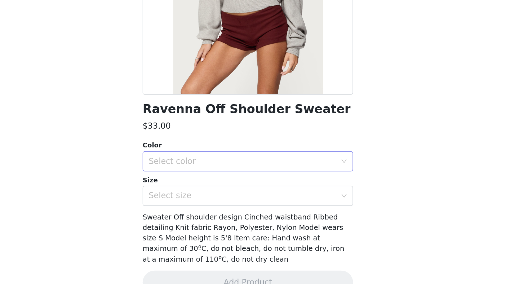
scroll to position [426, 0]
click at [199, 189] on div "Select color" at bounding box center [257, 196] width 138 height 14
click at [194, 204] on ul "LIGHT GRAY MELANGE" at bounding box center [259, 211] width 151 height 14
click at [194, 205] on li "LIGHT GRAY MELANGE" at bounding box center [259, 211] width 151 height 12
click at [193, 148] on div "Ravenna Off Shoulder Sweater $33.00 Color Select color LIGHT GRAY MELANGE Size …" at bounding box center [259, 143] width 151 height 315
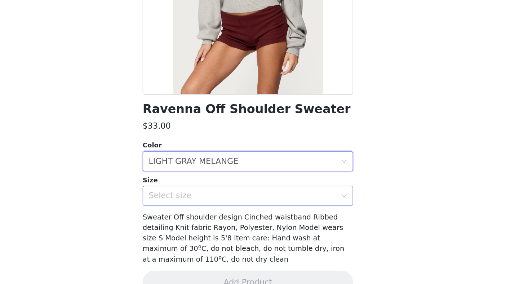
click at [193, 217] on div "Select size" at bounding box center [255, 220] width 135 height 7
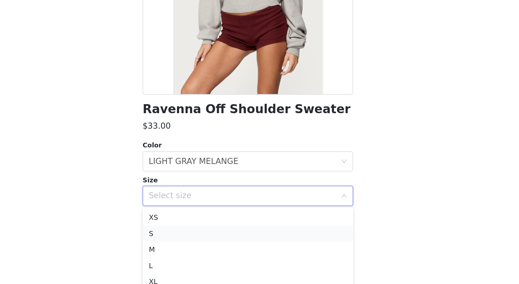
click at [186, 242] on li "S" at bounding box center [259, 248] width 151 height 12
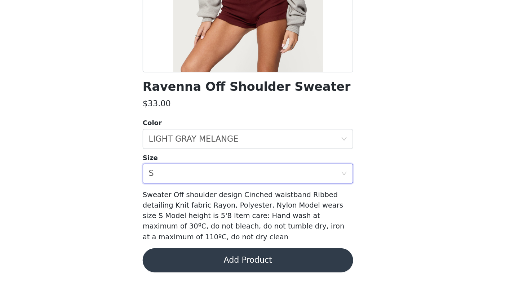
click at [187, 258] on button "Add Product" at bounding box center [259, 266] width 151 height 17
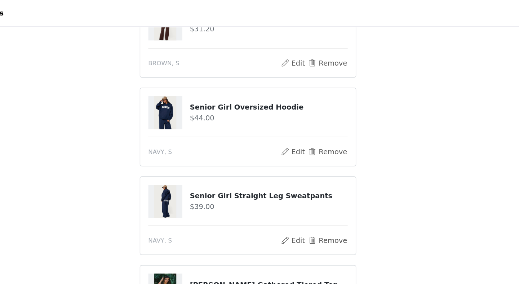
scroll to position [320, 0]
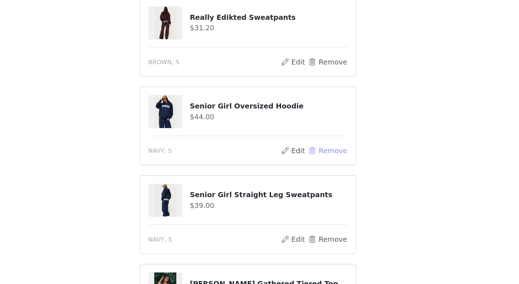
click at [302, 141] on button "Remove" at bounding box center [316, 145] width 29 height 9
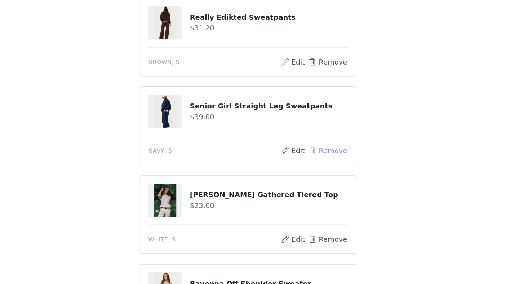
click at [302, 141] on button "Remove" at bounding box center [316, 145] width 29 height 9
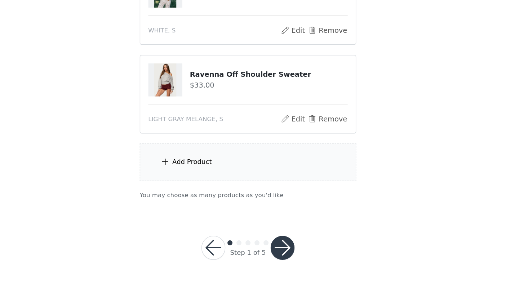
scroll to position [363, 0]
click at [200, 183] on div "Add Product" at bounding box center [260, 196] width 156 height 27
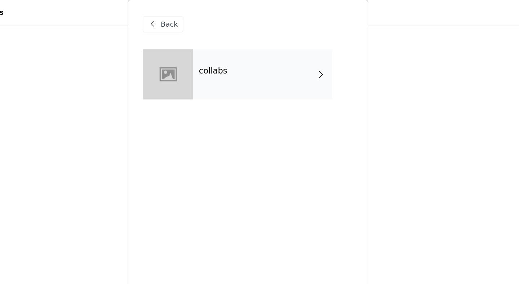
scroll to position [335, 0]
click at [220, 53] on div "collabs" at bounding box center [270, 54] width 100 height 36
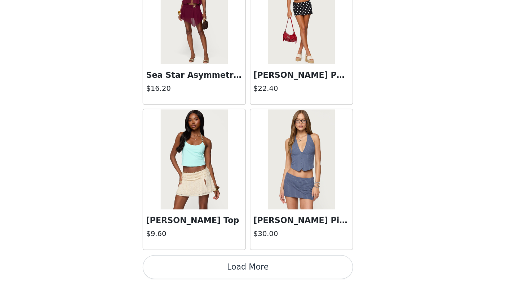
scroll to position [363, 0]
click at [184, 263] on button "Load More" at bounding box center [259, 271] width 151 height 17
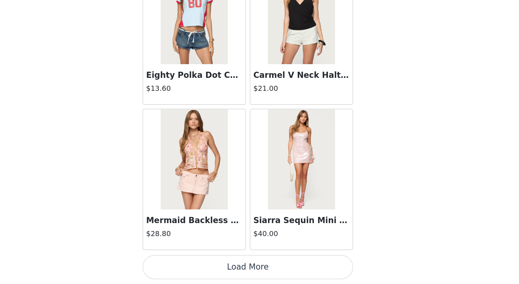
scroll to position [1864, 0]
click at [184, 263] on button "Load More" at bounding box center [259, 271] width 151 height 17
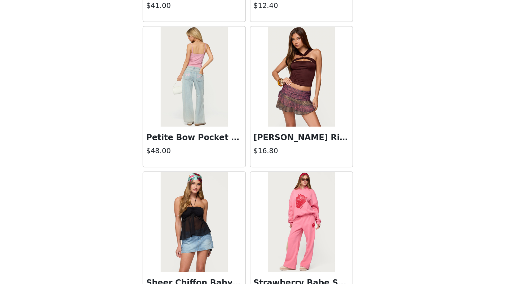
scroll to position [363, 0]
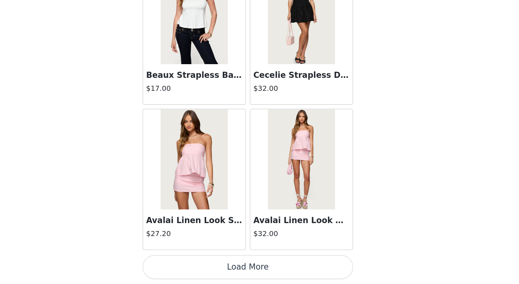
click at [184, 263] on button "Load More" at bounding box center [259, 271] width 151 height 17
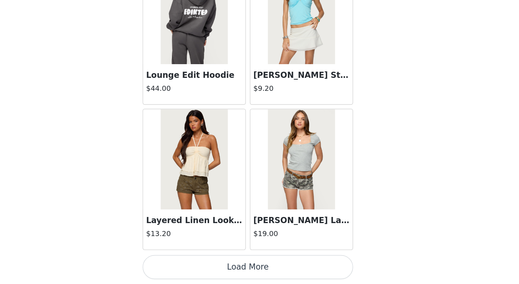
click at [184, 263] on button "Load More" at bounding box center [259, 271] width 151 height 17
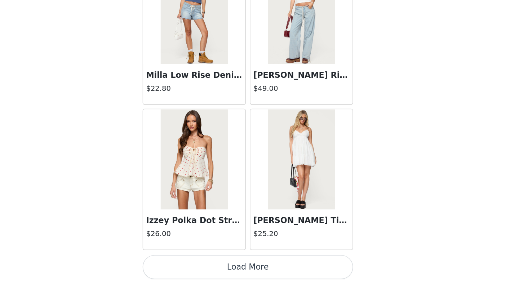
click at [184, 263] on button "Load More" at bounding box center [259, 271] width 151 height 17
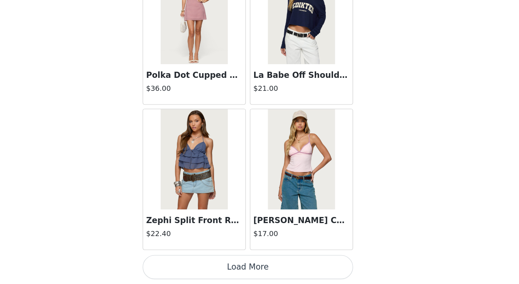
click at [184, 263] on button "Load More" at bounding box center [259, 271] width 151 height 17
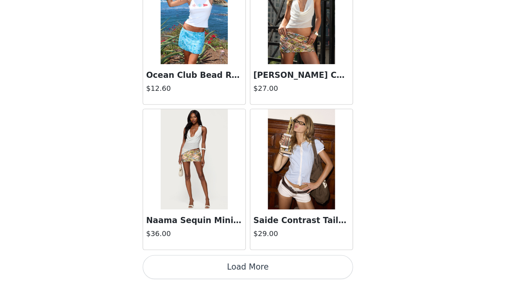
click at [184, 263] on button "Load More" at bounding box center [259, 271] width 151 height 17
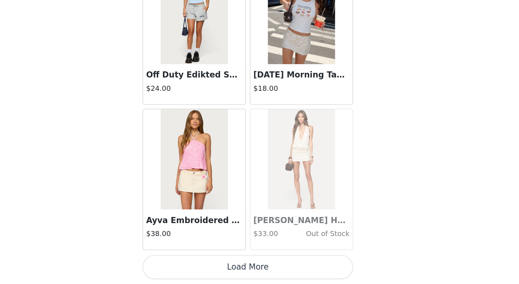
scroll to position [8135, 0]
click at [212, 263] on button "Load More" at bounding box center [259, 271] width 151 height 17
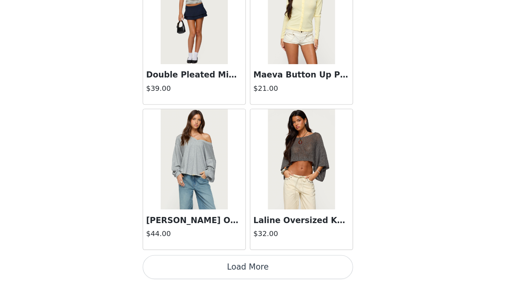
click at [188, 263] on button "Load More" at bounding box center [259, 271] width 151 height 17
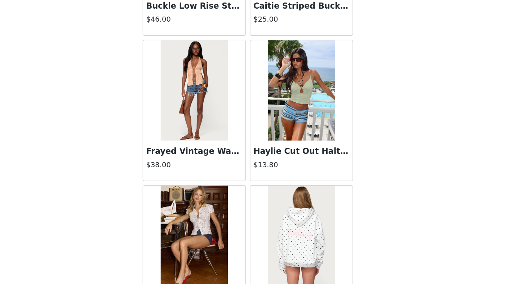
scroll to position [363, 0]
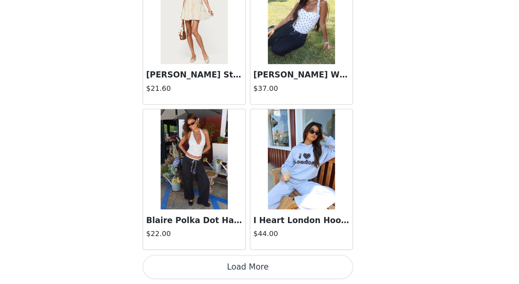
click at [186, 263] on button "Load More" at bounding box center [259, 271] width 151 height 17
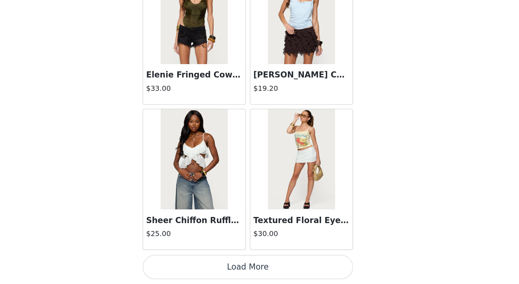
click at [184, 263] on button "Load More" at bounding box center [259, 271] width 151 height 17
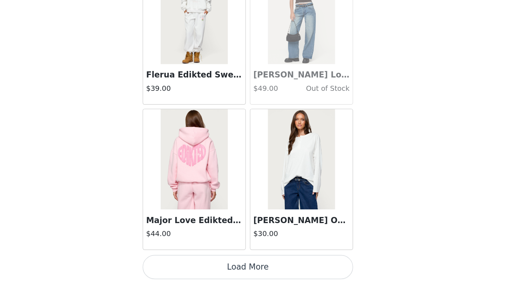
click at [184, 263] on button "Load More" at bounding box center [259, 271] width 151 height 17
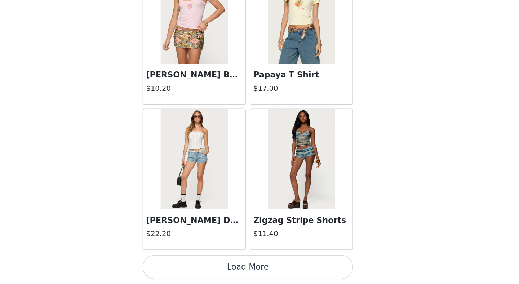
click at [184, 263] on button "Load More" at bounding box center [259, 271] width 151 height 17
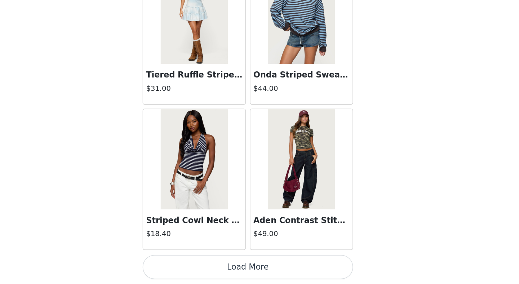
click at [184, 263] on button "Load More" at bounding box center [259, 271] width 151 height 17
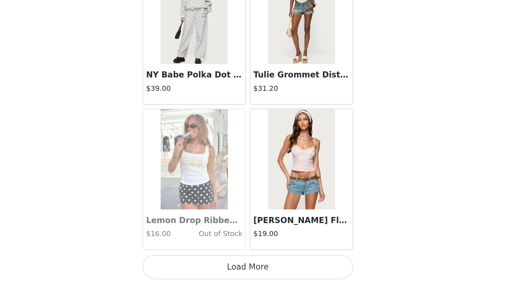
click at [184, 263] on button "Load More" at bounding box center [259, 271] width 151 height 17
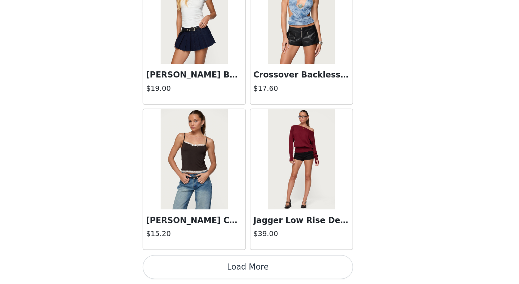
click at [184, 263] on button "Load More" at bounding box center [259, 271] width 151 height 17
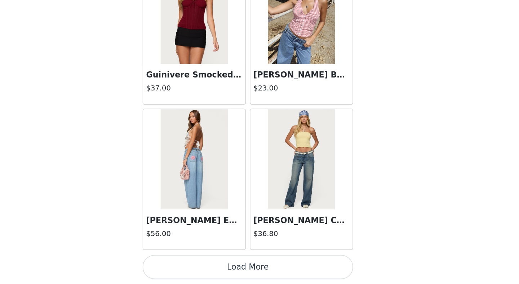
click at [184, 263] on button "Load More" at bounding box center [259, 271] width 151 height 17
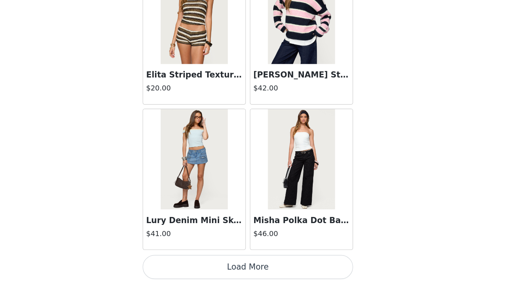
click at [184, 263] on button "Load More" at bounding box center [259, 271] width 151 height 17
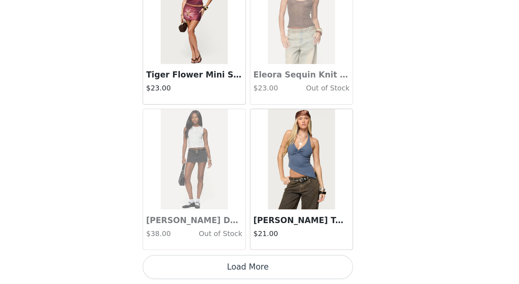
click at [184, 263] on button "Load More" at bounding box center [259, 271] width 151 height 17
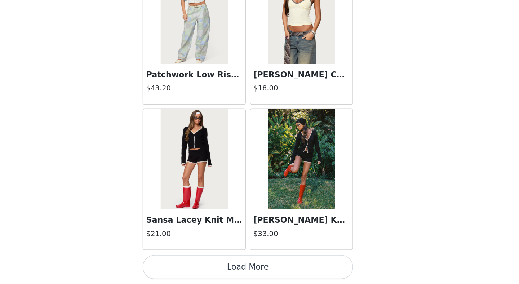
click at [184, 263] on button "Load More" at bounding box center [259, 271] width 151 height 17
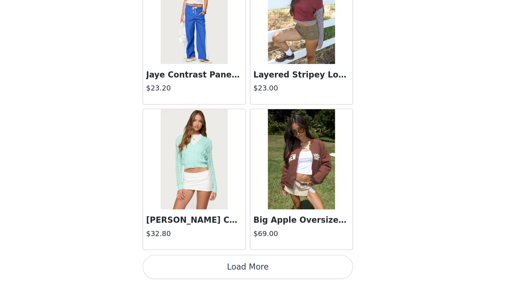
click at [184, 263] on button "Load More" at bounding box center [259, 271] width 151 height 17
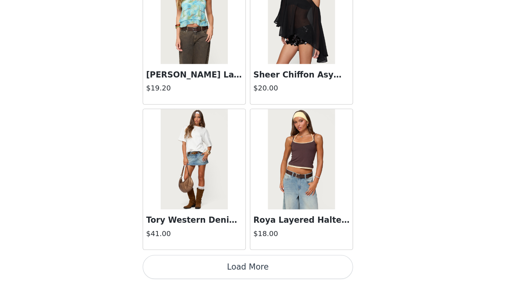
click at [184, 263] on button "Load More" at bounding box center [259, 271] width 151 height 17
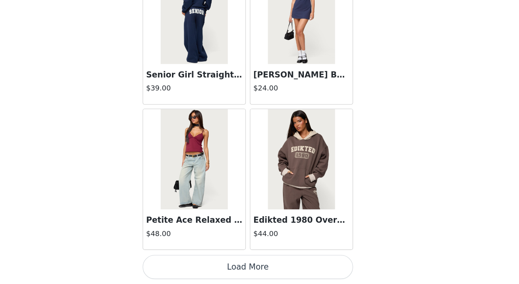
click at [184, 263] on button "Load More" at bounding box center [259, 271] width 151 height 17
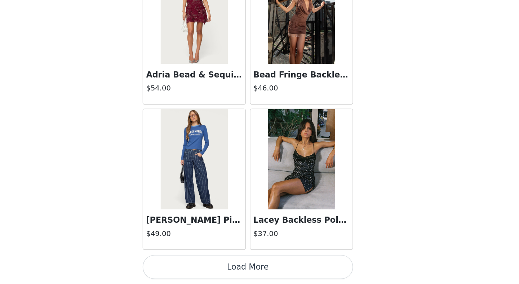
click at [184, 263] on button "Load More" at bounding box center [259, 271] width 151 height 17
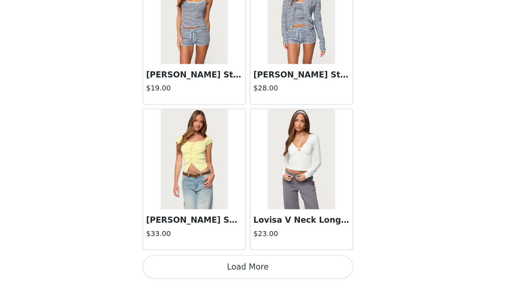
click at [184, 263] on button "Load More" at bounding box center [259, 271] width 151 height 17
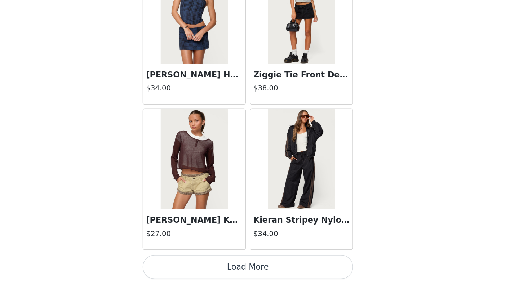
click at [184, 263] on button "Load More" at bounding box center [259, 271] width 151 height 17
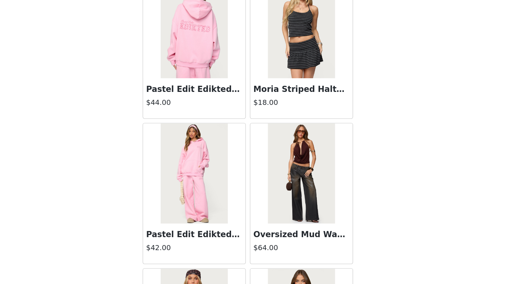
scroll to position [27780, 0]
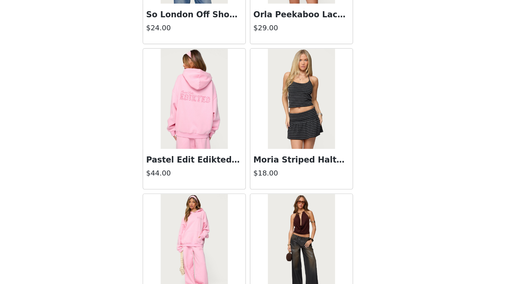
click at [197, 115] on img at bounding box center [221, 151] width 48 height 72
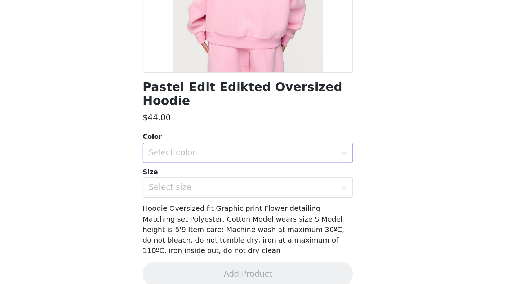
click at [188, 183] on div "Select color" at bounding box center [257, 190] width 138 height 14
click at [184, 190] on li "PINK" at bounding box center [259, 196] width 151 height 12
click at [188, 211] on div "Select size" at bounding box center [255, 214] width 135 height 7
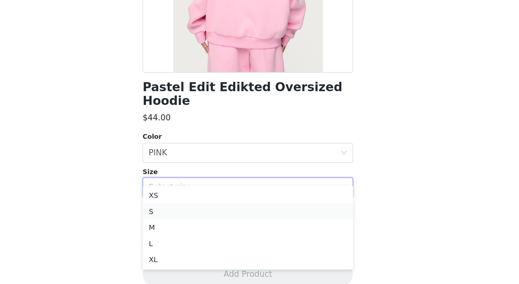
click at [184, 226] on li "S" at bounding box center [259, 232] width 151 height 12
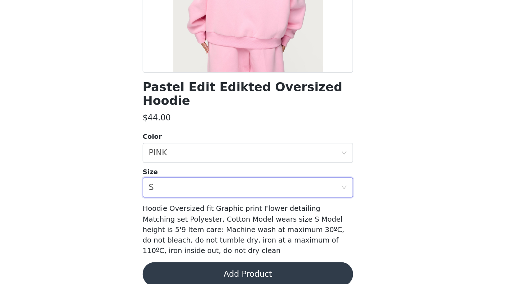
click at [184, 268] on button "Add Product" at bounding box center [259, 276] width 151 height 17
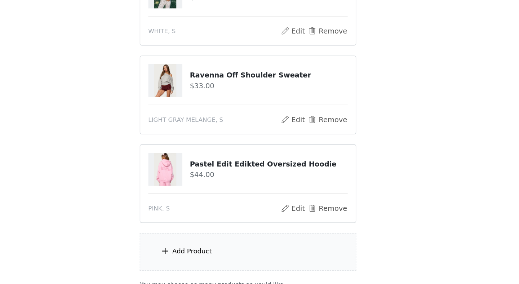
click at [205, 257] on div "Add Product" at bounding box center [219, 260] width 28 height 7
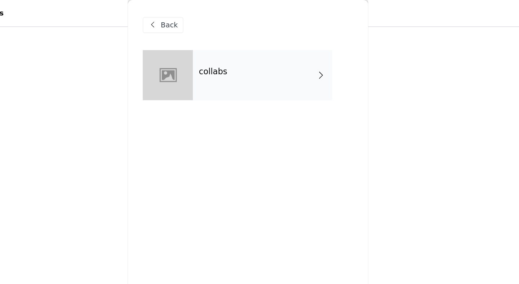
click at [220, 45] on div "collabs" at bounding box center [270, 54] width 100 height 36
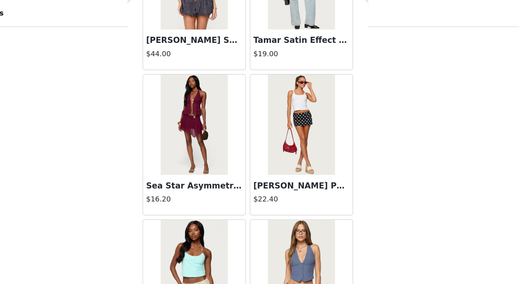
scroll to position [819, 0]
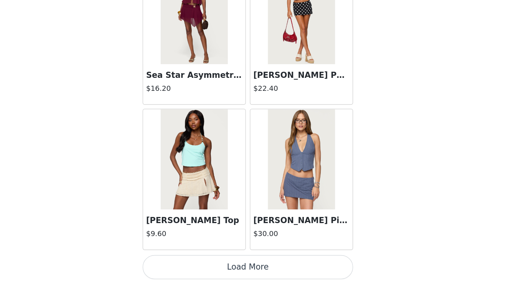
click at [184, 263] on button "Load More" at bounding box center [259, 271] width 151 height 17
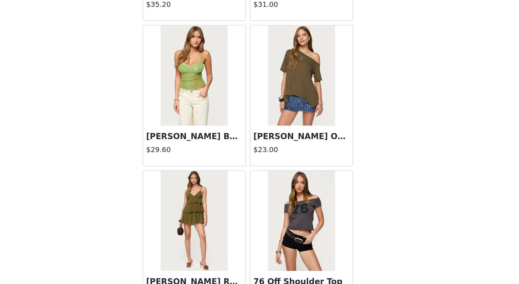
scroll to position [1890, 0]
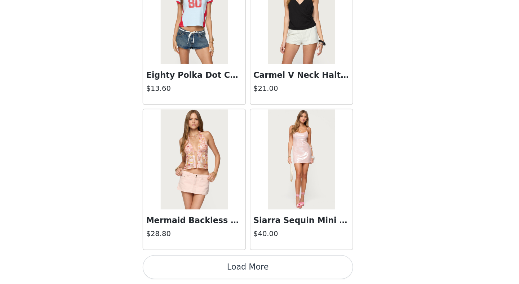
click at [184, 263] on button "Load More" at bounding box center [259, 271] width 151 height 17
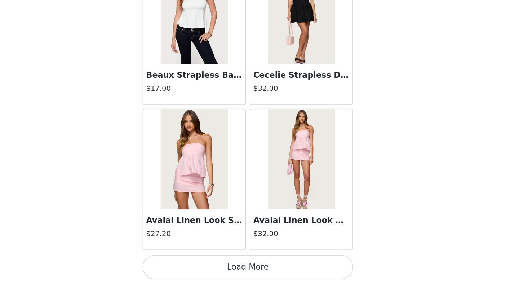
click at [184, 263] on button "Load More" at bounding box center [259, 271] width 151 height 17
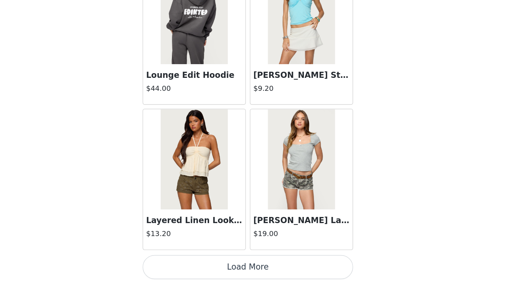
click at [184, 263] on button "Load More" at bounding box center [259, 271] width 151 height 17
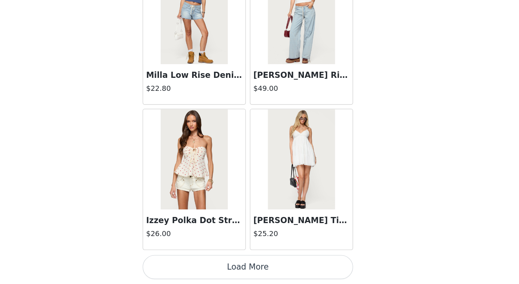
click at [184, 263] on button "Load More" at bounding box center [259, 271] width 151 height 17
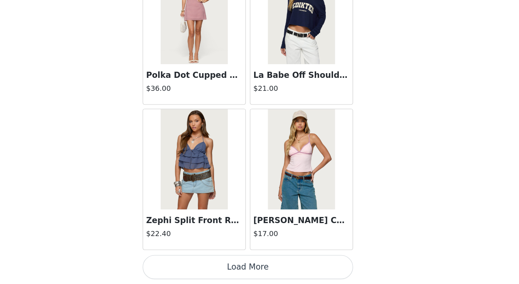
click at [184, 263] on button "Load More" at bounding box center [259, 271] width 151 height 17
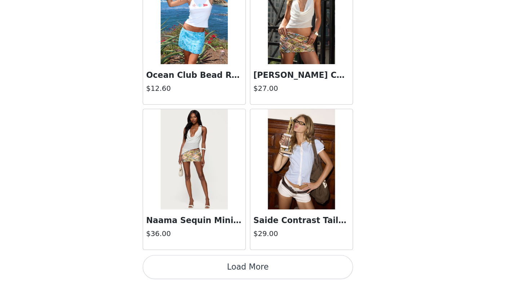
click at [184, 263] on button "Load More" at bounding box center [259, 271] width 151 height 17
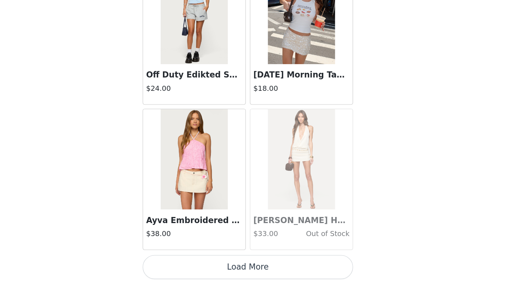
click at [184, 263] on button "Load More" at bounding box center [259, 271] width 151 height 17
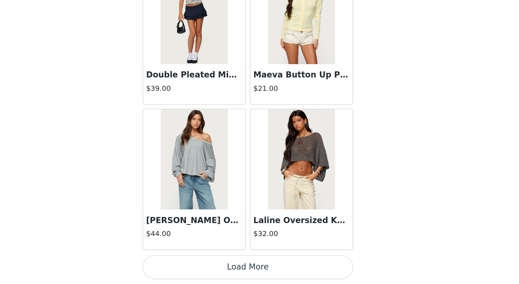
click at [184, 263] on button "Load More" at bounding box center [259, 271] width 151 height 17
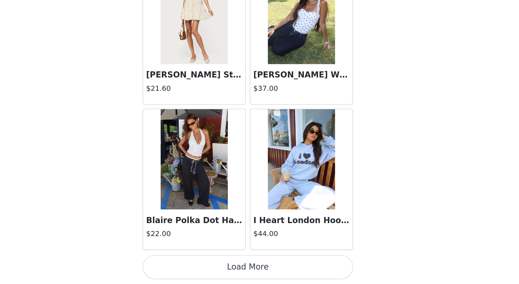
click at [184, 263] on button "Load More" at bounding box center [259, 271] width 151 height 17
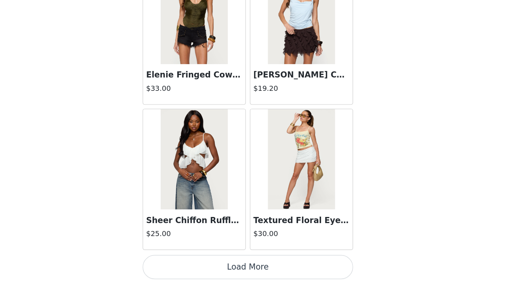
click at [184, 263] on button "Load More" at bounding box center [259, 271] width 151 height 17
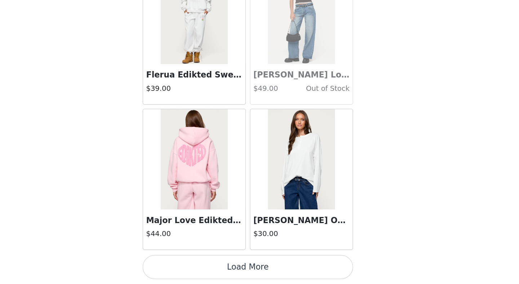
click at [184, 263] on button "Load More" at bounding box center [259, 271] width 151 height 17
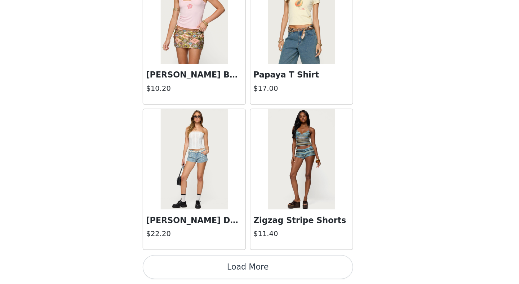
click at [184, 263] on button "Load More" at bounding box center [259, 271] width 151 height 17
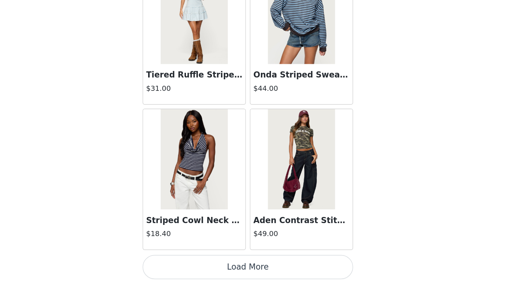
click at [184, 263] on button "Load More" at bounding box center [259, 271] width 151 height 17
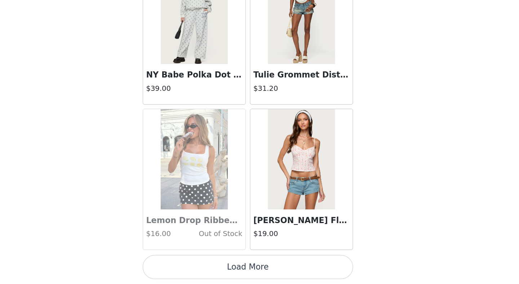
click at [184, 263] on button "Load More" at bounding box center [259, 271] width 151 height 17
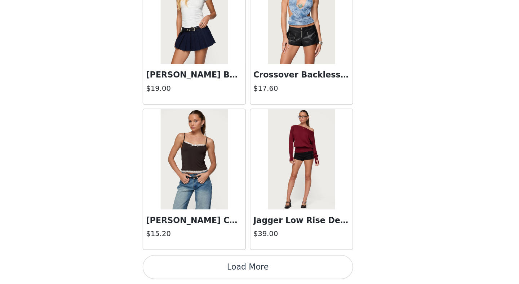
click at [184, 263] on button "Load More" at bounding box center [259, 271] width 151 height 17
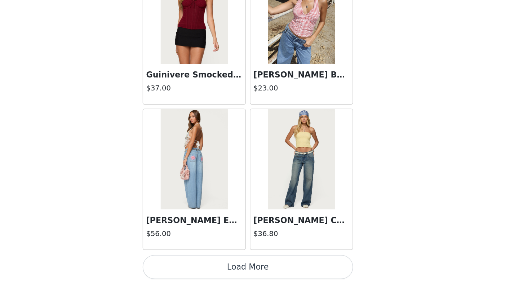
click at [184, 263] on button "Load More" at bounding box center [259, 271] width 151 height 17
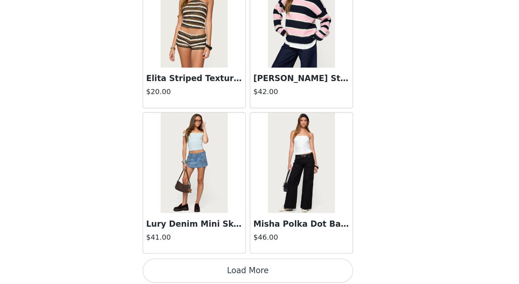
click at [184, 266] on button "Load More" at bounding box center [259, 274] width 151 height 17
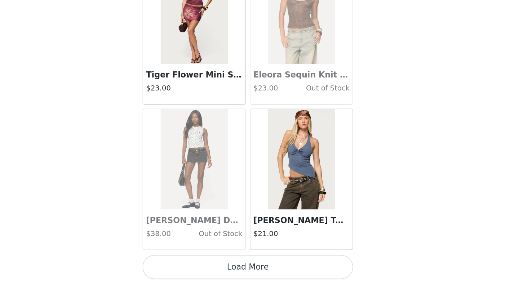
click at [184, 263] on button "Load More" at bounding box center [259, 271] width 151 height 17
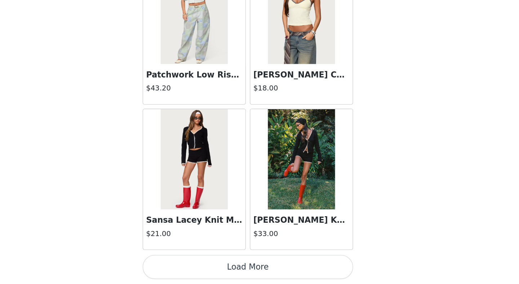
click at [184, 263] on button "Load More" at bounding box center [259, 271] width 151 height 17
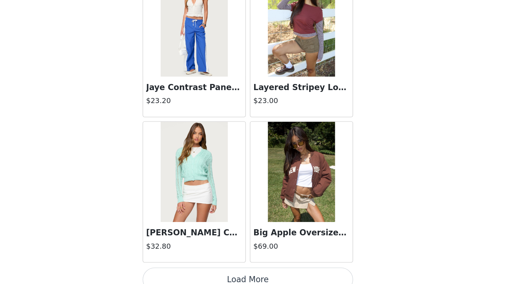
click at [184, 272] on button "Load More" at bounding box center [259, 280] width 151 height 17
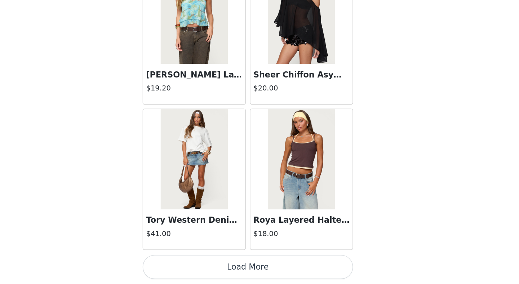
click at [184, 263] on button "Load More" at bounding box center [259, 271] width 151 height 17
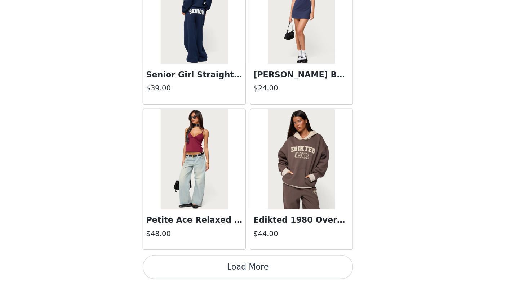
click at [184, 263] on button "Load More" at bounding box center [259, 271] width 151 height 17
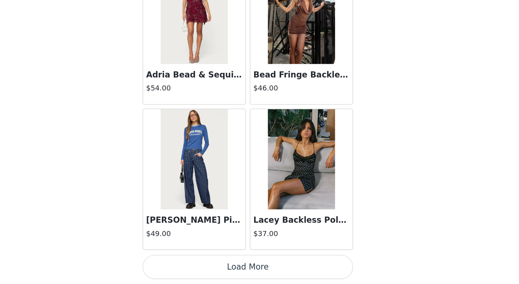
click at [184, 263] on button "Load More" at bounding box center [259, 271] width 151 height 17
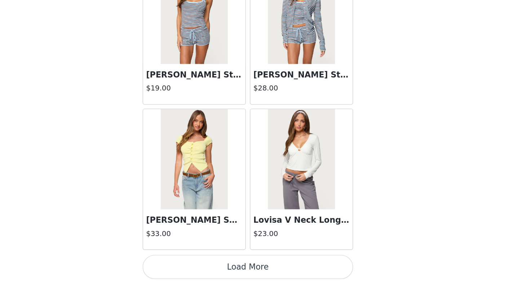
click at [184, 263] on button "Load More" at bounding box center [259, 271] width 151 height 17
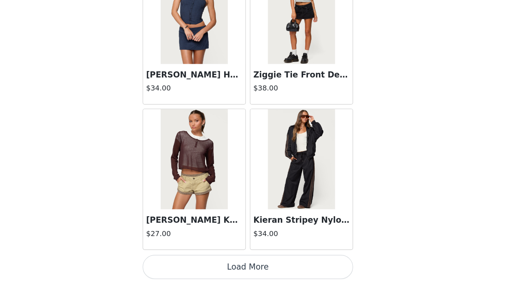
click at [184, 263] on button "Load More" at bounding box center [259, 271] width 151 height 17
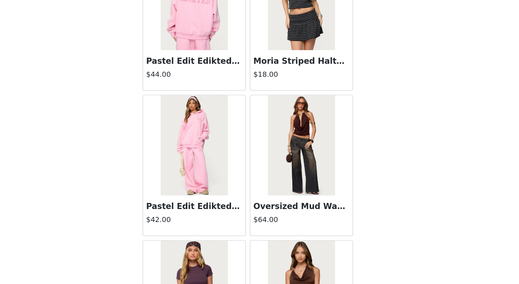
click at [197, 148] on img at bounding box center [221, 184] width 48 height 72
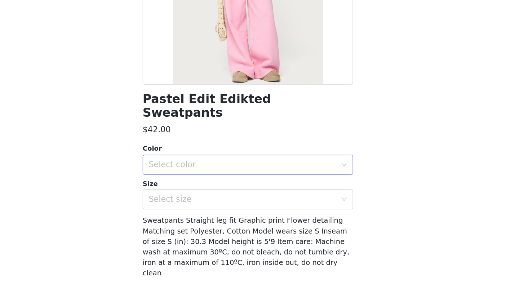
click at [188, 191] on div "Select color" at bounding box center [257, 198] width 138 height 14
click at [184, 198] on li "PINK" at bounding box center [259, 204] width 151 height 12
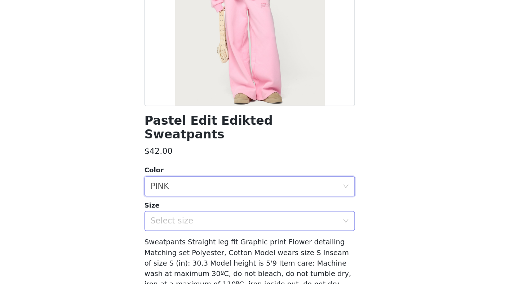
click at [188, 235] on div "Select size" at bounding box center [255, 238] width 135 height 7
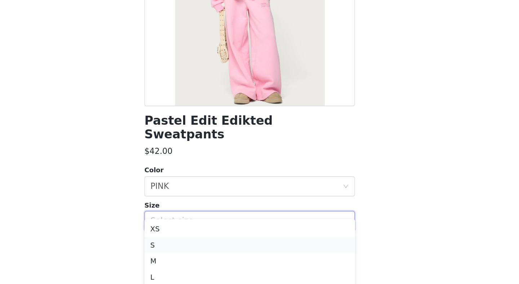
click at [184, 250] on li "S" at bounding box center [259, 256] width 151 height 12
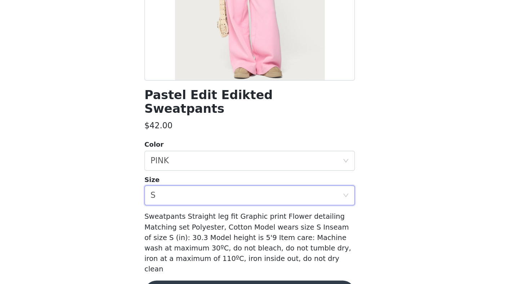
click at [189, 275] on button "Add Product" at bounding box center [259, 284] width 151 height 17
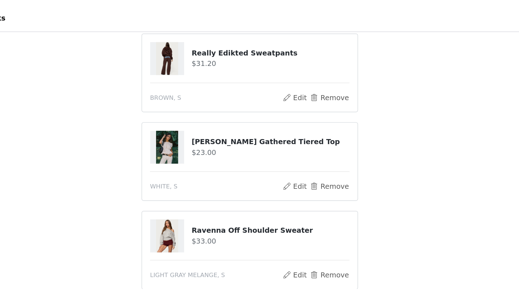
scroll to position [200, 0]
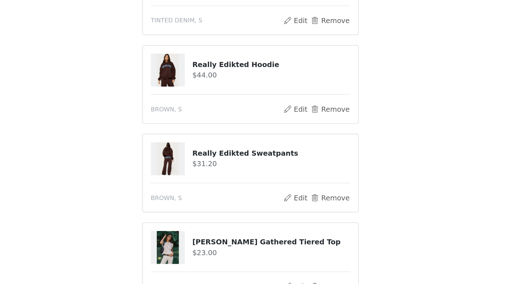
click at [192, 161] on img at bounding box center [200, 173] width 16 height 24
click at [218, 165] on h4 "Really Edikted Sweatpants" at bounding box center [275, 169] width 114 height 8
drag, startPoint x: 138, startPoint y: 109, endPoint x: 208, endPoint y: 110, distance: 69.2
click at [218, 165] on h4 "Really Edikted Sweatpants" at bounding box center [275, 169] width 114 height 8
copy h4 "Really Edikted Sweatpants"
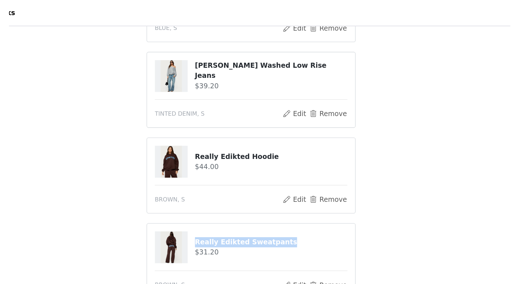
scroll to position [136, 0]
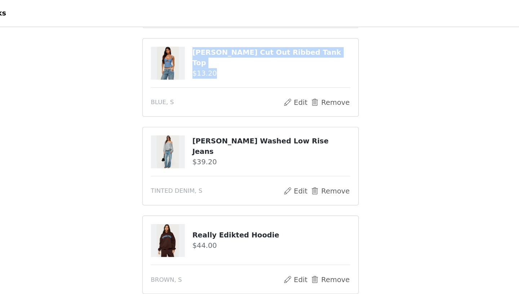
drag, startPoint x: 138, startPoint y: 41, endPoint x: 232, endPoint y: 46, distance: 94.9
click at [232, 47] on div "[PERSON_NAME] Cut Out Ribbed Tank Top $13.20" at bounding box center [259, 46] width 143 height 24
copy div "[PERSON_NAME] Cut Out Ribbed Tank Top $13.20"
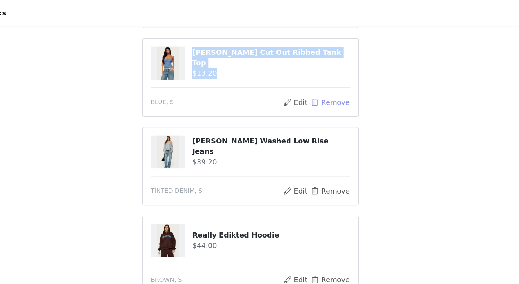
click at [302, 72] on button "Remove" at bounding box center [316, 73] width 29 height 9
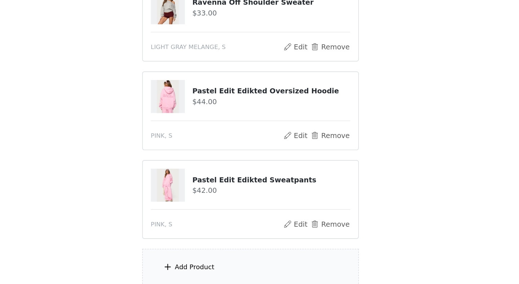
scroll to position [395, 0]
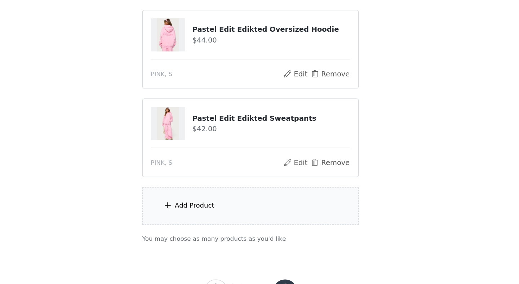
click at [192, 93] on img at bounding box center [200, 105] width 16 height 24
click at [283, 129] on button "Edit" at bounding box center [292, 133] width 18 height 9
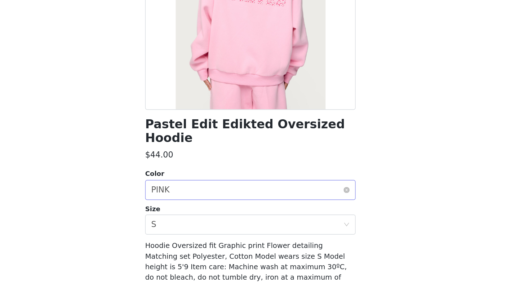
scroll to position [66, 0]
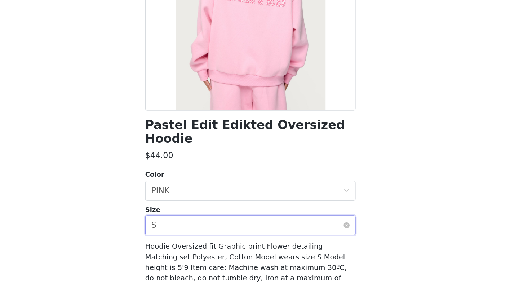
click at [188, 208] on div "Select size S" at bounding box center [257, 215] width 138 height 14
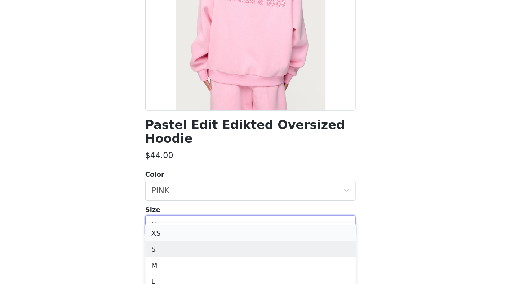
click at [184, 214] on li "XS" at bounding box center [259, 220] width 151 height 12
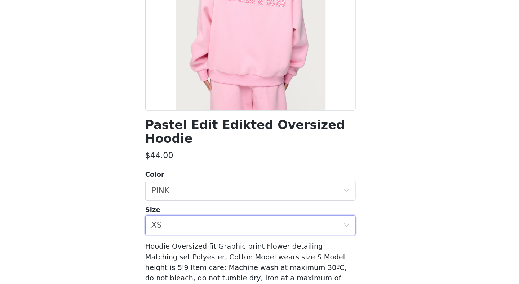
click at [184, 204] on div "Pastel Edit Edikted Oversized Hoodie $44.00 Color Select color PINK Size Select…" at bounding box center [259, 132] width 151 height 324
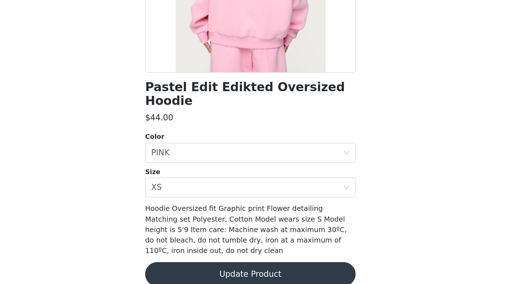
scroll to position [426, 0]
click at [184, 268] on button "Update Product" at bounding box center [259, 276] width 151 height 17
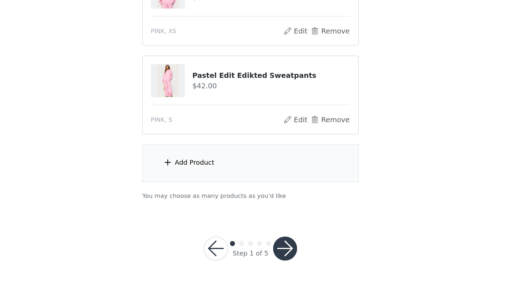
click at [276, 250] on button "button" at bounding box center [284, 258] width 17 height 17
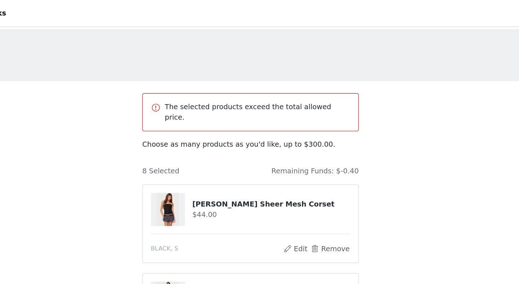
scroll to position [0, 0]
click at [275, 119] on h4 "Remaining Funds: $-0.40" at bounding box center [306, 123] width 63 height 8
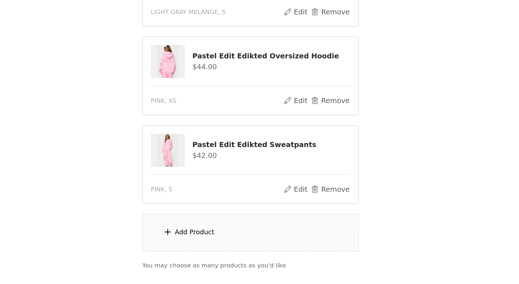
scroll to position [444, 0]
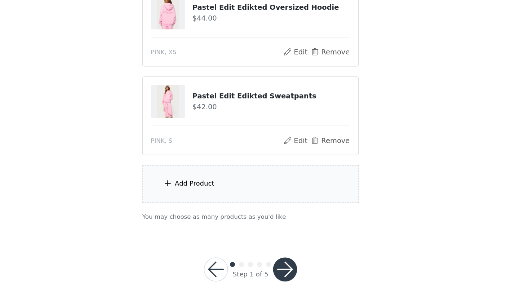
click at [276, 265] on button "button" at bounding box center [284, 273] width 17 height 17
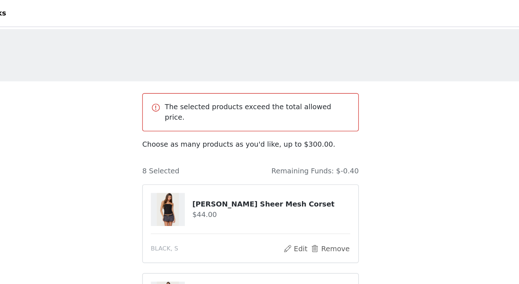
scroll to position [0, 0]
click at [227, 75] on p "The selected products exceed the total allowed price." at bounding box center [264, 80] width 133 height 15
drag, startPoint x: 250, startPoint y: 116, endPoint x: 269, endPoint y: 116, distance: 18.4
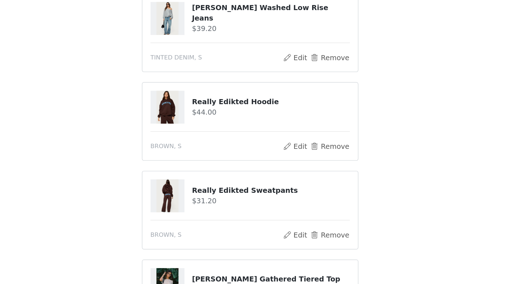
scroll to position [203, 0]
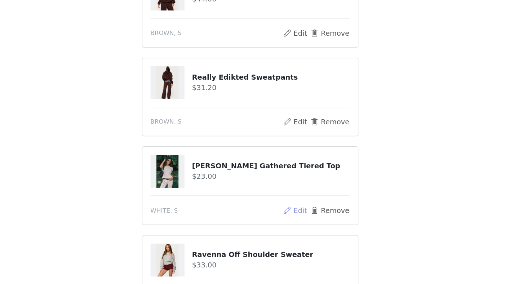
click at [283, 227] on button "Edit" at bounding box center [292, 231] width 18 height 9
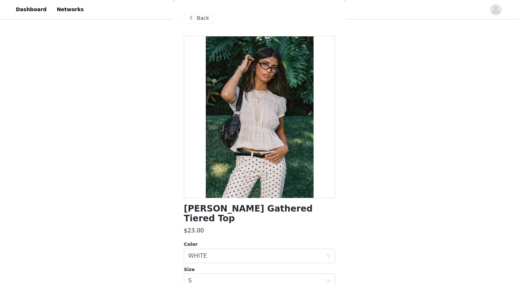
scroll to position [0, 0]
click at [203, 15] on span "Back" at bounding box center [203, 18] width 12 height 8
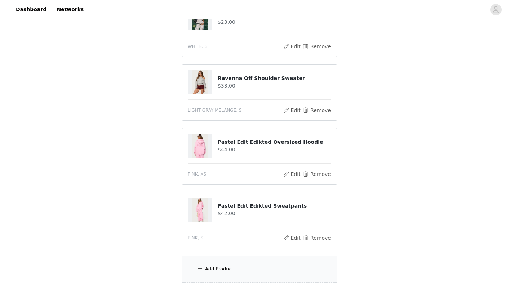
scroll to position [247, 0]
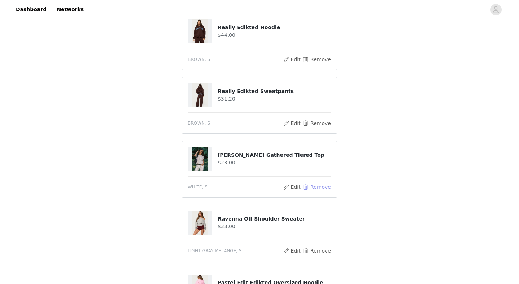
click at [319, 183] on button "Remove" at bounding box center [316, 187] width 29 height 9
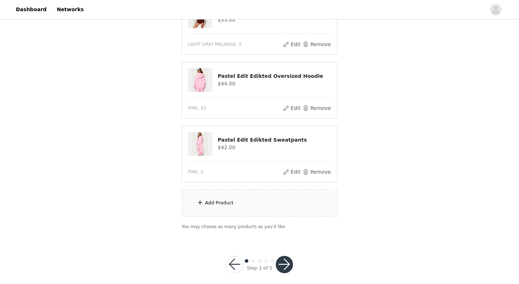
scroll to position [389, 0]
click at [280, 201] on div "Add Product" at bounding box center [260, 203] width 156 height 27
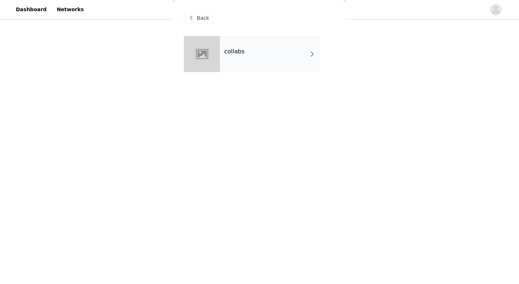
click at [241, 52] on h4 "collabs" at bounding box center [234, 51] width 21 height 6
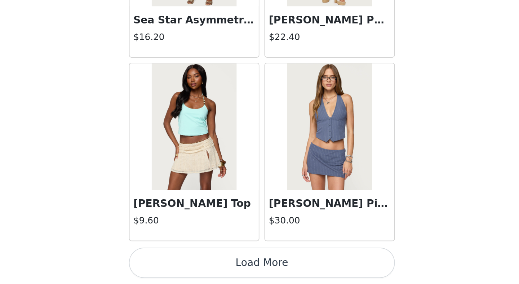
click at [184, 263] on button "Load More" at bounding box center [259, 271] width 151 height 17
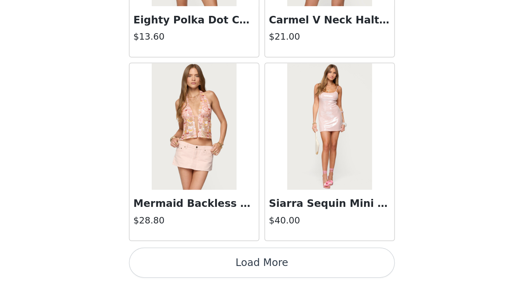
click at [184, 263] on button "Load More" at bounding box center [259, 271] width 151 height 17
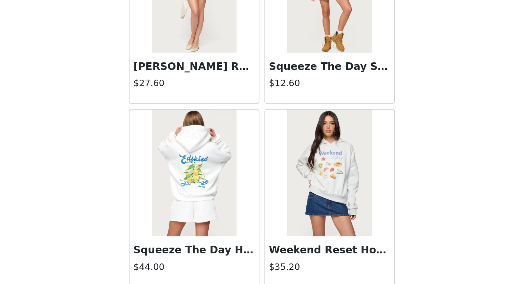
scroll to position [2642, 0]
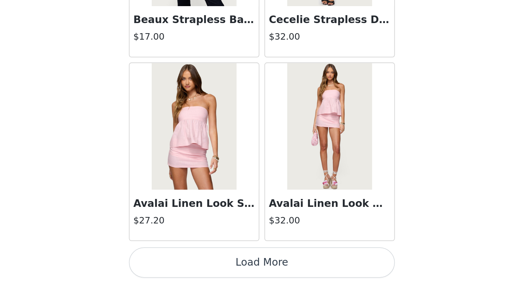
click at [184, 263] on button "Load More" at bounding box center [259, 271] width 151 height 17
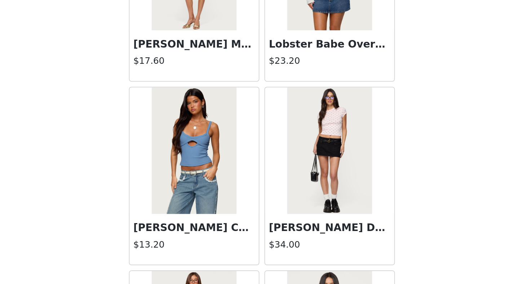
scroll to position [3783, 0]
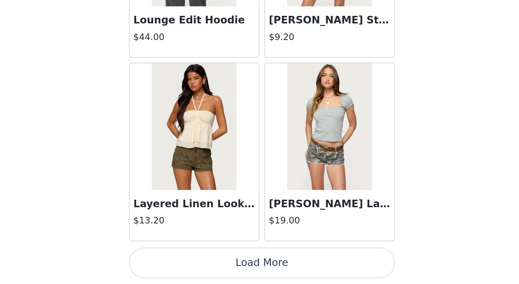
click at [184, 263] on button "Load More" at bounding box center [259, 271] width 151 height 17
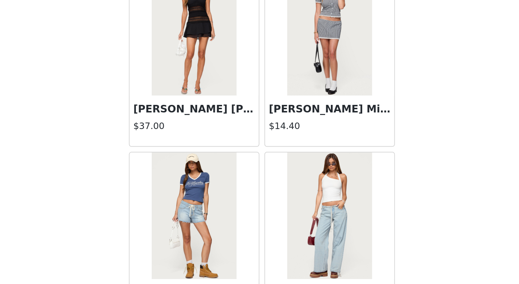
scroll to position [4845, 0]
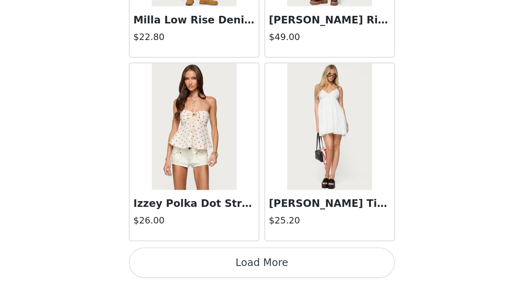
click at [184, 263] on button "Load More" at bounding box center [259, 271] width 151 height 17
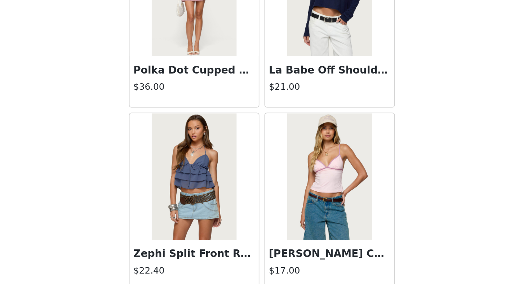
scroll to position [6044, 0]
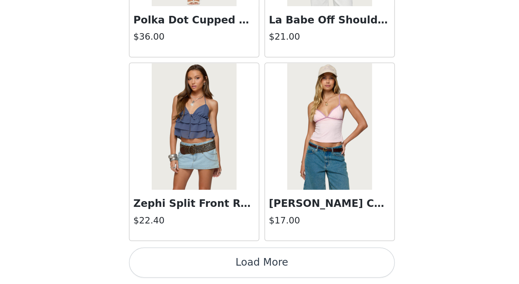
click at [184, 263] on button "Load More" at bounding box center [259, 271] width 151 height 17
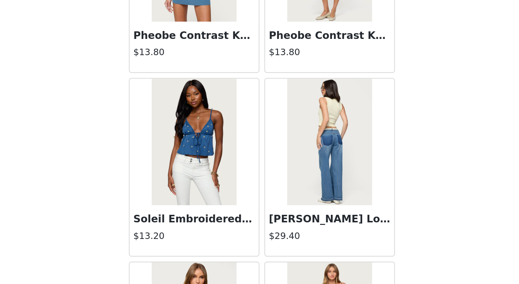
scroll to position [6599, 0]
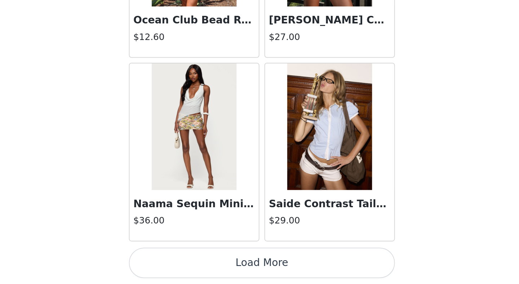
click at [184, 263] on button "Load More" at bounding box center [259, 271] width 151 height 17
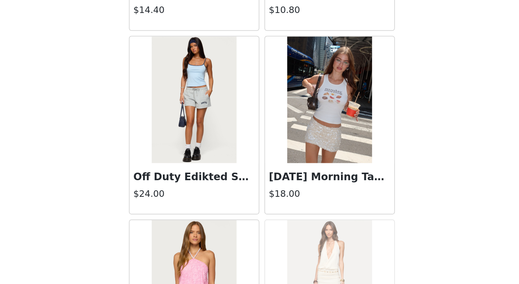
scroll to position [8132, 0]
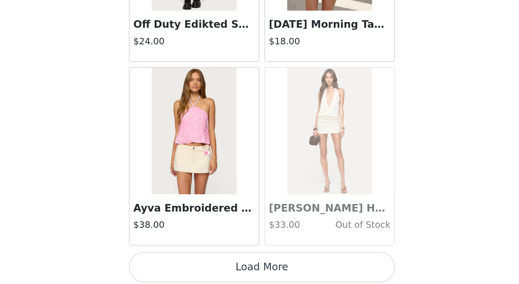
click at [184, 266] on button "Load More" at bounding box center [259, 274] width 151 height 17
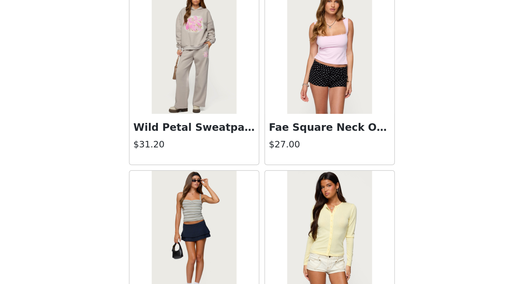
scroll to position [9150, 0]
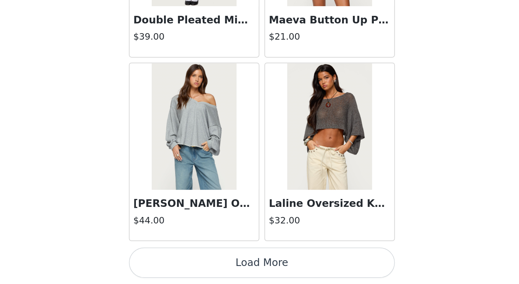
click at [184, 263] on button "Load More" at bounding box center [259, 271] width 151 height 17
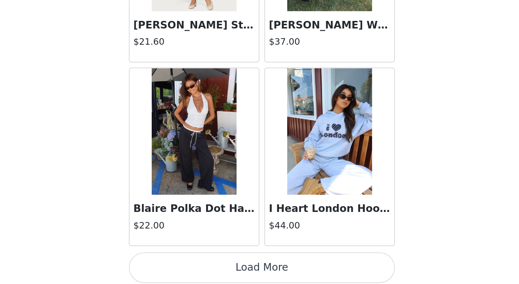
scroll to position [10152, 0]
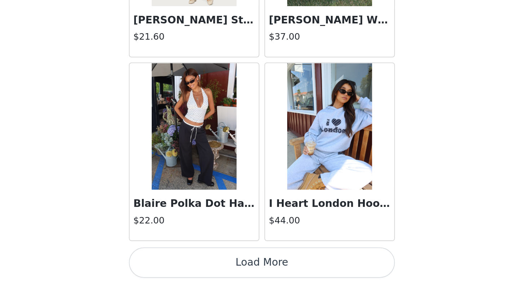
click at [184, 263] on button "Load More" at bounding box center [259, 271] width 151 height 17
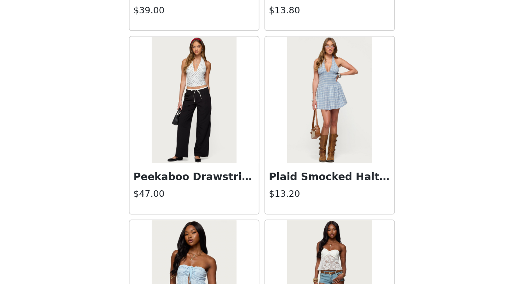
scroll to position [11270, 0]
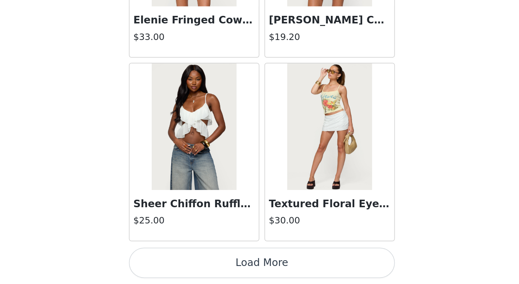
click at [184, 263] on button "Load More" at bounding box center [259, 271] width 151 height 17
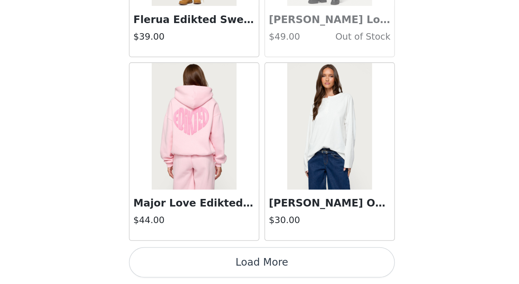
scroll to position [389, 0]
click at [184, 263] on button "Load More" at bounding box center [259, 271] width 151 height 17
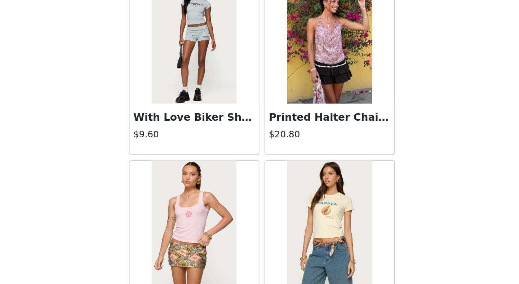
scroll to position [13350, 0]
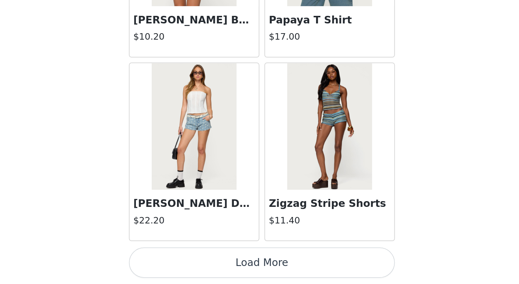
click at [184, 263] on button "Load More" at bounding box center [259, 271] width 151 height 17
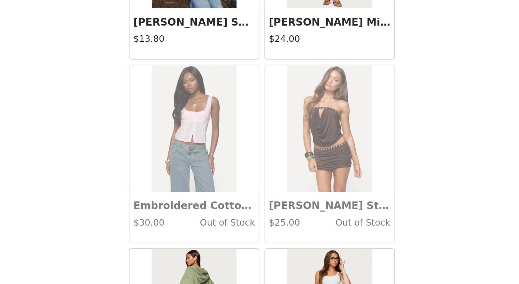
scroll to position [13914, 0]
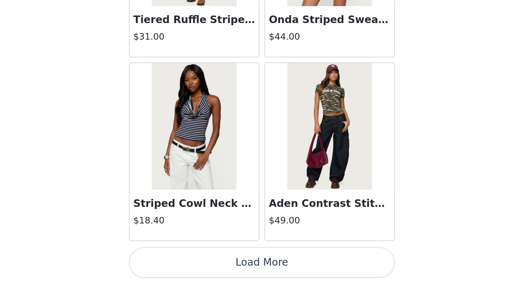
click at [184, 263] on button "Load More" at bounding box center [259, 271] width 151 height 17
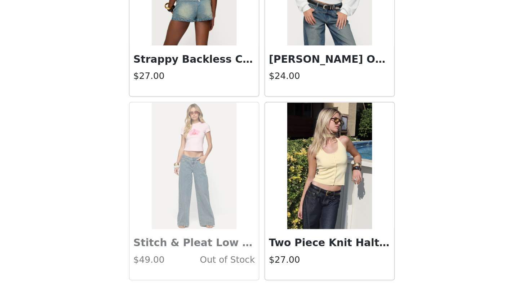
scroll to position [15191, 0]
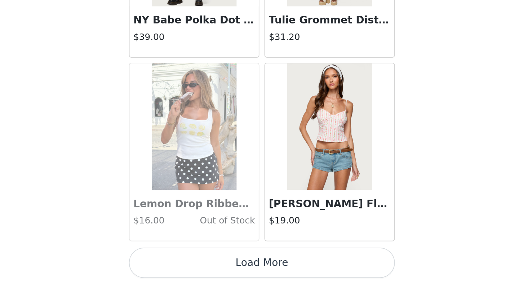
click at [184, 263] on button "Load More" at bounding box center [259, 271] width 151 height 17
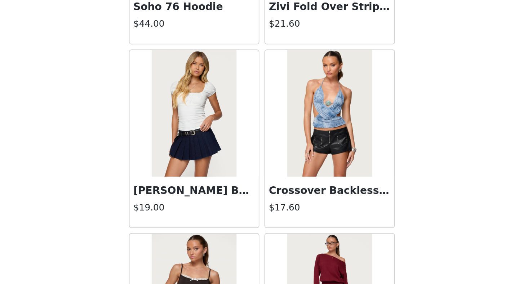
scroll to position [16422, 0]
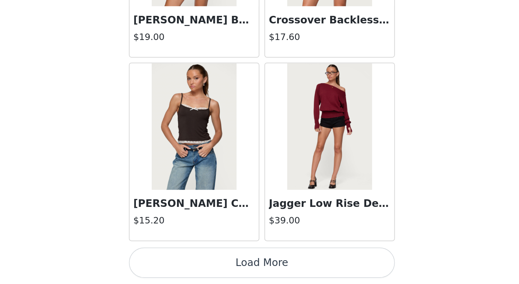
click at [184, 263] on button "Load More" at bounding box center [259, 271] width 151 height 17
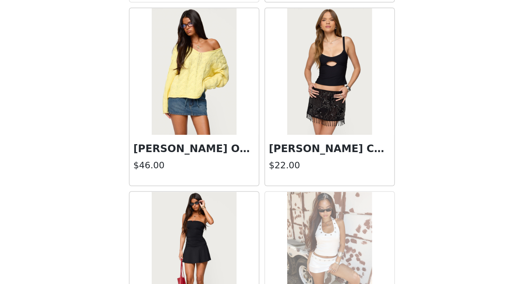
scroll to position [17252, 0]
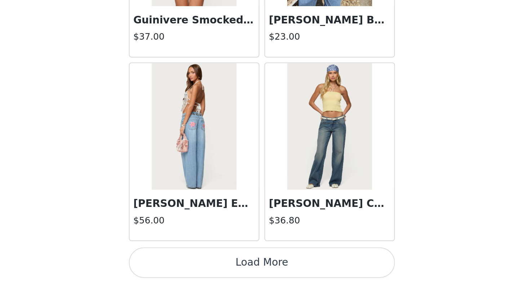
click at [184, 263] on button "Load More" at bounding box center [259, 271] width 151 height 17
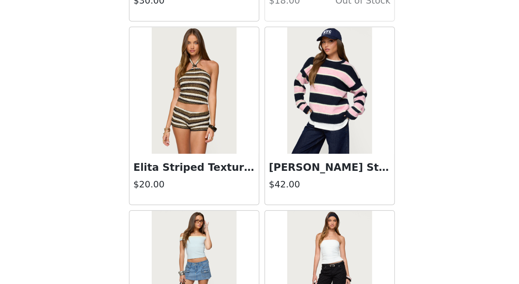
scroll to position [18586, 0]
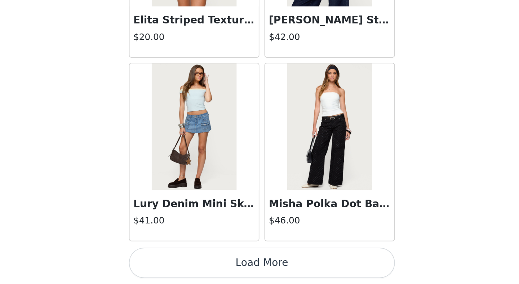
click at [184, 263] on button "Load More" at bounding box center [259, 271] width 151 height 17
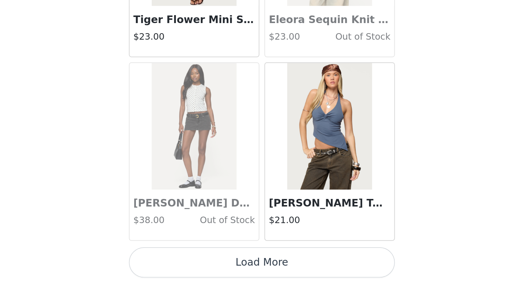
scroll to position [389, 0]
click at [184, 263] on button "Load More" at bounding box center [259, 271] width 151 height 17
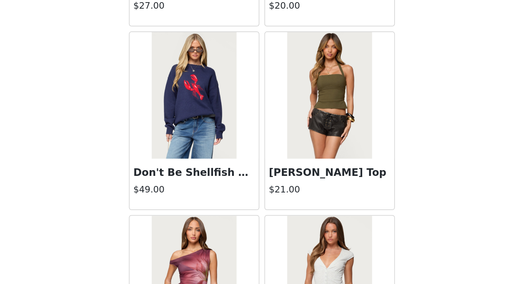
scroll to position [19984, 0]
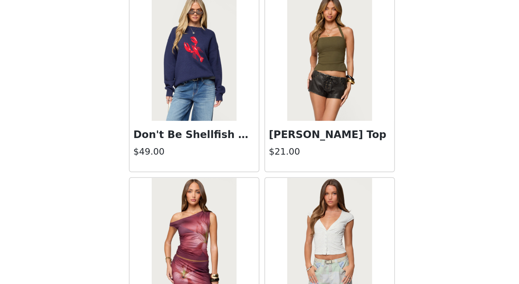
click at [274, 119] on img at bounding box center [298, 155] width 48 height 72
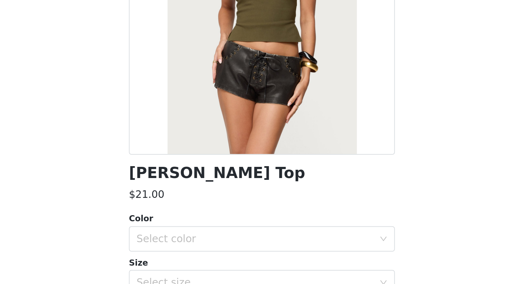
scroll to position [50, 0]
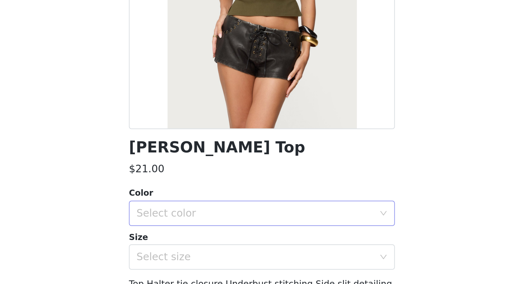
click at [188, 192] on div "Select color" at bounding box center [255, 195] width 135 height 7
click at [184, 205] on li "OLIVE" at bounding box center [259, 211] width 151 height 12
click at [188, 217] on div "Select size" at bounding box center [255, 220] width 135 height 7
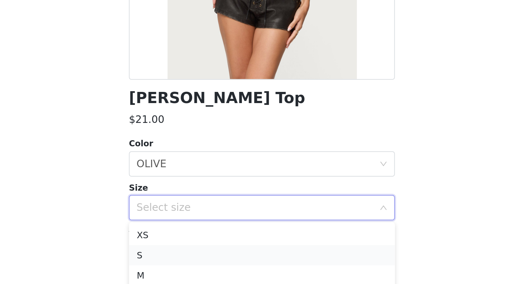
click at [184, 242] on li "S" at bounding box center [259, 248] width 151 height 12
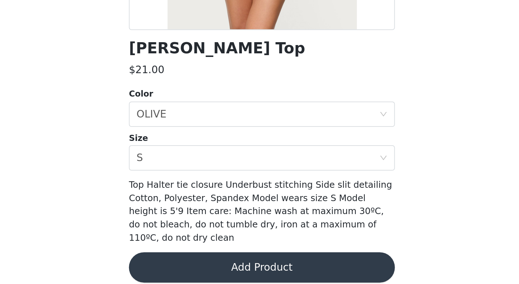
scroll to position [389, 0]
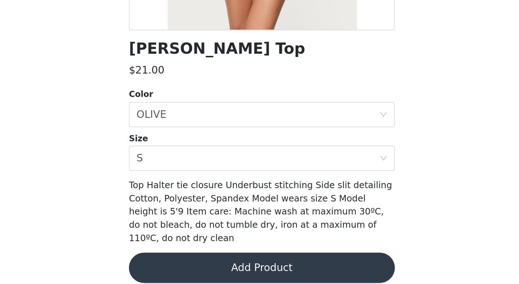
click at [184, 266] on button "Add Product" at bounding box center [259, 274] width 151 height 17
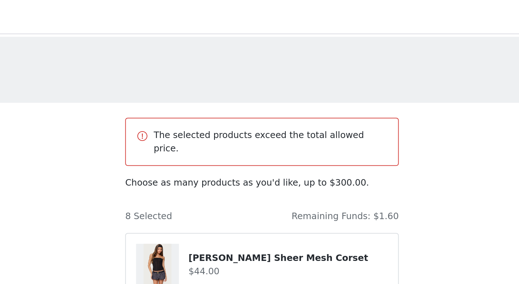
scroll to position [0, 0]
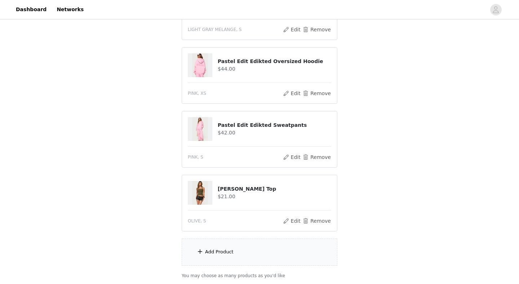
scroll to position [453, 0]
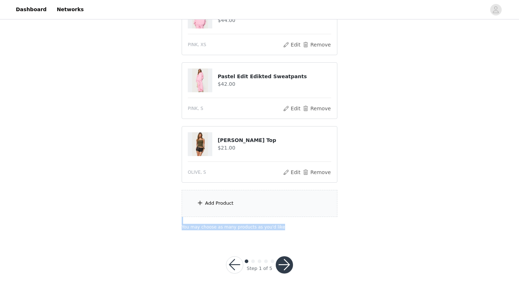
drag, startPoint x: 288, startPoint y: 200, endPoint x: 332, endPoint y: 257, distance: 71.7
click at [282, 256] on button "button" at bounding box center [284, 264] width 17 height 17
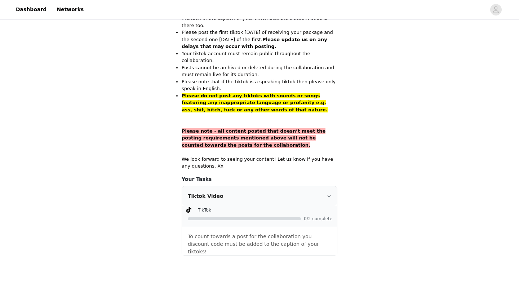
scroll to position [490, 0]
click at [318, 187] on div "Tiktok Video" at bounding box center [259, 196] width 155 height 19
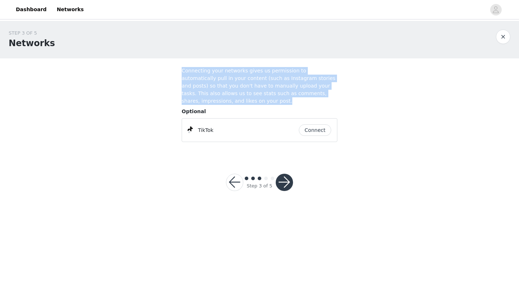
drag, startPoint x: 182, startPoint y: 72, endPoint x: 209, endPoint y: 98, distance: 38.0
click at [209, 98] on h4 "Connecting your networks gives us permission to automatically pull in your cont…" at bounding box center [260, 86] width 156 height 38
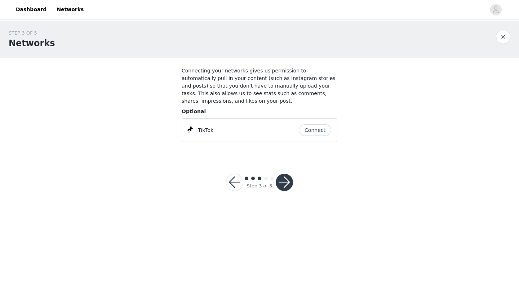
click at [123, 172] on div "STEP 3 OF 5 Networks Connecting your networks gives us permission to automatica…" at bounding box center [259, 114] width 519 height 187
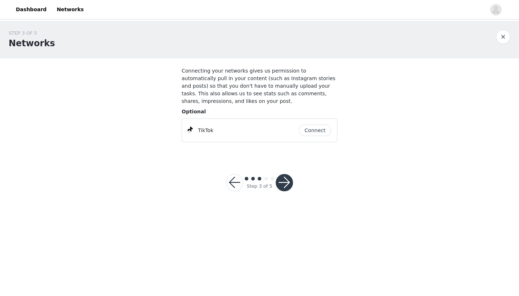
click at [316, 130] on button "Connect" at bounding box center [315, 130] width 32 height 12
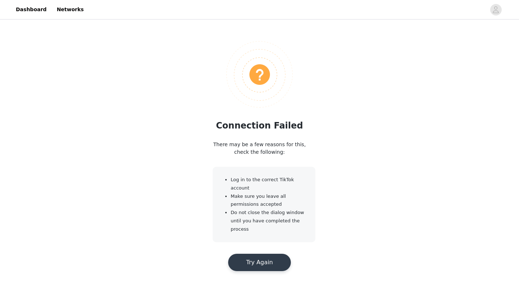
click at [245, 260] on button "Try Again" at bounding box center [259, 261] width 63 height 17
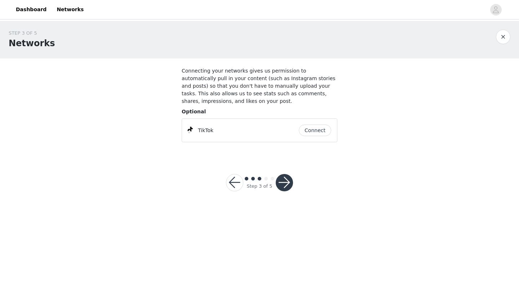
click at [312, 129] on button "Connect" at bounding box center [315, 130] width 32 height 12
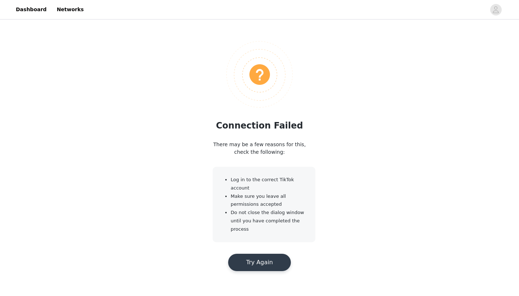
click at [256, 260] on button "Try Again" at bounding box center [259, 261] width 63 height 17
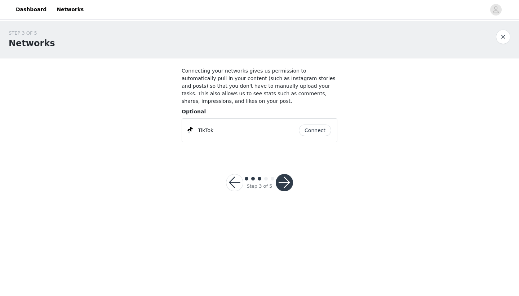
click at [232, 185] on button "button" at bounding box center [234, 182] width 17 height 17
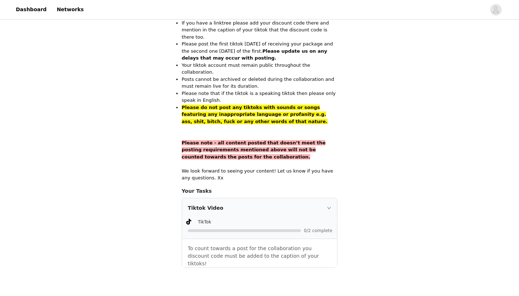
scroll to position [478, 0]
click at [329, 206] on icon "icon: right" at bounding box center [329, 208] width 4 height 4
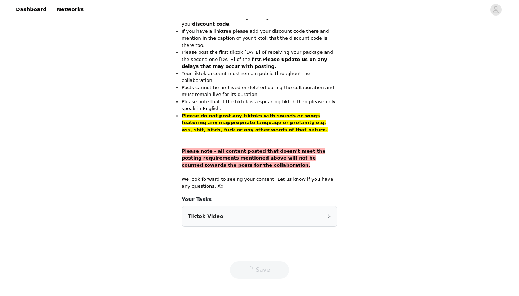
scroll to position [436, 0]
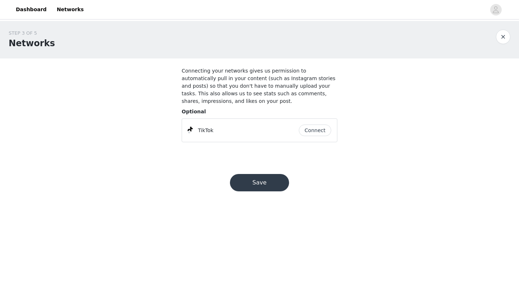
click at [313, 131] on button "Connect" at bounding box center [315, 130] width 32 height 12
